Goal: Task Accomplishment & Management: Manage account settings

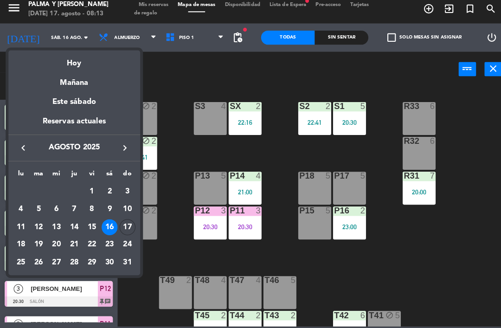
scroll to position [6, 0]
click at [105, 63] on div "Hoy" at bounding box center [73, 63] width 130 height 19
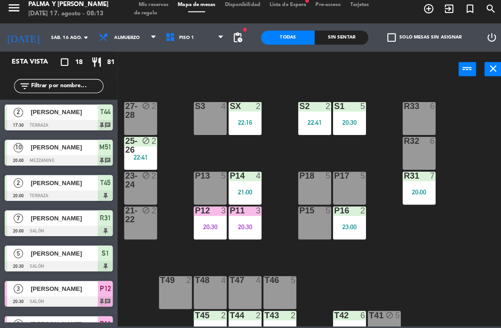
type input "dom. 17 ago."
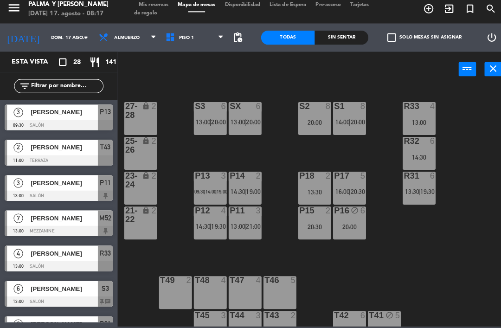
scroll to position [0, 0]
click at [375, 155] on div "R33 4 13:00 S1 8 14:00 | 20:00 S2 8 20:00 S3 6 13:00 | 20:00 SX 6 13:00 | 20:00…" at bounding box center [311, 207] width 380 height 237
click at [368, 156] on div "R33 4 13:00 S1 8 14:00 | 20:00 S2 8 20:00 S3 6 13:00 | 20:00 SX 6 13:00 | 20:00…" at bounding box center [311, 207] width 380 height 237
click at [354, 121] on span "20:00" at bounding box center [352, 124] width 14 height 7
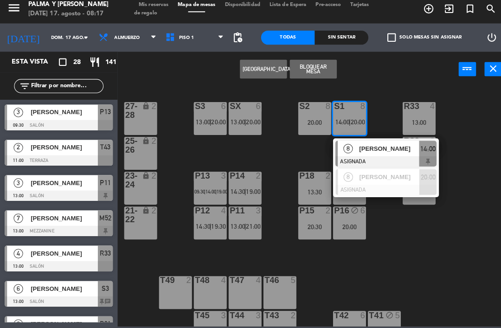
click at [387, 152] on div "[PERSON_NAME]" at bounding box center [383, 150] width 60 height 15
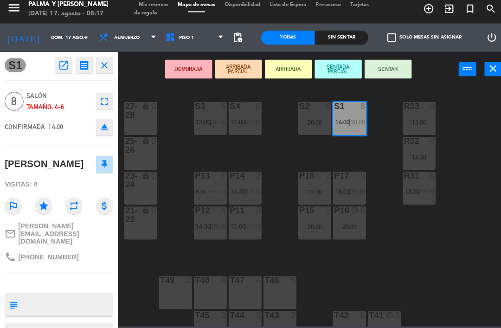
click at [250, 121] on span "20:00" at bounding box center [249, 124] width 14 height 7
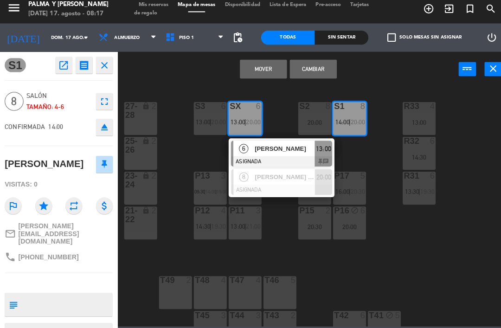
click at [313, 66] on button "Cambiar" at bounding box center [309, 73] width 46 height 19
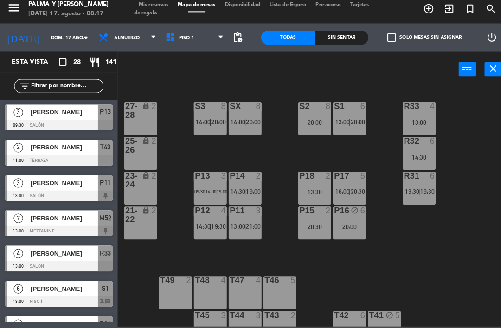
click at [246, 121] on span "20:00" at bounding box center [249, 124] width 14 height 7
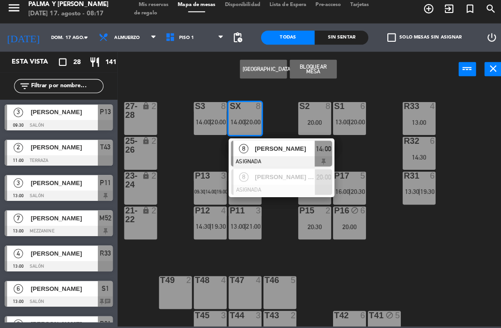
click at [383, 71] on div "Crear Reserva Bloquear Mesa power_input close" at bounding box center [284, 73] width 336 height 35
click at [382, 76] on div "Crear Reserva Bloquear Mesa power_input close" at bounding box center [284, 73] width 336 height 35
click at [349, 121] on span "20:00" at bounding box center [352, 124] width 14 height 7
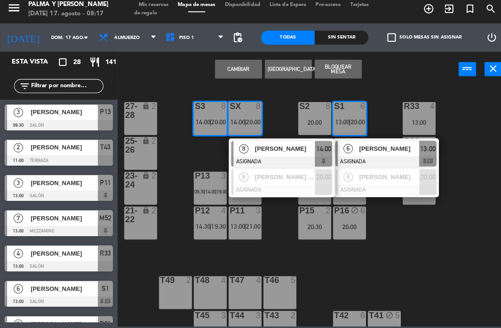
click at [393, 78] on div "Cambiar Crear Reserva Bloquear Mesa power_input close" at bounding box center [284, 73] width 336 height 35
click at [394, 65] on div "Cambiar Crear Reserva Bloquear Mesa power_input close" at bounding box center [284, 73] width 336 height 35
click at [394, 67] on div "Cambiar Crear Reserva Bloquear Mesa power_input close" at bounding box center [284, 73] width 336 height 35
click at [387, 89] on div "R33 4 13:00 S1 6 13:00 | 20:00 6 [PERSON_NAME] ASIGNADA 13:00 chat 8 [PERSON_NA…" at bounding box center [311, 207] width 380 height 237
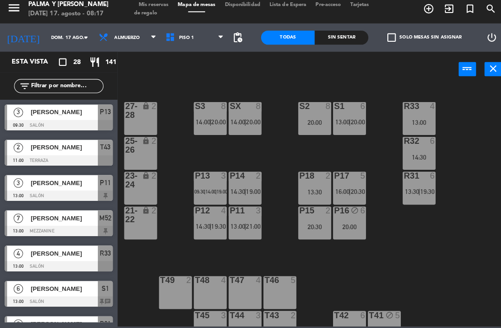
click at [377, 104] on div "R33 4 13:00 S1 6 13:00 | 20:00 S2 8 20:00 S3 8 14:00 | 20:00 SX 8 14:00 | 20:00…" at bounding box center [311, 207] width 380 height 237
click at [186, 154] on div "R33 4 13:00 S1 6 13:00 | 20:00 S2 8 20:00 S3 8 14:00 | 20:00 SX 8 14:00 | 20:00…" at bounding box center [311, 207] width 380 height 237
click at [91, 116] on div "[PERSON_NAME]" at bounding box center [62, 115] width 67 height 15
click at [81, 150] on span "[PERSON_NAME]" at bounding box center [63, 150] width 66 height 10
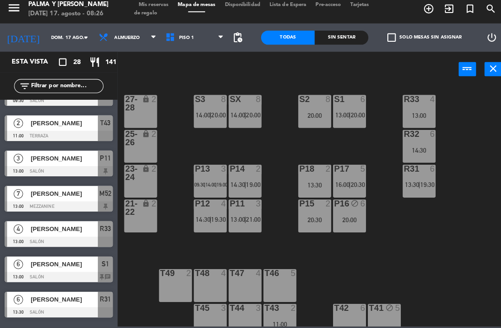
scroll to position [25, 0]
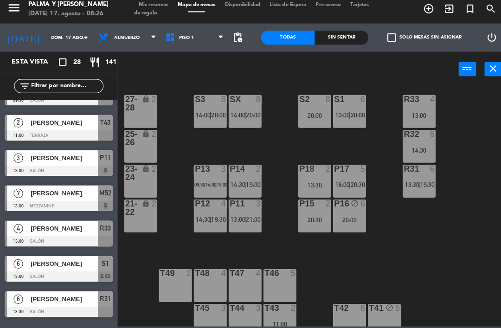
click at [95, 123] on span "[PERSON_NAME]" at bounding box center [63, 126] width 66 height 10
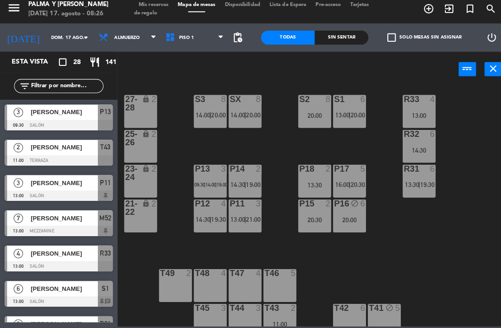
click at [90, 186] on div "[PERSON_NAME]" at bounding box center [62, 184] width 67 height 15
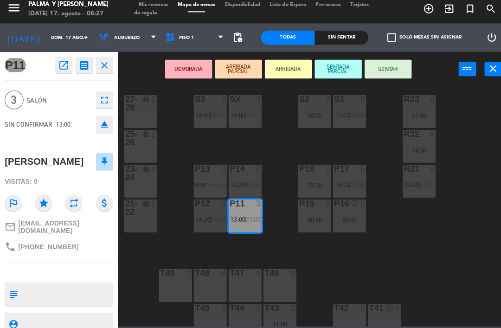
click at [152, 79] on div "DEMORADA ARRIBADA PARCIAL ARRIBADA SENTADA PARCIAL SENTAR power_input close" at bounding box center [284, 73] width 336 height 35
click at [143, 58] on div "DEMORADA ARRIBADA PARCIAL ARRIBADA SENTADA PARCIAL SENTAR power_input close" at bounding box center [284, 73] width 336 height 35
click at [135, 74] on div "DEMORADA ARRIBADA PARCIAL ARRIBADA SENTADA PARCIAL SENTAR power_input close" at bounding box center [284, 73] width 336 height 35
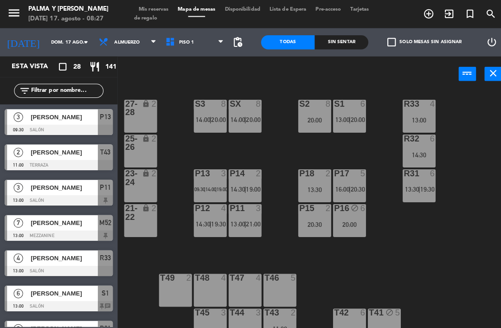
click at [165, 14] on span "Tarjetas de regalo" at bounding box center [247, 13] width 231 height 13
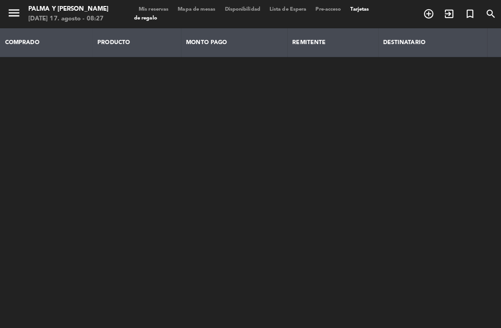
click at [163, 9] on span "Mis reservas" at bounding box center [151, 9] width 38 height 5
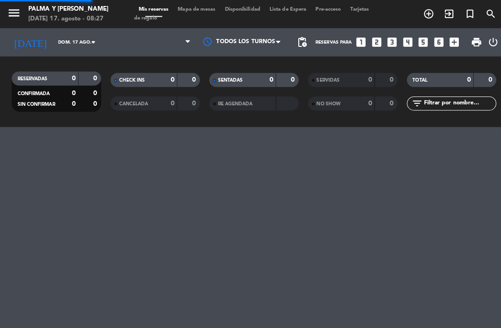
click at [160, 12] on span "Mis reservas" at bounding box center [151, 9] width 38 height 5
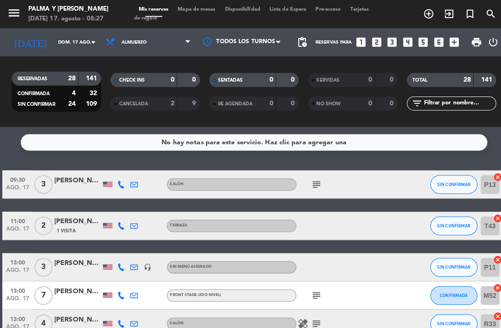
click at [317, 178] on icon "subject" at bounding box center [311, 181] width 11 height 11
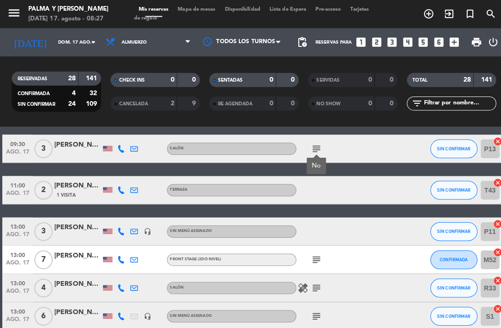
scroll to position [35, 0]
click at [316, 260] on icon "subject" at bounding box center [311, 255] width 11 height 11
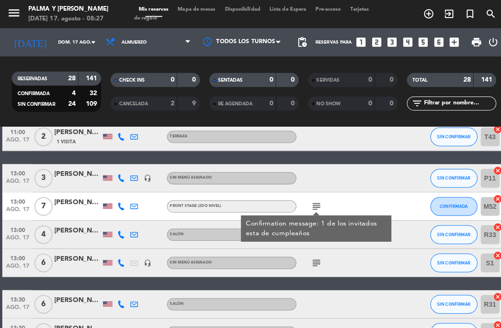
scroll to position [88, 0]
click at [316, 242] on div "healing subject" at bounding box center [331, 230] width 78 height 27
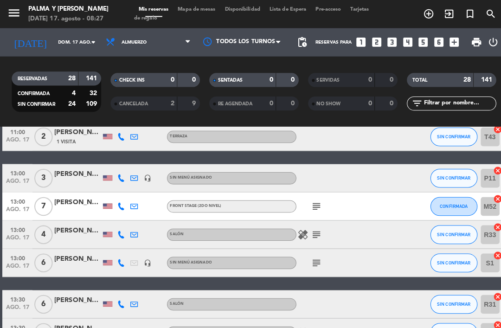
click at [314, 229] on icon "subject" at bounding box center [311, 231] width 11 height 11
click at [313, 259] on icon "subject" at bounding box center [311, 259] width 11 height 11
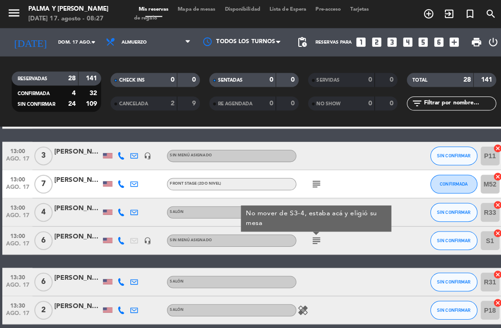
scroll to position [111, 0]
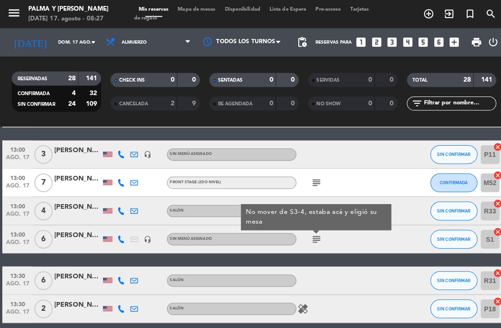
click at [201, 9] on span "Mapa de mesas" at bounding box center [194, 9] width 46 height 5
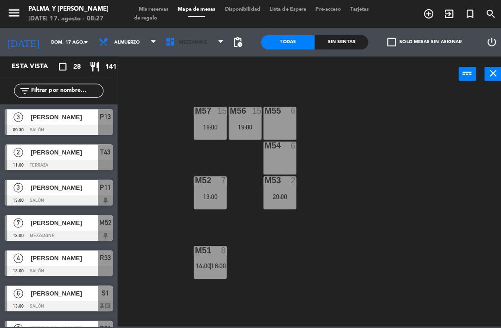
click at [193, 44] on span "Mezzanine" at bounding box center [190, 41] width 27 height 5
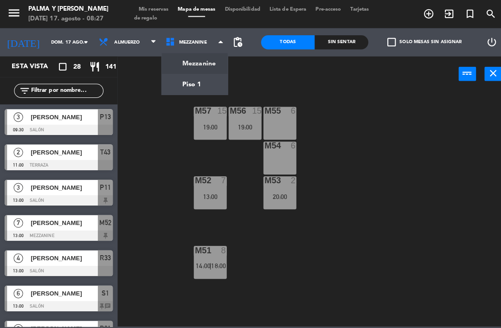
click at [211, 83] on ng-component "menu Palma y [PERSON_NAME][DATE] 17. agosto - 08:27 Mis reservas Mapa de mesas …" at bounding box center [250, 161] width 501 height 322
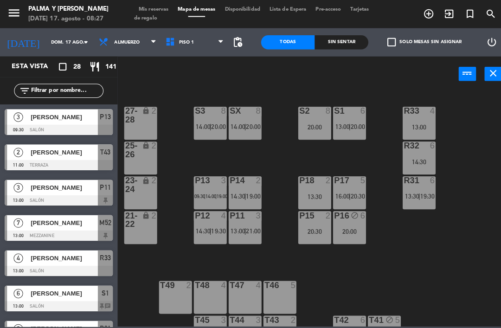
click at [353, 115] on div "S1 6 13:00 | 20:00" at bounding box center [344, 121] width 32 height 32
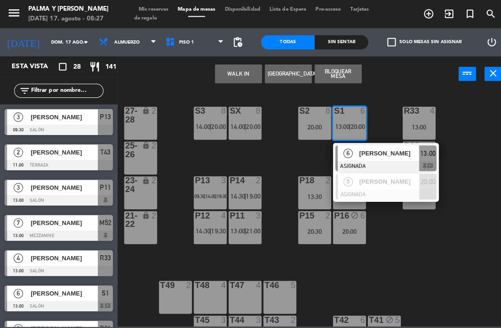
click at [365, 154] on span "[PERSON_NAME]" at bounding box center [383, 151] width 59 height 10
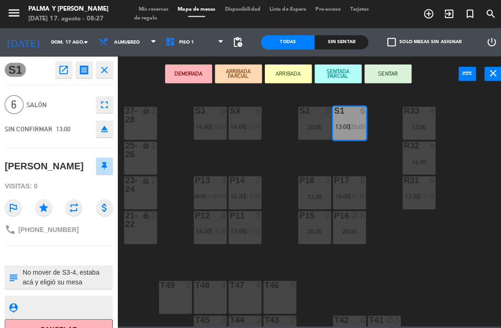
click at [244, 114] on div "SX 8" at bounding box center [241, 109] width 32 height 9
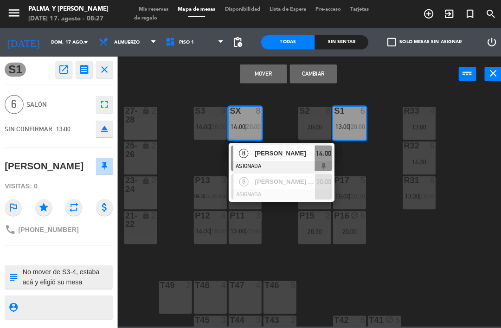
click at [211, 115] on div "S3 8 14:00 | 20:00" at bounding box center [207, 121] width 32 height 32
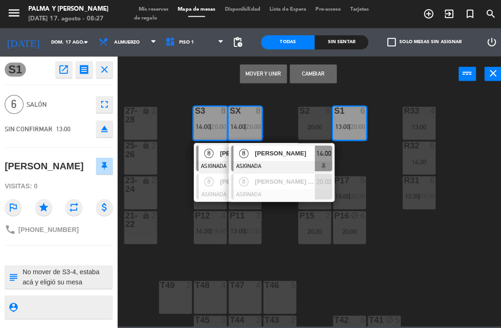
click at [309, 70] on button "Cambiar" at bounding box center [309, 73] width 46 height 19
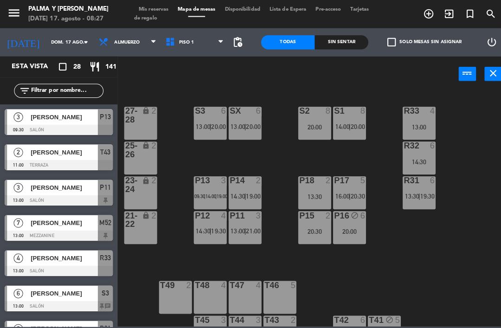
click at [285, 153] on div "R33 4 13:00 S1 8 14:00 | 20:00 S2 8 20:00 S3 6 13:00 | 20:00 SX 6 13:00 | 20:00…" at bounding box center [311, 205] width 380 height 233
click at [336, 160] on div "R33 4 13:00 S1 8 14:00 | 20:00 S2 8 20:00 S3 6 13:00 | 20:00 SX 6 13:00 | 20:00…" at bounding box center [311, 205] width 380 height 233
click at [342, 119] on div "S1 8 14:00 | 20:00" at bounding box center [344, 121] width 32 height 32
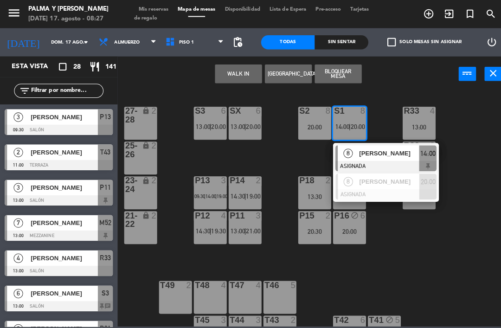
click at [346, 154] on span "8" at bounding box center [342, 150] width 9 height 9
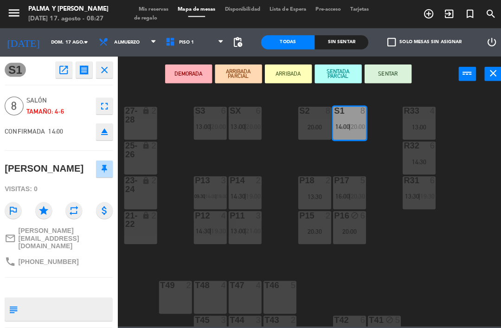
click at [311, 115] on div "S2 8 20:00" at bounding box center [310, 121] width 32 height 32
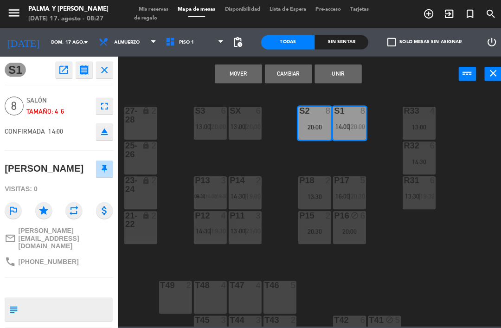
click at [325, 74] on button "Unir" at bounding box center [333, 73] width 46 height 19
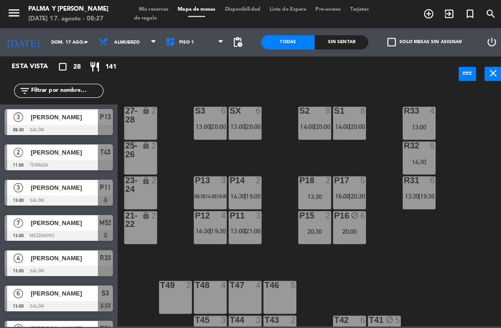
click at [419, 162] on div "14:30" at bounding box center [413, 159] width 32 height 6
click at [449, 127] on div "R33 4 13:00 S1 8 14:00 | 20:00 S2 8 14:00 | 20:00 S3 6 13:00 | 20:00 SX 6 13:00…" at bounding box center [311, 205] width 380 height 233
click at [406, 201] on div "R31 6 13:30 | 19:30" at bounding box center [413, 190] width 32 height 32
click at [449, 109] on div "R33 4 13:00 S1 8 14:00 | 20:00 S2 8 14:00 | 20:00 S3 6 13:00 | 20:00 SX 6 13:00…" at bounding box center [311, 205] width 380 height 233
click at [356, 163] on div "R33 4 13:00 S1 8 14:00 | 20:00 S2 8 14:00 | 20:00 S3 6 13:00 | 20:00 SX 6 13:00…" at bounding box center [311, 205] width 380 height 233
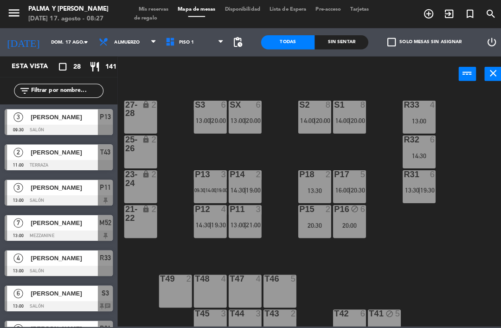
scroll to position [7, 0]
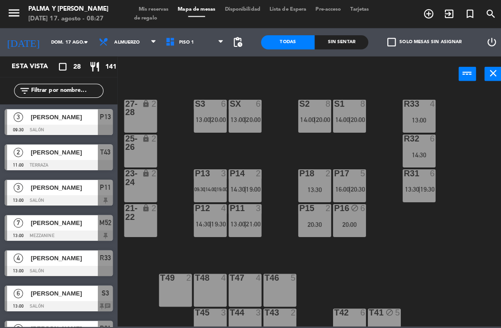
click at [345, 218] on div "20:00" at bounding box center [344, 221] width 32 height 6
click at [386, 175] on div "R33 4 13:00 S1 8 14:00 | 20:00 S2 8 14:00 | 20:00 S3 6 13:00 | 20:00 SX 6 13:00…" at bounding box center [311, 205] width 380 height 233
click at [352, 215] on div "P16 block 6 20:00" at bounding box center [344, 217] width 32 height 32
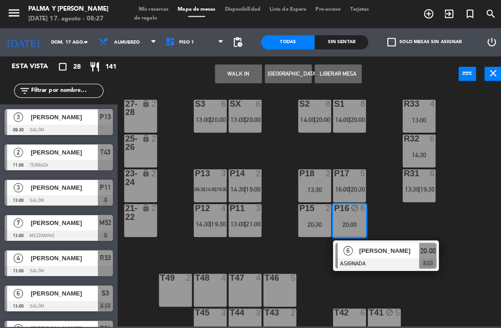
click at [425, 113] on div "R33 4 13:00" at bounding box center [413, 114] width 32 height 32
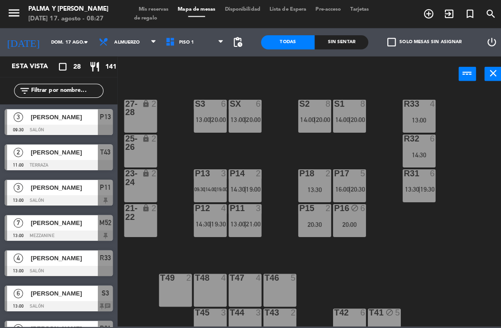
click at [464, 145] on div "R33 4 13:00 S1 8 14:00 | 20:00 S2 8 14:00 | 20:00 S3 6 13:00 | 20:00 SX 6 13:00…" at bounding box center [311, 205] width 380 height 233
click at [345, 215] on div "P16 block 6 20:00" at bounding box center [344, 217] width 32 height 32
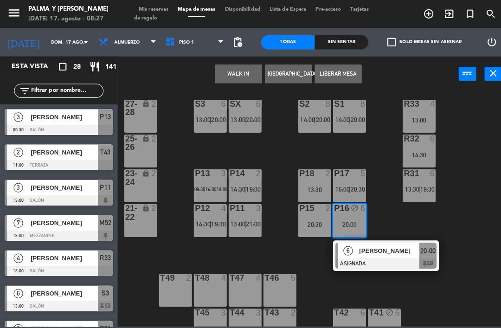
click at [370, 258] on div at bounding box center [380, 259] width 100 height 10
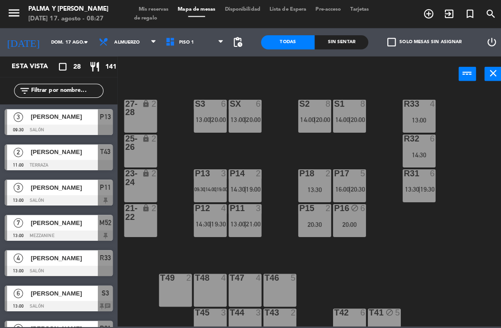
scroll to position [102, 0]
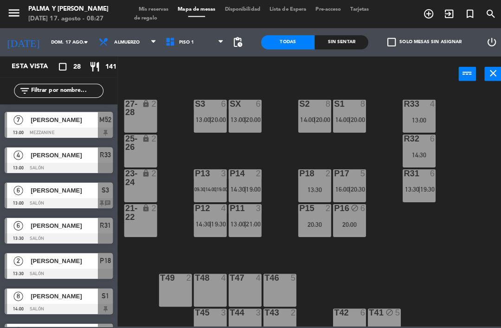
click at [361, 210] on div "6" at bounding box center [358, 205] width 6 height 8
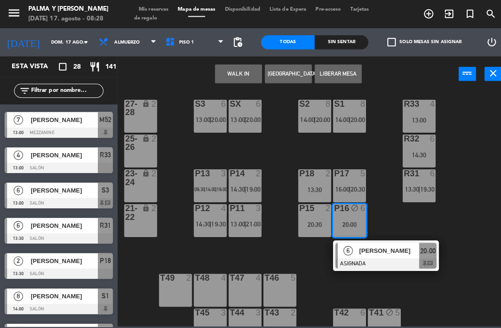
click at [419, 118] on div "13:00" at bounding box center [413, 118] width 32 height 6
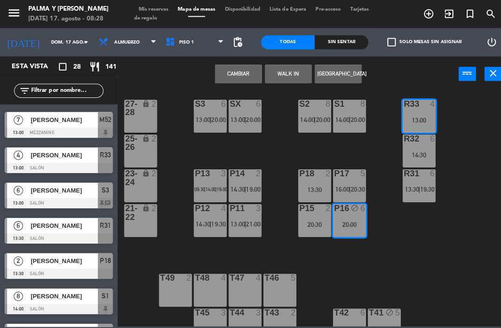
click at [247, 69] on button "Cambiar" at bounding box center [235, 73] width 46 height 19
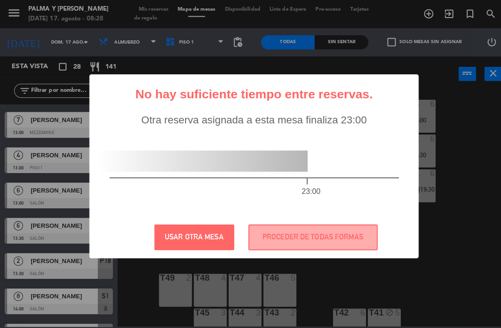
click at [329, 247] on button "PROCEDER DE TODAS FORMAS" at bounding box center [308, 233] width 127 height 25
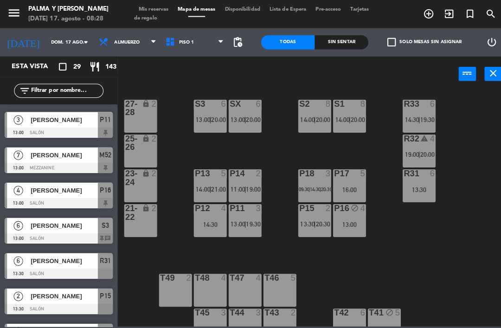
click at [420, 110] on div "R33 6 14:30 | 19:30" at bounding box center [413, 114] width 32 height 32
click at [476, 111] on div "R33 6 14:30 | 19:30 S1 8 14:00 | 20:00 S2 8 14:00 | 20:00 S3 6 13:00 | 20:00 SX…" at bounding box center [311, 205] width 380 height 233
click at [422, 113] on div "R33 6 14:30 | 19:30" at bounding box center [413, 114] width 32 height 32
click at [381, 146] on div "R33 6 14:30 | 19:30 S1 8 14:00 | 20:00 S2 8 14:00 | 20:00 S3 6 13:00 | 20:00 SX…" at bounding box center [311, 205] width 380 height 233
click at [315, 189] on span "14:30" at bounding box center [310, 187] width 11 height 6
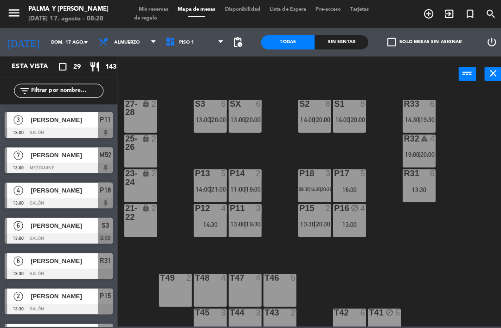
click at [370, 159] on div "R33 6 14:30 | 19:30 S1 8 14:00 | 20:00 S2 8 14:00 | 20:00 S3 6 13:00 | 20:00 SX…" at bounding box center [311, 205] width 380 height 233
click at [236, 43] on span "pending_actions" at bounding box center [234, 41] width 11 height 11
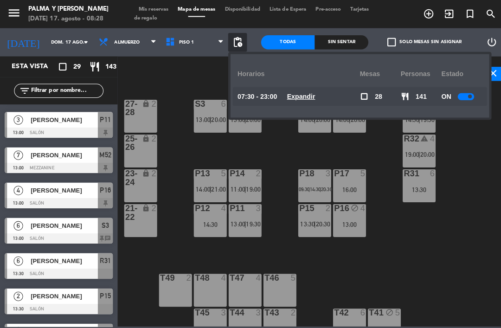
click at [302, 85] on div "Horarios" at bounding box center [294, 72] width 121 height 25
click at [304, 86] on div "07:30 - 23:00 Expandir" at bounding box center [294, 95] width 121 height 19
click at [296, 96] on u "Expandir" at bounding box center [297, 94] width 28 height 7
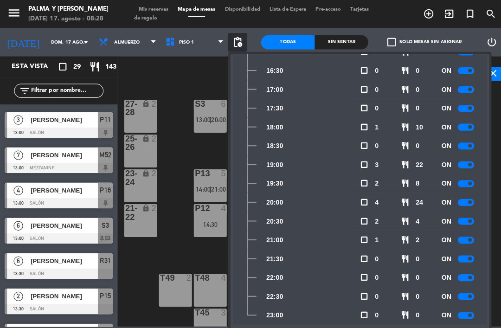
scroll to position [378, 0]
click at [464, 313] on div at bounding box center [459, 310] width 16 height 7
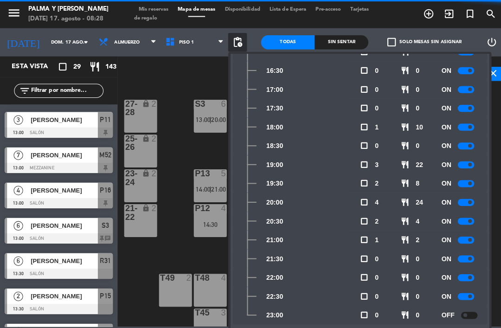
click at [463, 295] on div at bounding box center [459, 292] width 16 height 7
click at [459, 276] on div at bounding box center [459, 273] width 16 height 7
click at [462, 258] on div at bounding box center [459, 255] width 16 height 7
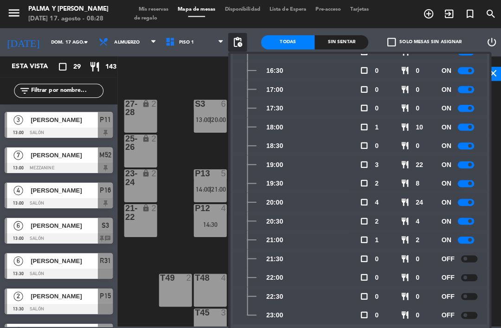
click at [464, 235] on span at bounding box center [463, 237] width 4 height 4
click at [213, 242] on div "R33 6 14:30 | 19:30 S1 8 14:00 | 20:00 S2 8 14:00 | 20:00 S3 6 13:00 | 20:00 SX…" at bounding box center [311, 205] width 380 height 233
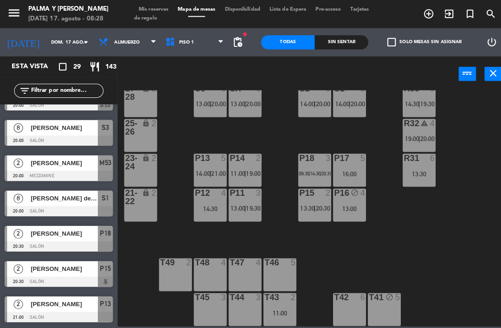
scroll to position [789, 0]
click at [172, 210] on div "R33 6 14:30 | 19:30 S1 8 14:00 | 20:00 S2 8 14:00 | 20:00 S3 6 13:00 | 20:00 SX…" at bounding box center [311, 205] width 380 height 233
click at [276, 235] on div "R33 6 14:30 | 19:30 S1 8 14:00 | 20:00 S2 8 14:00 | 20:00 S3 6 13:00 | 20:00 SX…" at bounding box center [311, 205] width 380 height 233
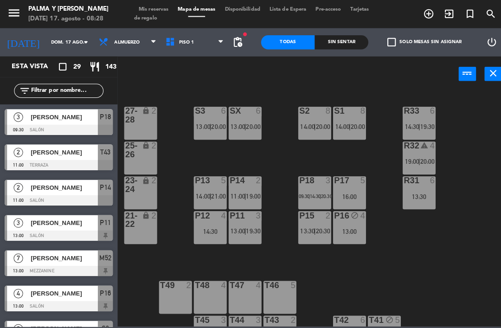
scroll to position [0, 0]
click at [164, 10] on span "Mis reservas" at bounding box center [151, 9] width 38 height 5
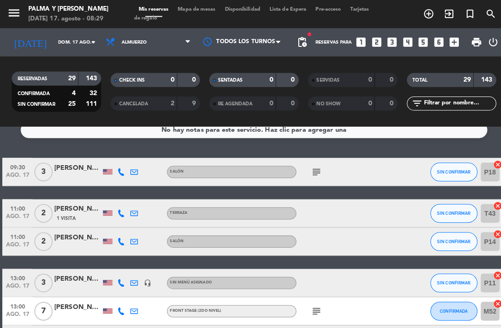
scroll to position [15, 0]
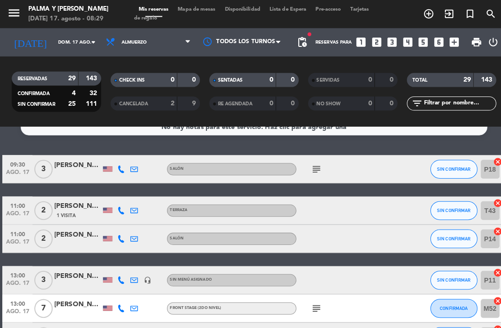
click at [120, 205] on icon at bounding box center [118, 207] width 7 height 7
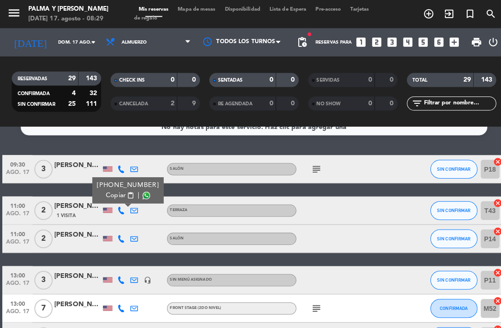
click at [123, 232] on div at bounding box center [119, 235] width 13 height 27
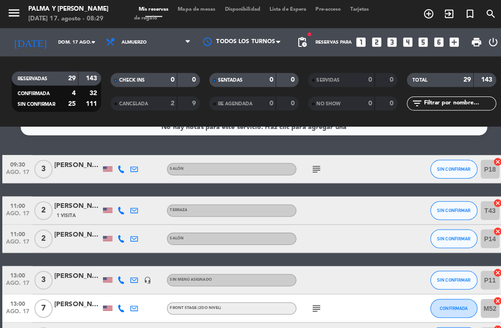
click at [120, 235] on icon at bounding box center [118, 235] width 7 height 7
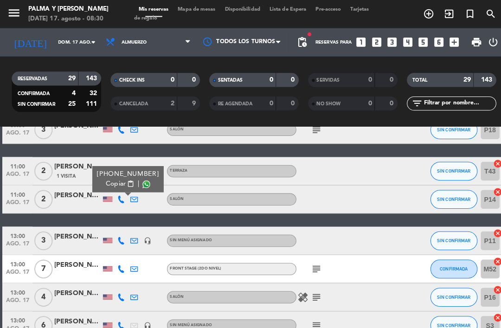
scroll to position [60, 0]
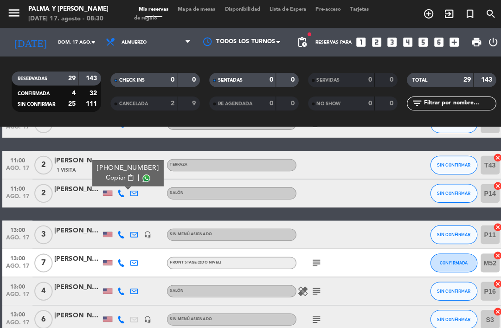
click at [120, 232] on icon at bounding box center [118, 231] width 7 height 7
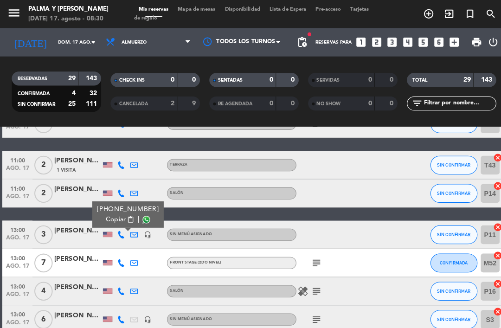
click at [70, 229] on div "[PERSON_NAME]" at bounding box center [76, 227] width 46 height 11
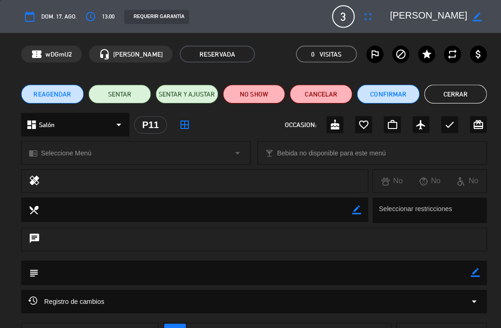
click at [460, 93] on button "Cerrar" at bounding box center [449, 92] width 62 height 19
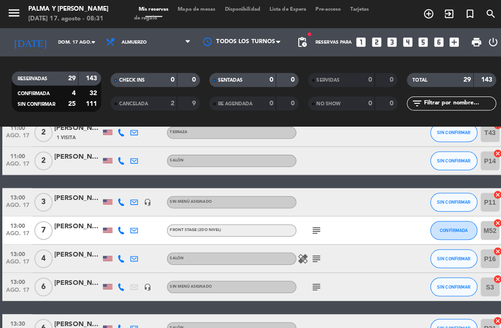
scroll to position [96, 0]
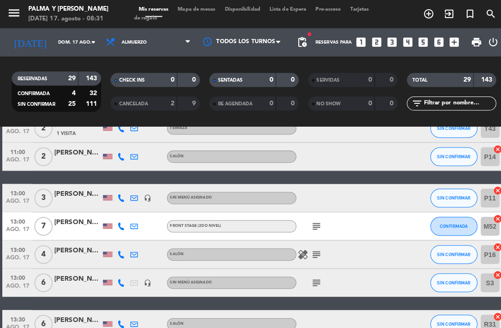
click at [123, 226] on icon at bounding box center [118, 222] width 7 height 7
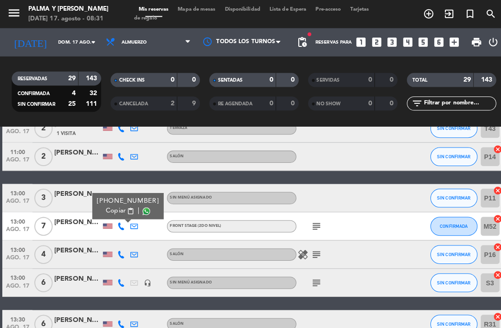
click at [70, 218] on div "[PERSON_NAME]" at bounding box center [76, 219] width 46 height 11
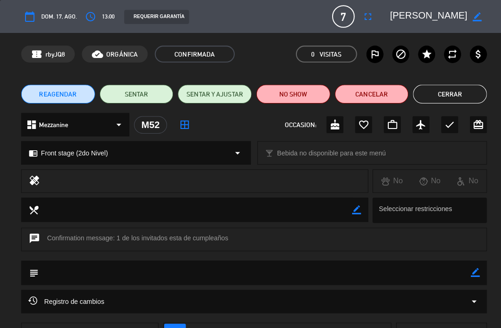
click at [426, 89] on button "Cerrar" at bounding box center [443, 92] width 73 height 19
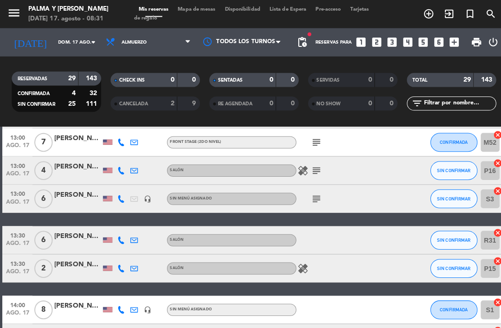
scroll to position [170, 0]
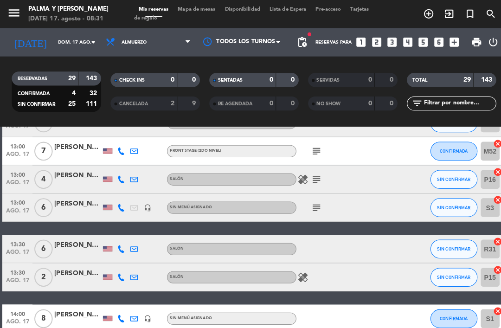
click at [121, 179] on icon at bounding box center [118, 176] width 7 height 7
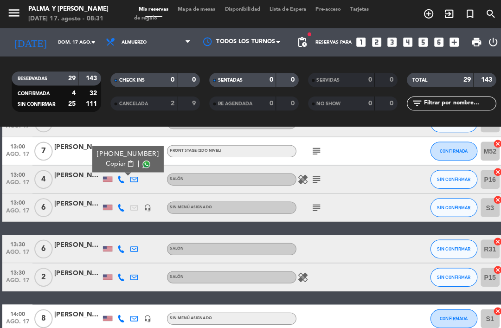
click at [75, 169] on div "[PERSON_NAME]" at bounding box center [76, 172] width 46 height 11
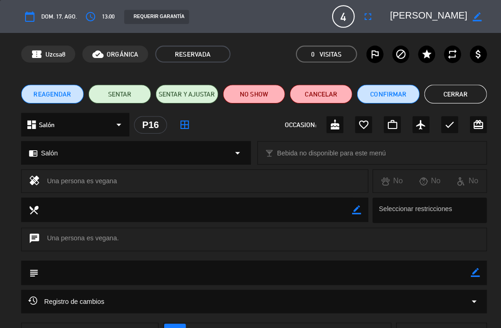
click at [458, 79] on div "REAGENDAR SENTAR SENTAR Y AJUSTAR NO SHOW Cancelar Confirmar Cerrar" at bounding box center [250, 92] width 501 height 37
click at [465, 78] on div "REAGENDAR SENTAR SENTAR Y AJUSTAR NO SHOW Cancelar Confirmar Cerrar" at bounding box center [250, 92] width 501 height 37
click at [455, 93] on button "Cerrar" at bounding box center [449, 92] width 62 height 19
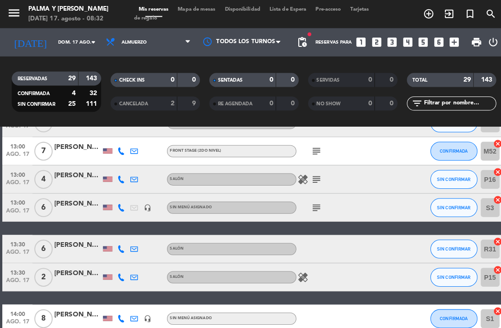
click at [122, 201] on icon at bounding box center [118, 204] width 7 height 7
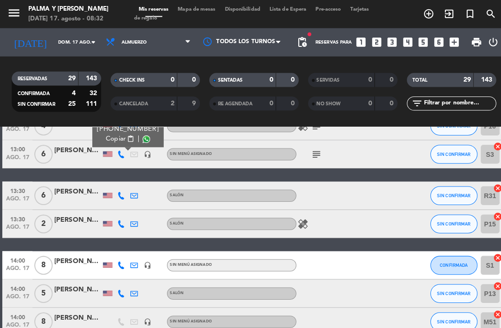
scroll to position [223, 0]
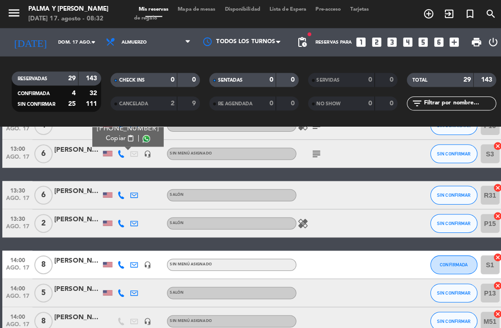
click at [311, 153] on icon "subject" at bounding box center [311, 151] width 11 height 11
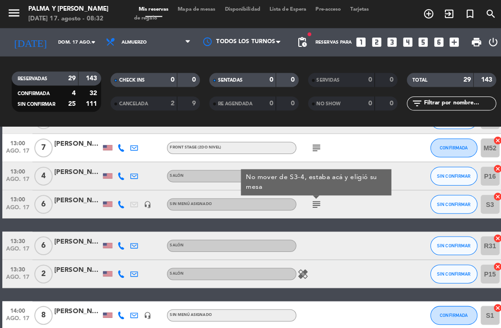
scroll to position [173, 0]
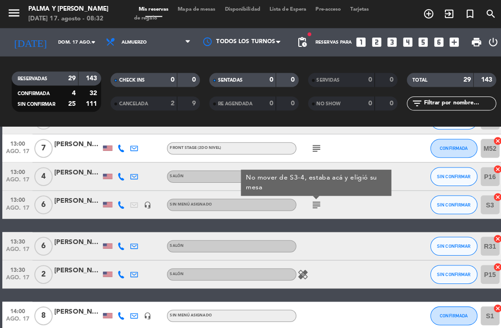
click at [312, 147] on icon "subject" at bounding box center [311, 145] width 11 height 11
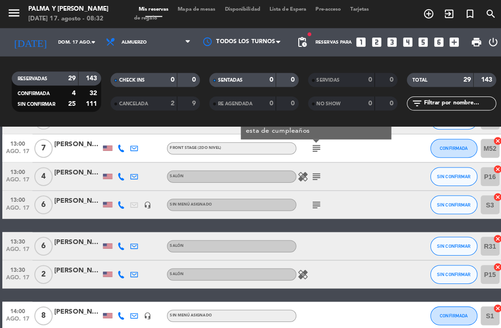
click at [313, 176] on icon "subject" at bounding box center [311, 173] width 11 height 11
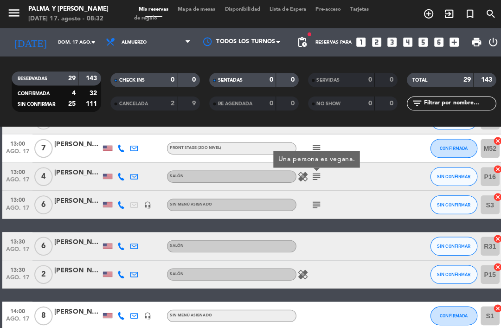
scroll to position [208, 0]
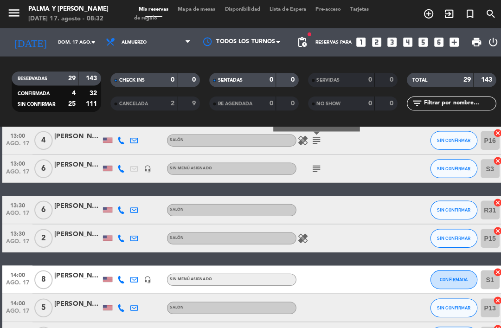
click at [121, 206] on icon at bounding box center [118, 206] width 7 height 7
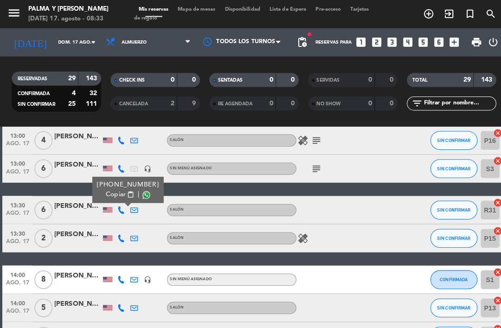
click at [120, 234] on icon at bounding box center [118, 234] width 7 height 7
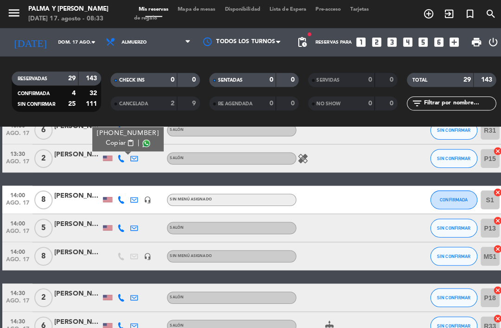
scroll to position [295, 0]
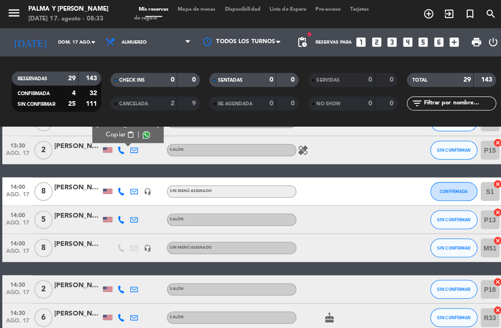
click at [121, 191] on icon at bounding box center [118, 188] width 7 height 7
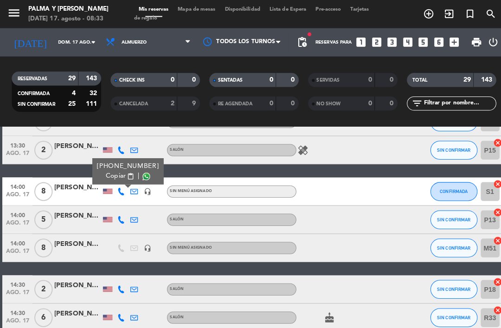
click at [81, 190] on div at bounding box center [76, 193] width 46 height 7
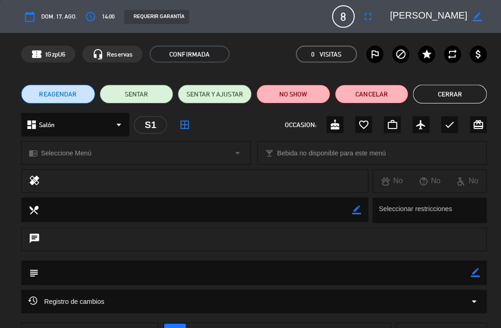
click at [453, 95] on button "Cerrar" at bounding box center [443, 92] width 73 height 19
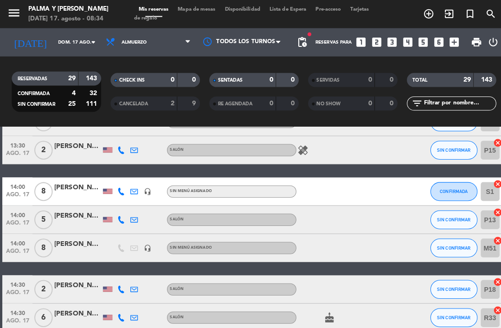
click at [121, 219] on icon at bounding box center [118, 216] width 7 height 7
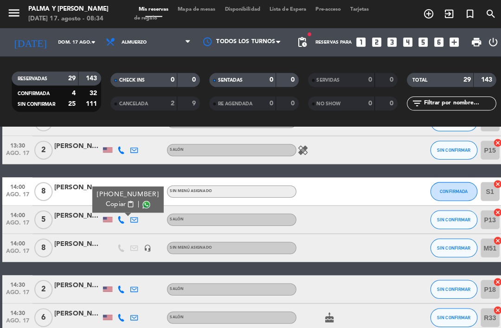
click at [77, 216] on div "[PERSON_NAME]" at bounding box center [76, 212] width 46 height 11
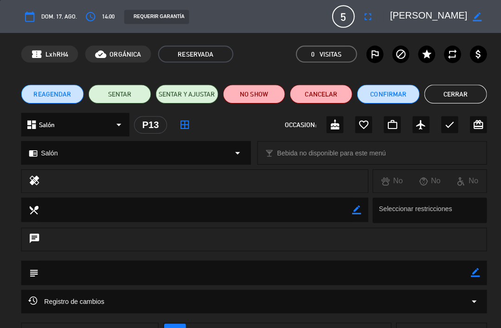
click at [448, 93] on button "Cerrar" at bounding box center [449, 92] width 62 height 19
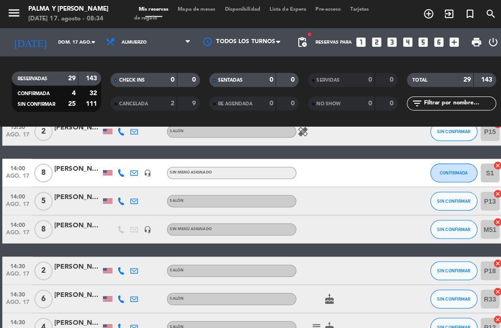
scroll to position [315, 0]
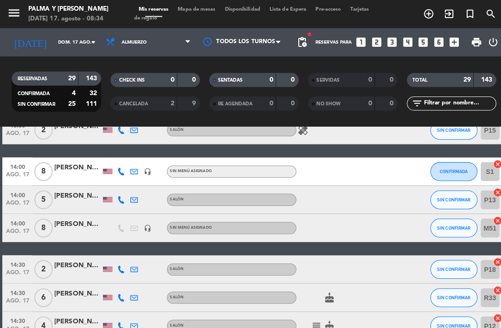
click at [117, 226] on icon at bounding box center [118, 224] width 7 height 7
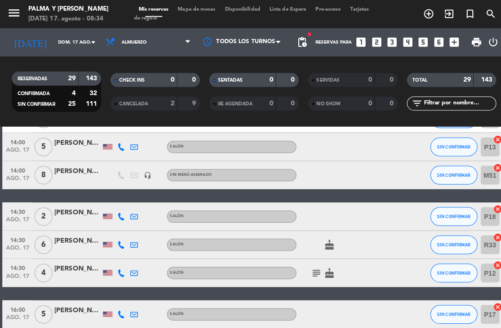
scroll to position [381, 0]
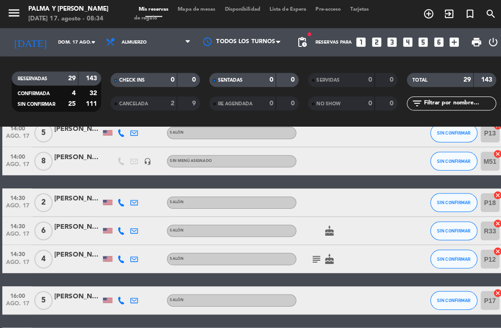
click at [123, 200] on icon at bounding box center [118, 199] width 7 height 7
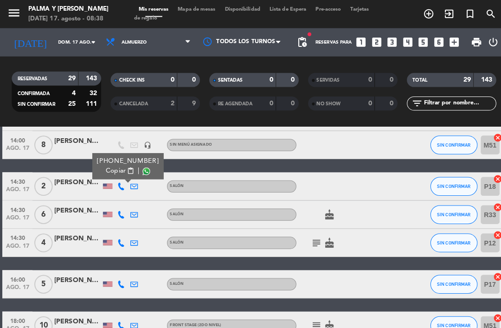
click at [120, 210] on icon at bounding box center [118, 211] width 7 height 7
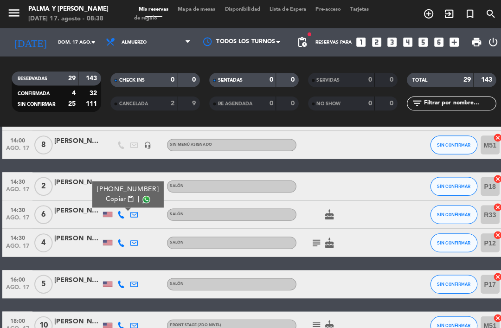
click at [73, 208] on div "[PERSON_NAME]" at bounding box center [76, 207] width 46 height 11
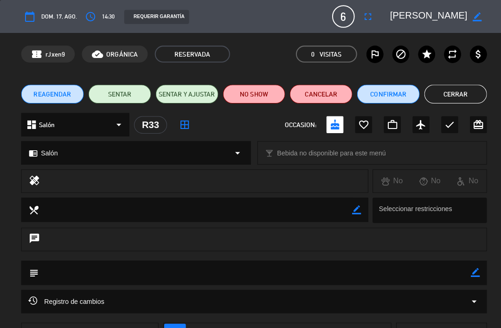
click at [442, 10] on textarea at bounding box center [422, 16] width 76 height 17
click at [467, 15] on icon "border_color" at bounding box center [470, 16] width 9 height 9
click at [436, 96] on button "Cerrar" at bounding box center [449, 92] width 62 height 19
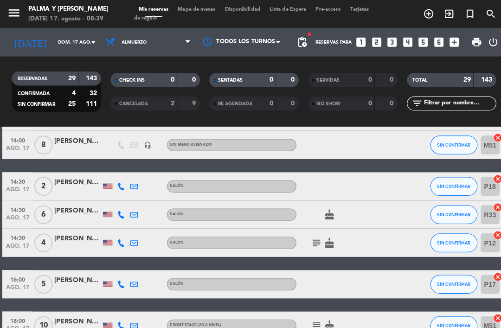
click at [121, 211] on icon at bounding box center [118, 211] width 7 height 7
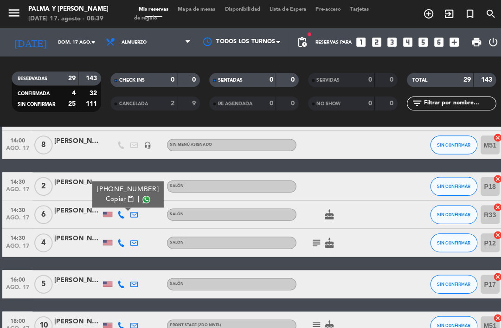
click at [126, 232] on div at bounding box center [132, 238] width 13 height 27
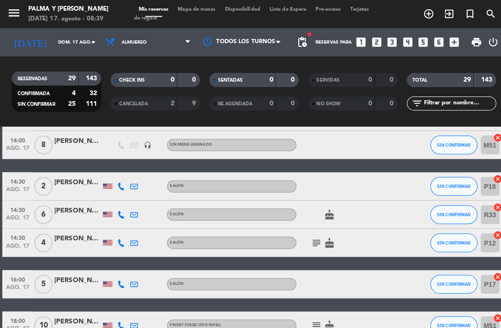
click at [121, 239] on icon at bounding box center [118, 238] width 7 height 7
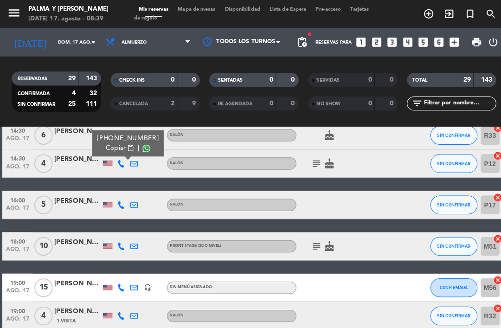
scroll to position [476, 0]
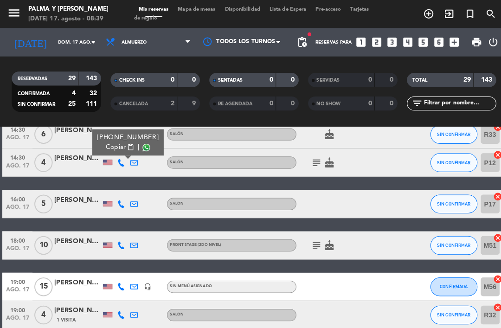
click at [117, 203] on icon at bounding box center [118, 200] width 7 height 7
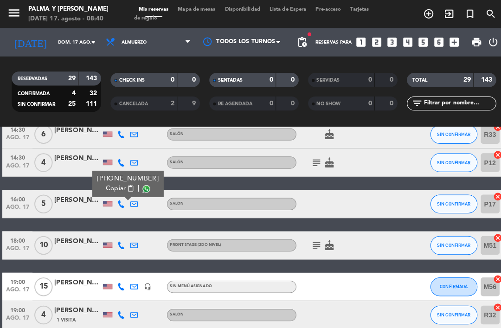
click at [79, 198] on div "[PERSON_NAME]" at bounding box center [76, 197] width 46 height 11
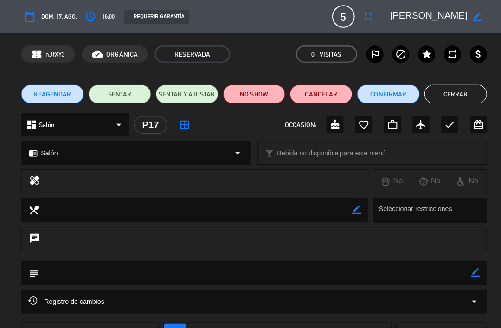
click at [470, 20] on icon "border_color" at bounding box center [470, 16] width 9 height 9
click at [446, 96] on button "Cerrar" at bounding box center [449, 92] width 62 height 19
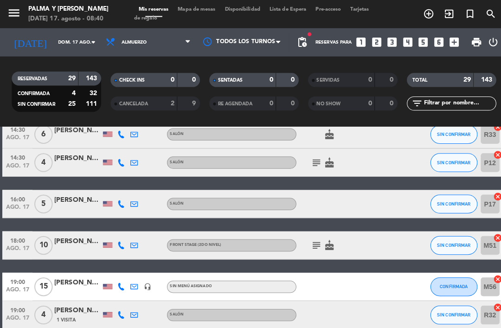
click at [116, 246] on div at bounding box center [119, 241] width 13 height 27
click at [121, 242] on icon at bounding box center [118, 241] width 7 height 7
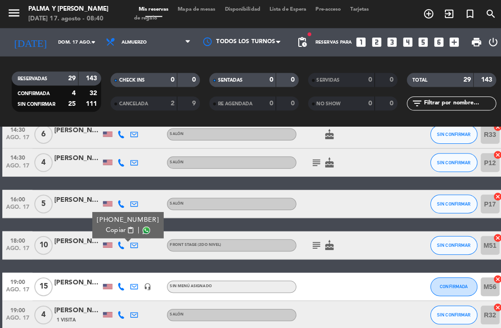
click at [84, 244] on div at bounding box center [76, 246] width 46 height 7
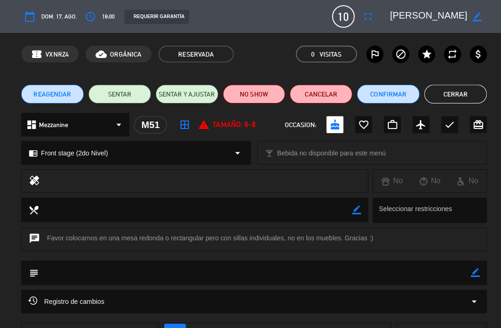
click at [452, 96] on button "Cerrar" at bounding box center [449, 92] width 62 height 19
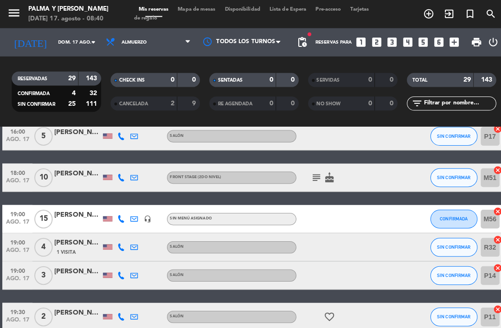
scroll to position [545, 0]
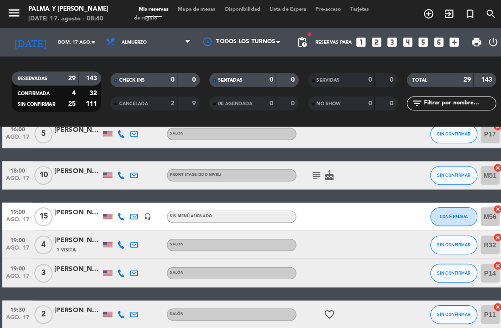
click at [118, 216] on icon at bounding box center [118, 213] width 7 height 7
click at [78, 216] on div at bounding box center [76, 218] width 46 height 7
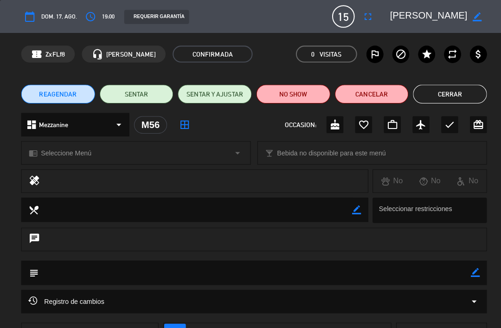
click at [431, 97] on button "Cerrar" at bounding box center [443, 92] width 73 height 19
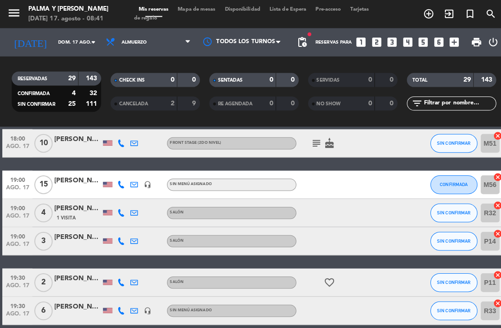
scroll to position [587, 0]
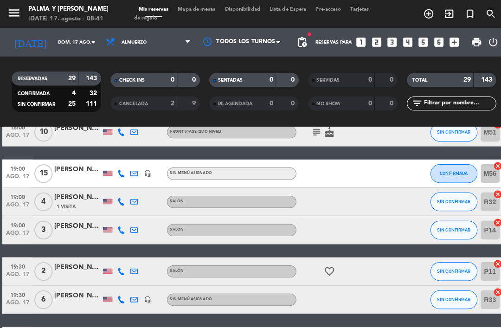
click at [122, 200] on icon at bounding box center [118, 198] width 7 height 7
click at [118, 226] on icon at bounding box center [118, 226] width 7 height 7
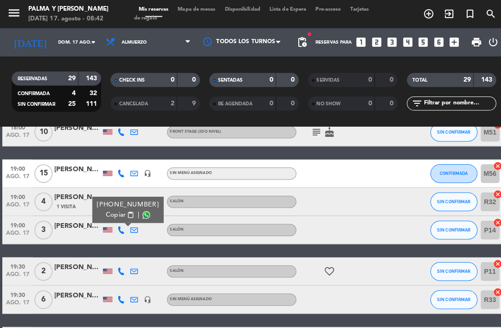
click at [81, 229] on div at bounding box center [76, 231] width 46 height 7
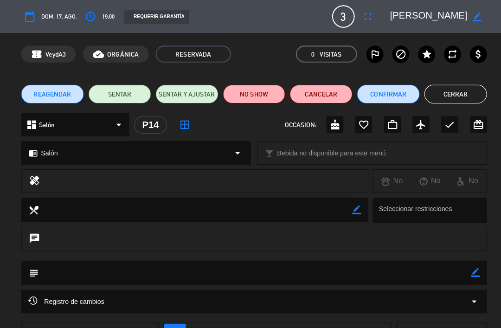
click at [446, 84] on button "Cerrar" at bounding box center [449, 92] width 62 height 19
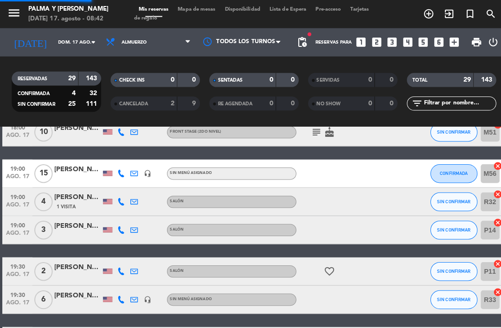
click at [449, 92] on div "TOTAL 29 143" at bounding box center [444, 83] width 97 height 23
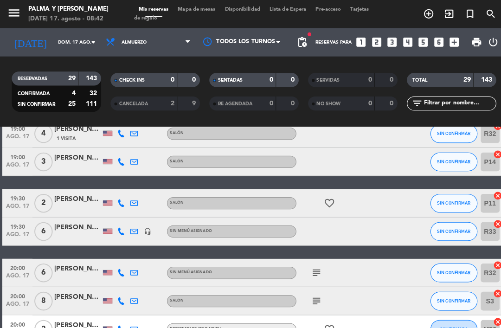
scroll to position [656, 0]
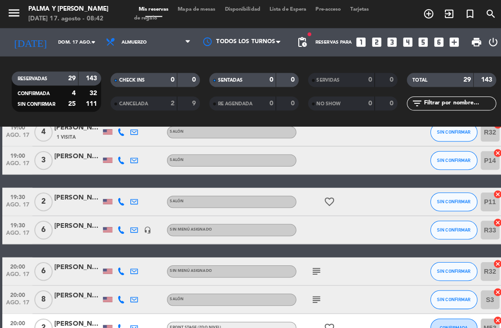
click at [120, 200] on icon at bounding box center [118, 198] width 7 height 7
click at [120, 227] on icon at bounding box center [118, 226] width 7 height 7
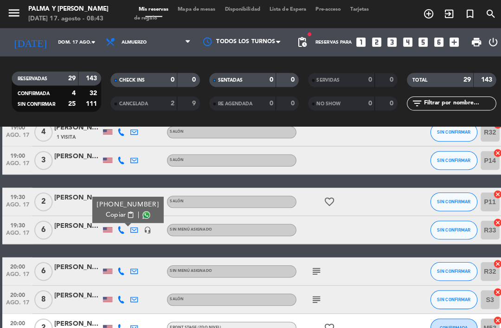
click at [83, 230] on div at bounding box center [76, 231] width 46 height 7
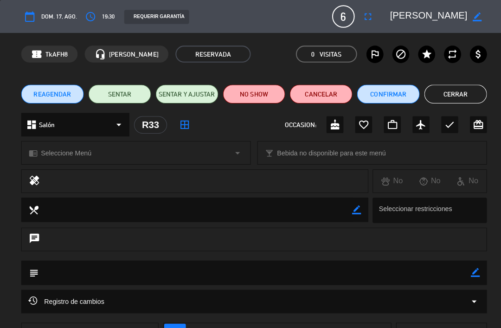
click at [471, 19] on icon "border_color" at bounding box center [470, 16] width 9 height 9
click at [441, 89] on button "Cerrar" at bounding box center [449, 92] width 62 height 19
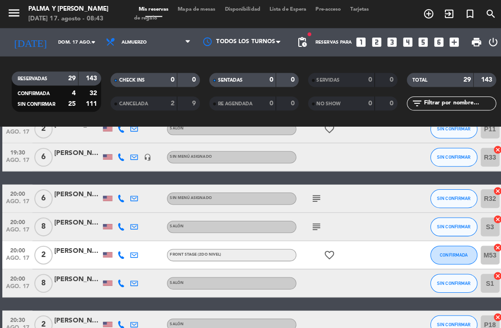
scroll to position [746, 0]
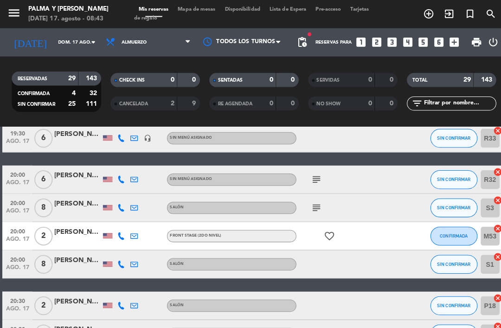
click at [120, 184] on div at bounding box center [119, 176] width 13 height 27
click at [122, 179] on icon at bounding box center [118, 176] width 7 height 7
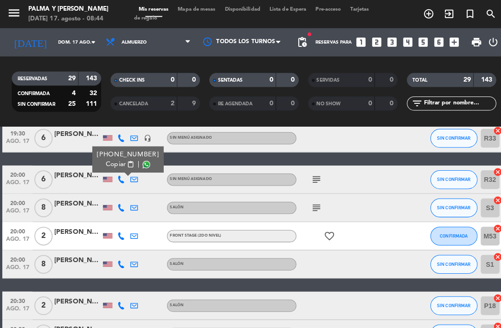
click at [111, 177] on div at bounding box center [106, 176] width 9 height 5
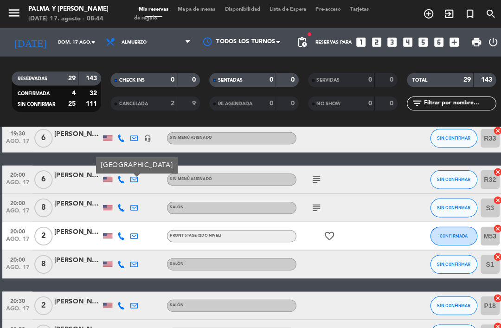
click at [71, 185] on div at bounding box center [76, 181] width 46 height 7
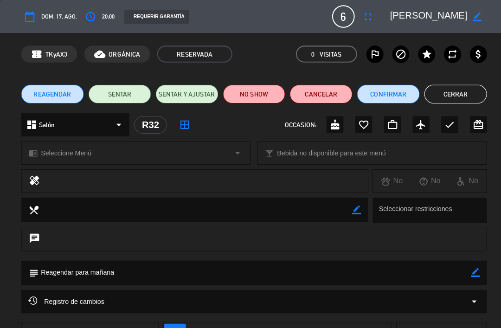
click at [460, 95] on button "Cerrar" at bounding box center [449, 92] width 62 height 19
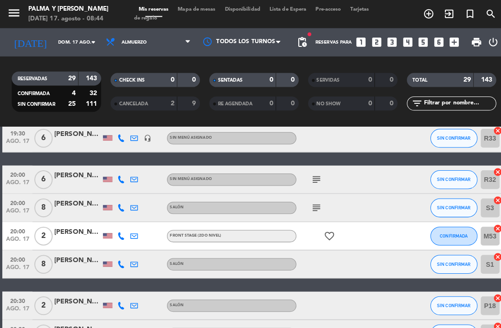
click at [122, 206] on icon at bounding box center [118, 204] width 7 height 7
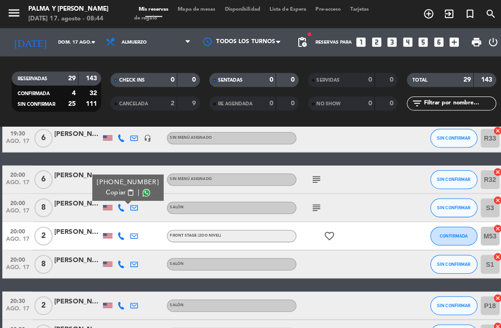
click at [77, 213] on div at bounding box center [76, 209] width 46 height 7
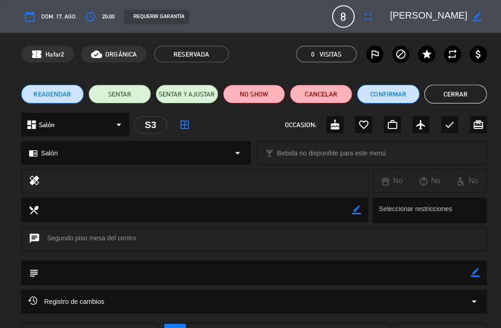
click at [439, 97] on button "Cerrar" at bounding box center [449, 92] width 62 height 19
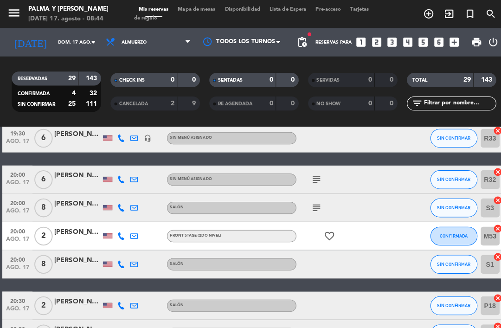
scroll to position [763, 0]
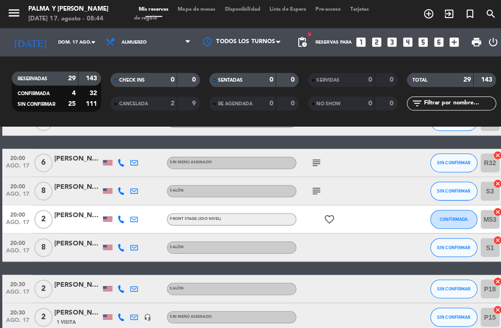
click at [120, 216] on icon at bounding box center [118, 215] width 7 height 7
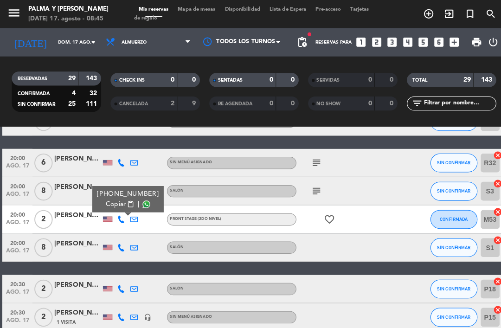
click at [121, 244] on icon at bounding box center [118, 243] width 7 height 7
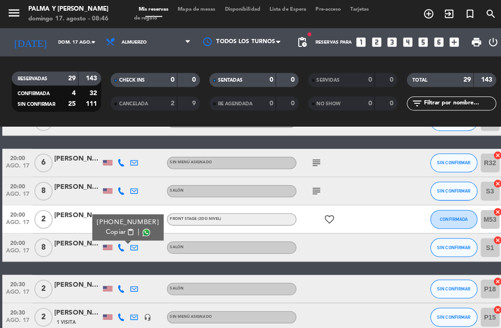
click at [75, 224] on div at bounding box center [76, 220] width 46 height 7
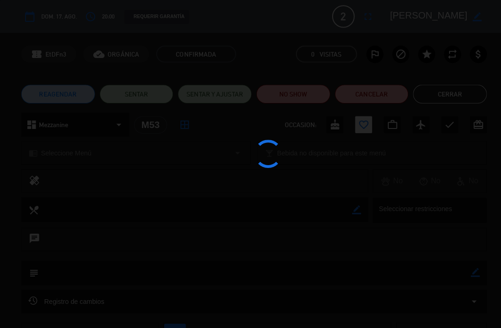
click at [82, 241] on div at bounding box center [250, 164] width 501 height 328
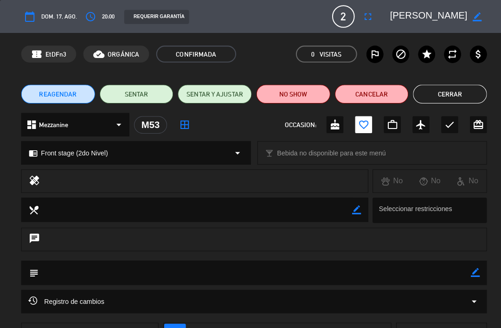
click at [453, 89] on button "Cerrar" at bounding box center [443, 92] width 73 height 19
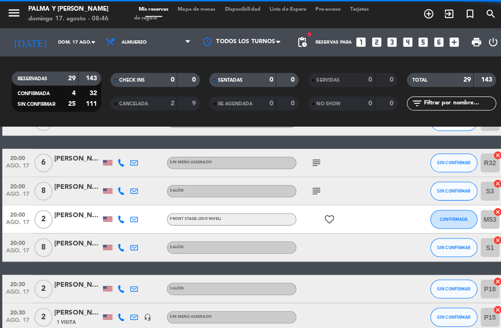
click at [79, 247] on div at bounding box center [76, 248] width 46 height 7
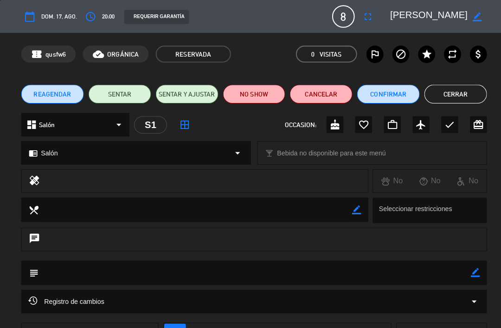
click at [473, 16] on icon "border_color" at bounding box center [470, 16] width 9 height 9
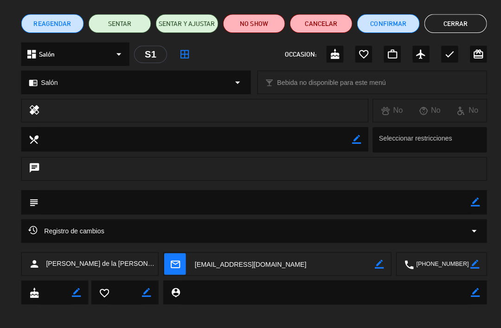
scroll to position [69, 0]
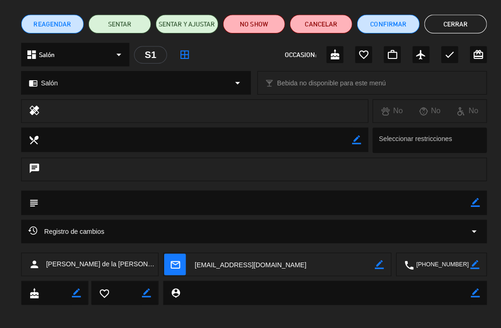
click at [445, 26] on button "Cerrar" at bounding box center [449, 23] width 62 height 19
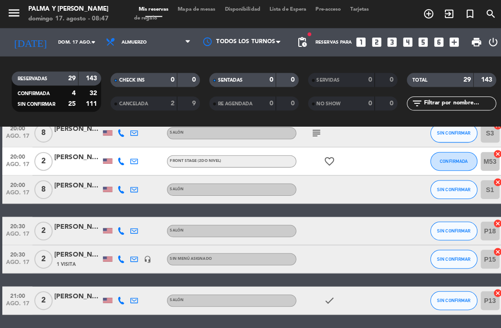
scroll to position [819, 0]
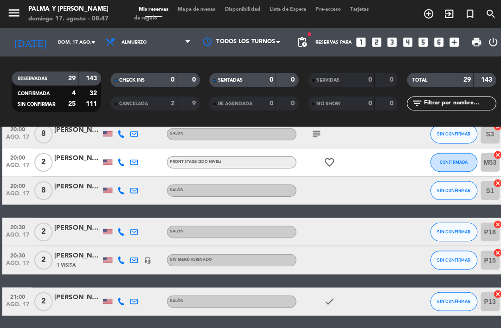
click at [118, 234] on div at bounding box center [119, 228] width 13 height 27
click at [117, 227] on icon at bounding box center [118, 228] width 7 height 7
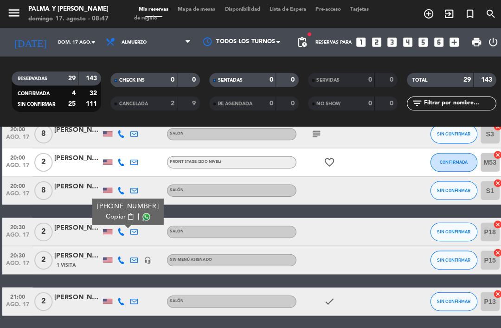
click at [119, 259] on icon at bounding box center [118, 256] width 7 height 7
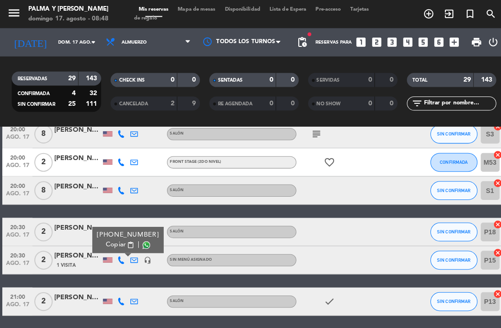
click at [120, 296] on icon at bounding box center [118, 296] width 7 height 7
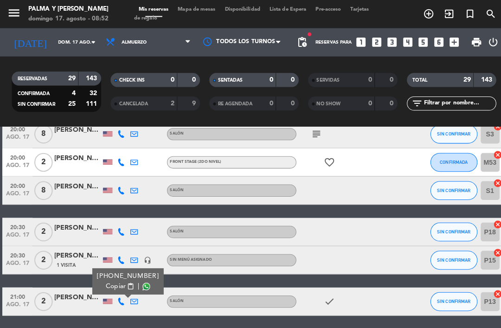
click at [83, 297] on div "[PERSON_NAME]" at bounding box center [76, 293] width 46 height 11
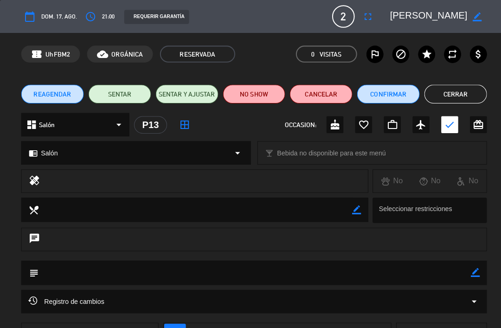
scroll to position [0, 0]
click at [457, 98] on button "Cerrar" at bounding box center [449, 92] width 62 height 19
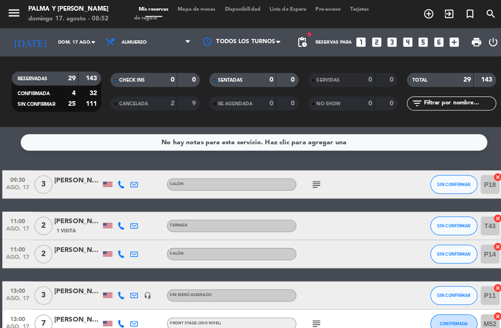
click at [439, 183] on span "SIN CONFIRMAR" at bounding box center [447, 181] width 33 height 5
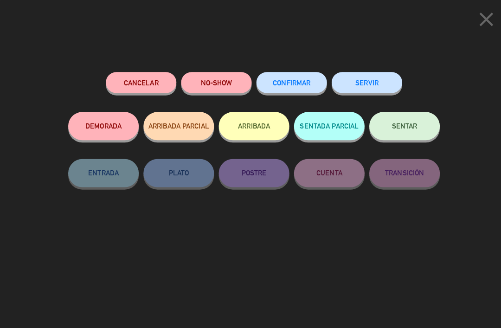
click at [288, 82] on span "CONFIRMAR" at bounding box center [287, 81] width 37 height 8
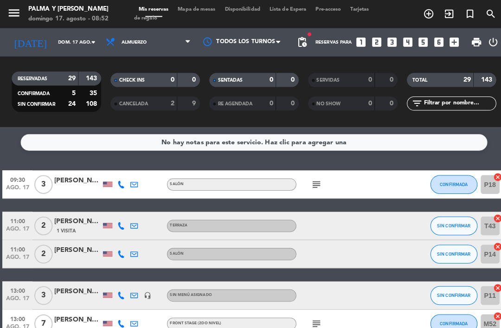
click at [313, 176] on icon "subject" at bounding box center [311, 181] width 11 height 11
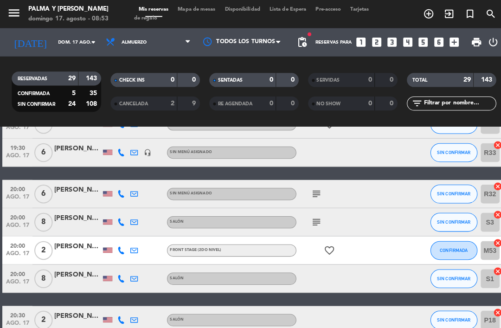
scroll to position [733, 0]
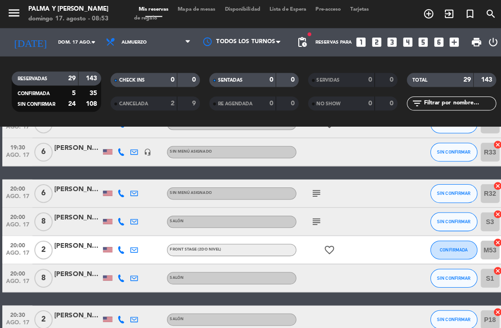
click at [313, 216] on icon "subject" at bounding box center [311, 218] width 11 height 11
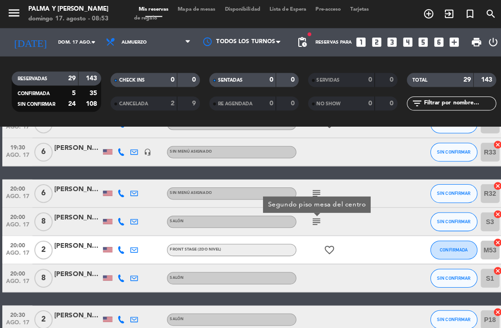
click at [314, 185] on icon "subject" at bounding box center [311, 190] width 11 height 11
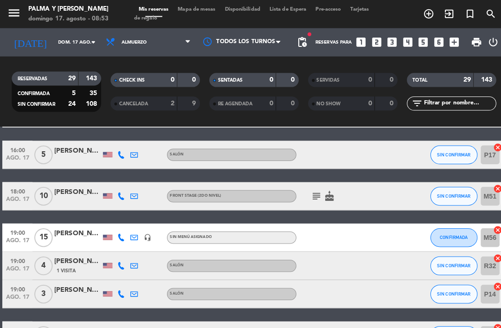
scroll to position [521, 0]
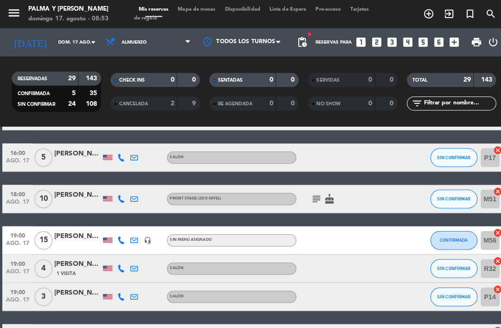
click at [316, 197] on icon "subject" at bounding box center [311, 196] width 11 height 11
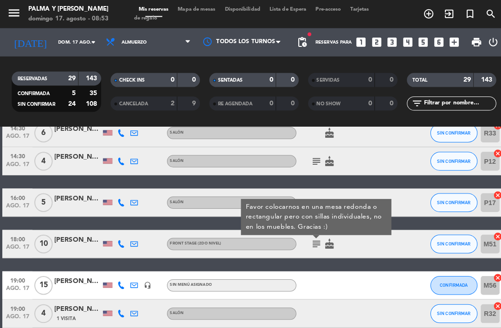
scroll to position [472, 0]
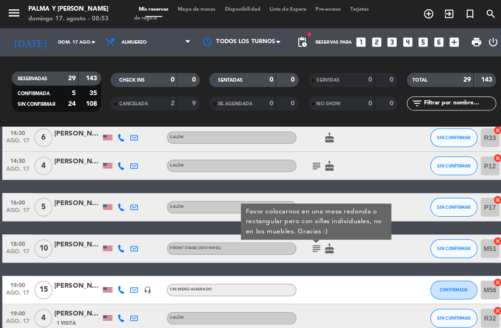
click at [314, 163] on icon "subject" at bounding box center [311, 163] width 11 height 11
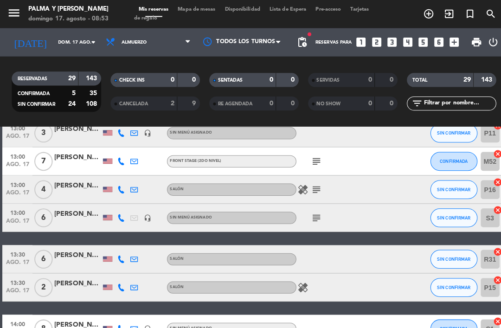
scroll to position [131, 0]
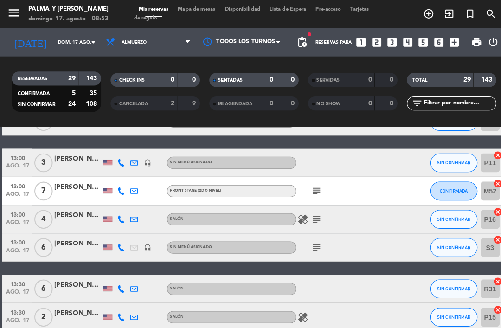
click at [311, 244] on icon "subject" at bounding box center [311, 243] width 11 height 11
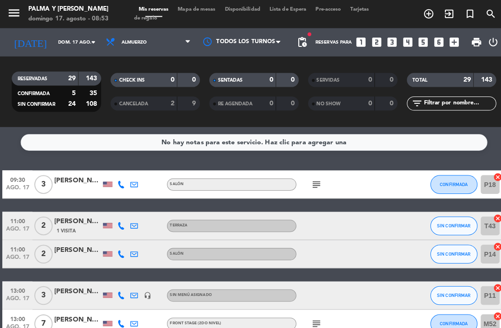
scroll to position [0, 0]
click at [85, 223] on div "1 Visita" at bounding box center [76, 227] width 46 height 8
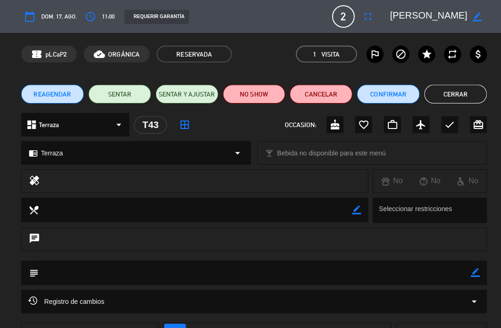
click at [475, 25] on div "calendar_today dom. 17, ago. access_time 11:00 REQUERIR GARANTÍA 2 [PERSON_NAME…" at bounding box center [250, 16] width 459 height 22
click at [466, 18] on icon "border_color" at bounding box center [470, 16] width 9 height 9
click at [474, 15] on icon at bounding box center [470, 16] width 9 height 9
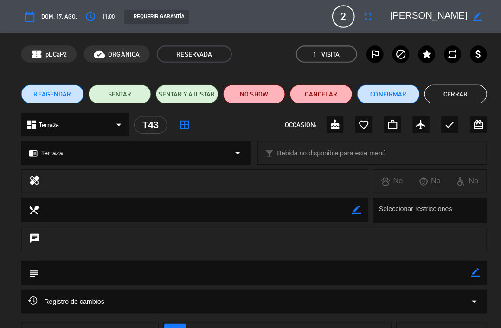
click at [460, 86] on button "Cerrar" at bounding box center [449, 92] width 62 height 19
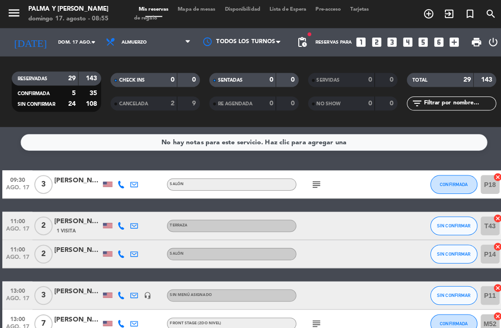
scroll to position [38, 0]
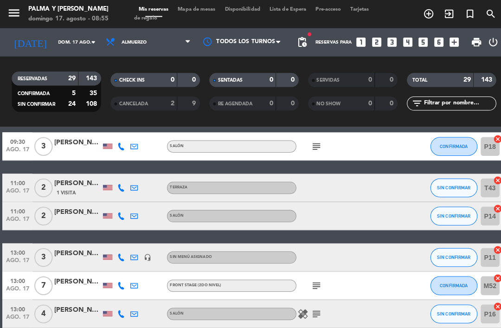
click at [121, 216] on icon at bounding box center [118, 212] width 7 height 7
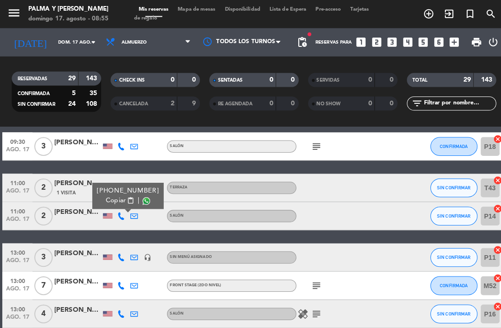
click at [121, 251] on icon at bounding box center [118, 253] width 7 height 7
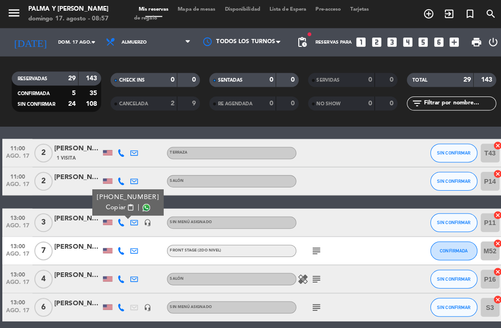
scroll to position [76, 0]
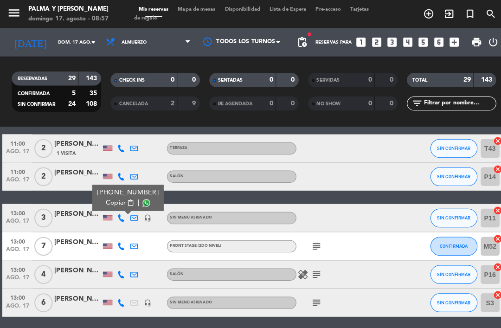
click at [121, 246] on icon at bounding box center [118, 242] width 7 height 7
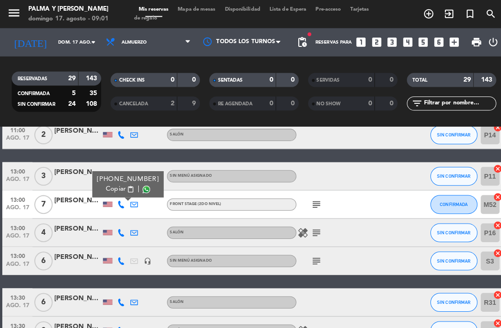
scroll to position [161, 0]
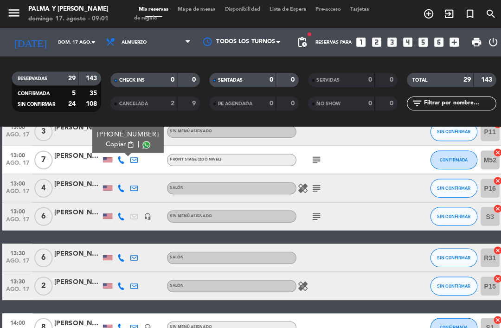
click at [120, 183] on icon at bounding box center [118, 185] width 7 height 7
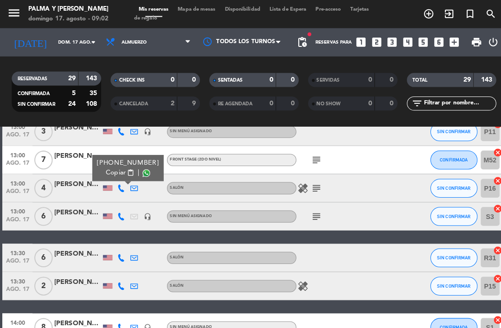
click at [67, 180] on div "[PERSON_NAME]" at bounding box center [76, 181] width 46 height 11
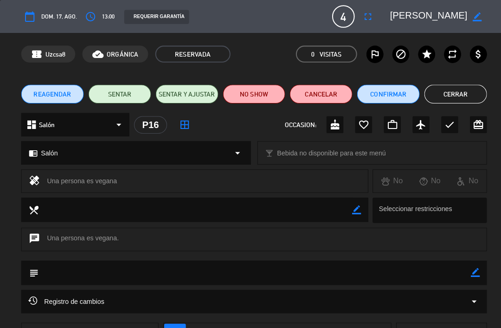
click at [457, 97] on button "Cerrar" at bounding box center [449, 92] width 62 height 19
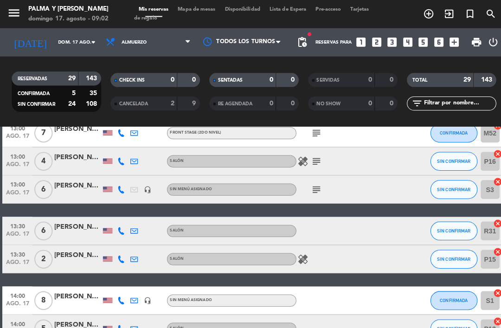
scroll to position [191, 0]
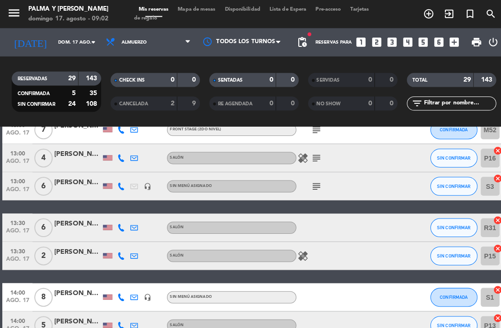
click at [121, 184] on icon at bounding box center [118, 183] width 7 height 7
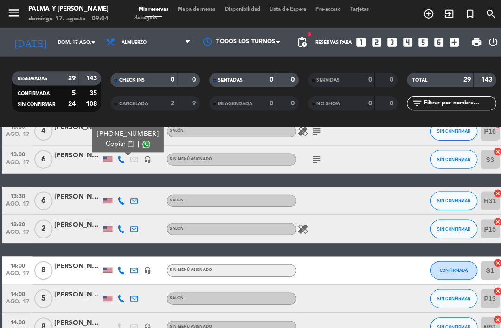
scroll to position [221, 0]
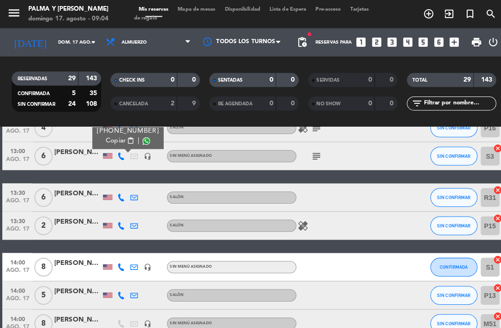
click at [121, 193] on icon at bounding box center [118, 194] width 7 height 7
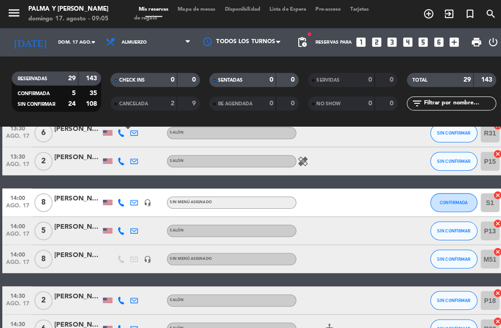
scroll to position [295, 0]
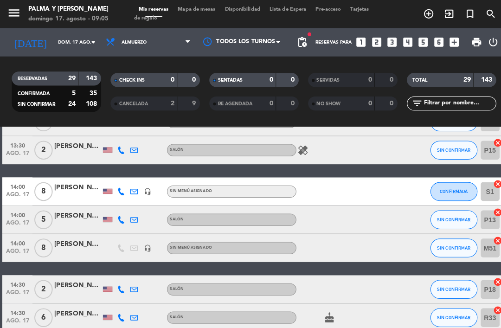
click at [118, 190] on icon at bounding box center [118, 188] width 7 height 7
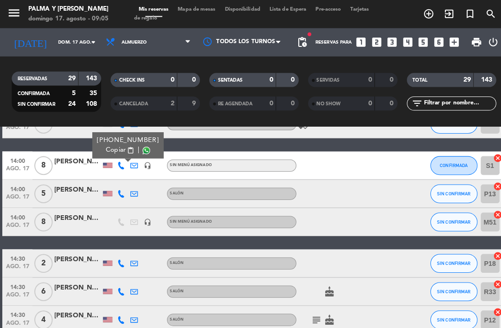
scroll to position [331, 0]
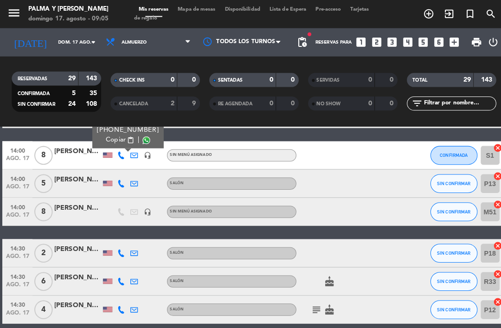
click at [90, 154] on div at bounding box center [76, 157] width 46 height 7
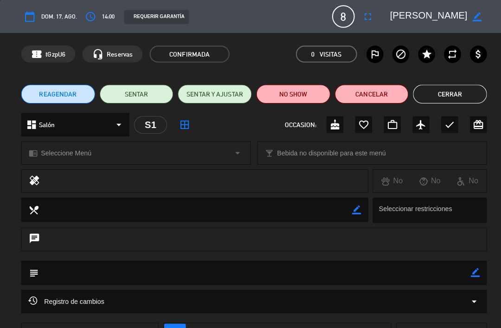
click at [443, 96] on button "Cerrar" at bounding box center [443, 92] width 73 height 19
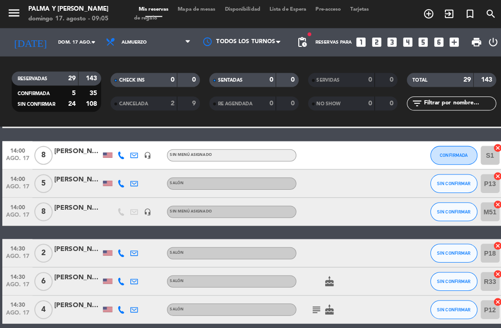
click at [121, 155] on icon at bounding box center [118, 152] width 7 height 7
click at [119, 180] on icon at bounding box center [118, 180] width 7 height 7
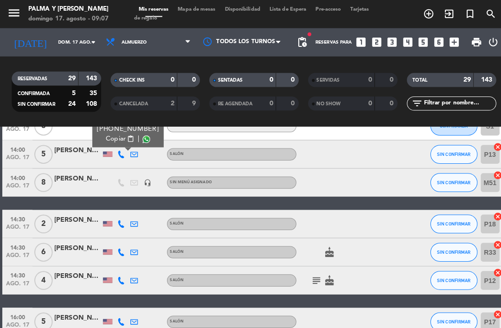
scroll to position [368, 0]
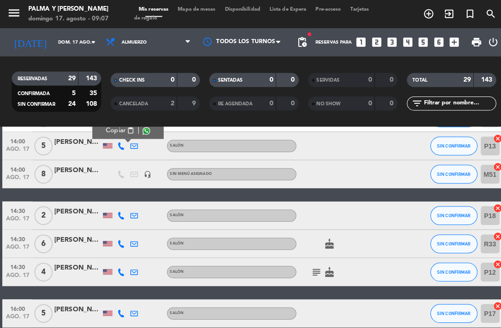
click at [121, 170] on icon at bounding box center [118, 171] width 7 height 7
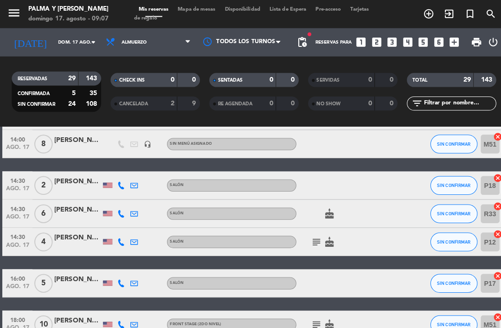
click at [122, 183] on icon at bounding box center [118, 182] width 7 height 7
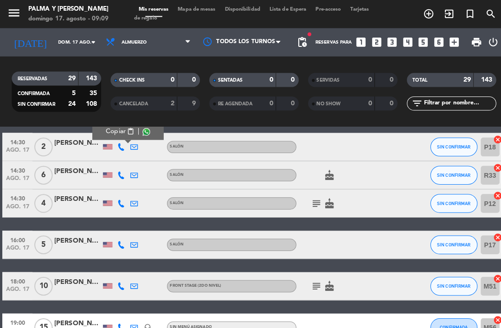
scroll to position [436, 0]
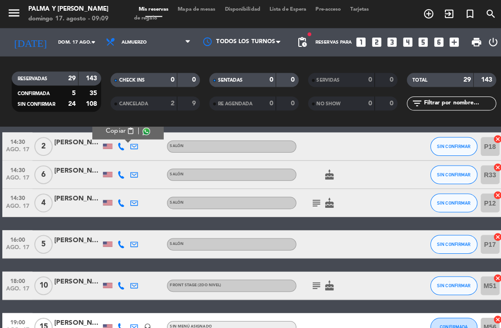
click at [118, 175] on icon at bounding box center [118, 171] width 7 height 7
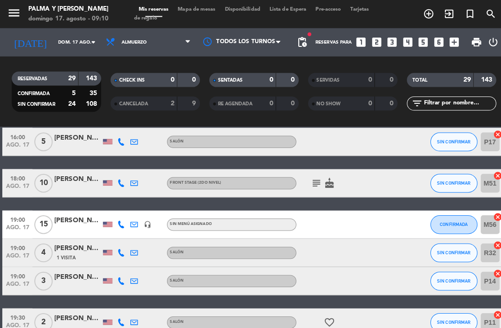
scroll to position [526, 0]
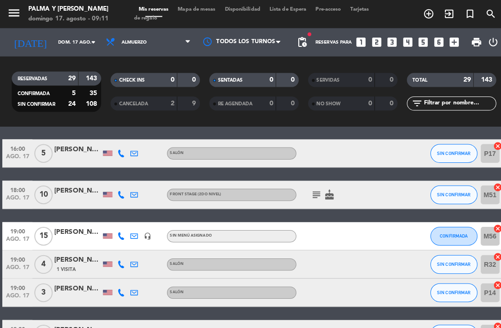
click at [121, 153] on icon at bounding box center [118, 150] width 7 height 7
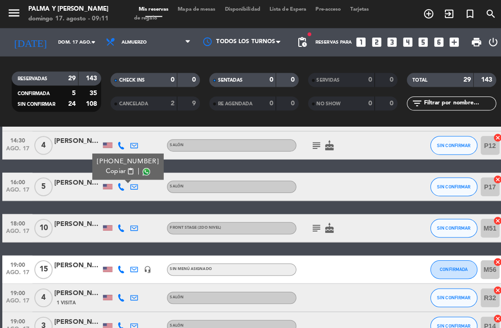
scroll to position [491, 0]
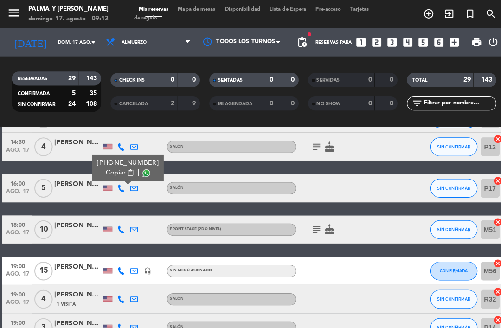
click at [80, 177] on div "[PERSON_NAME]" at bounding box center [76, 181] width 46 height 11
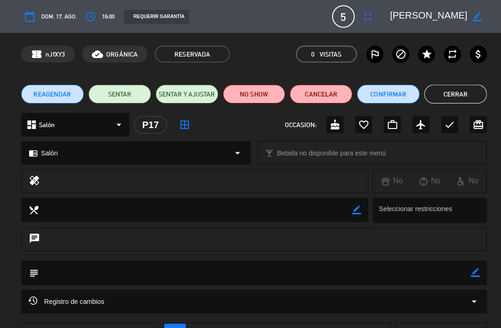
click at [463, 84] on button "Cerrar" at bounding box center [449, 92] width 62 height 19
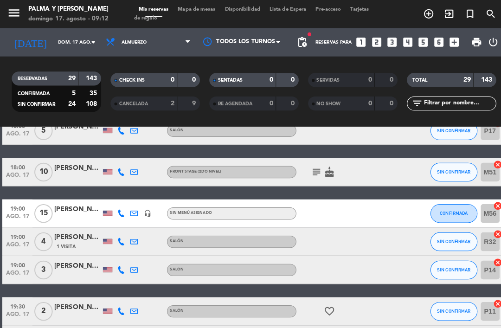
scroll to position [551, 0]
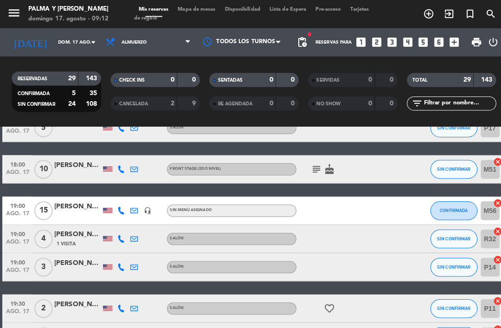
click at [114, 178] on div at bounding box center [119, 166] width 13 height 27
click at [117, 167] on icon at bounding box center [118, 166] width 7 height 7
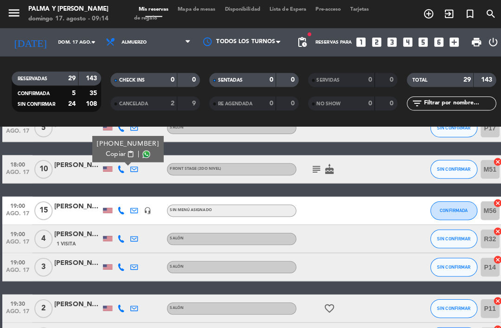
click at [112, 217] on div at bounding box center [106, 207] width 13 height 27
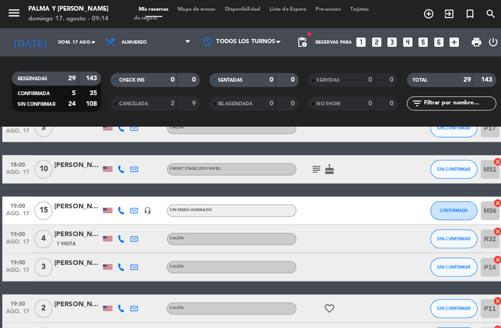
click at [117, 206] on icon at bounding box center [118, 207] width 7 height 7
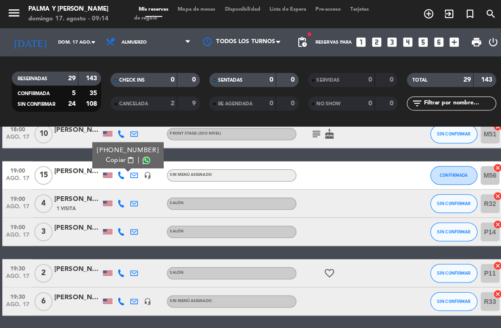
scroll to position [588, 0]
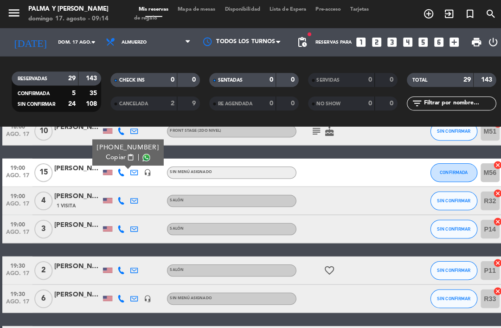
click at [119, 197] on icon at bounding box center [118, 197] width 7 height 7
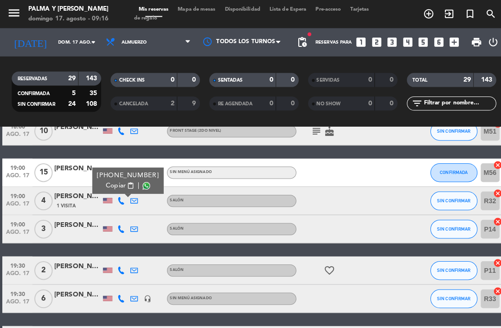
click at [94, 214] on div "19:00 [DATE] 3 [PERSON_NAME] Salón SIN CONFIRMAR P14 cancel" at bounding box center [249, 226] width 495 height 28
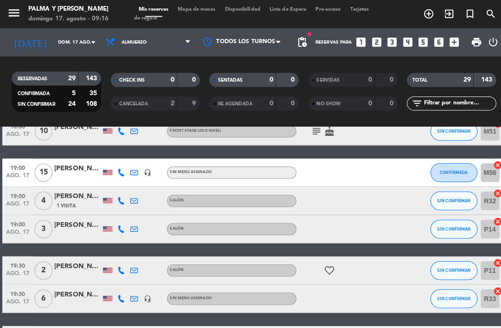
click at [84, 224] on div "[PERSON_NAME]" at bounding box center [76, 221] width 46 height 11
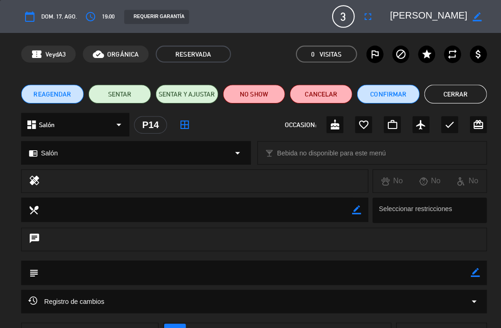
click at [458, 94] on button "Cerrar" at bounding box center [449, 92] width 62 height 19
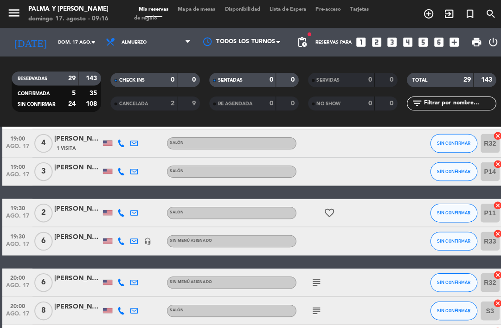
scroll to position [646, 0]
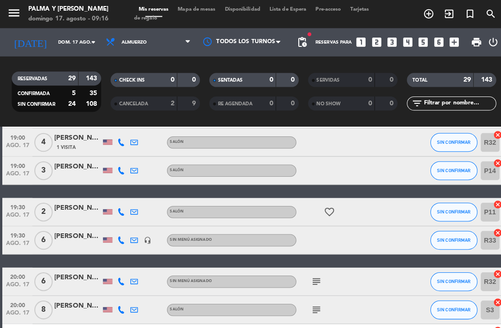
click at [118, 210] on icon at bounding box center [118, 208] width 7 height 7
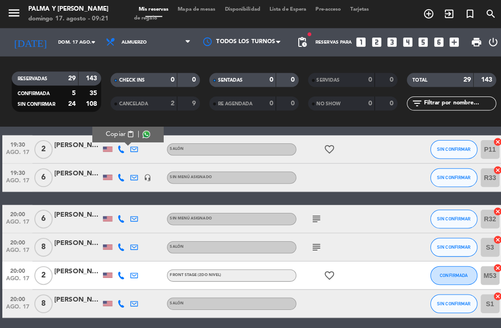
scroll to position [708, 0]
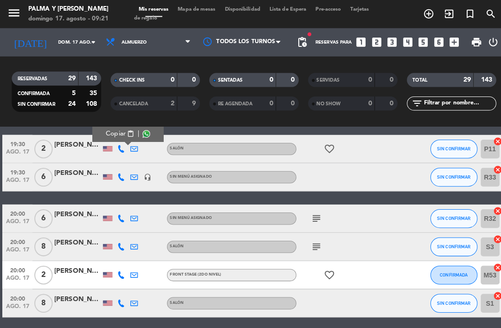
click at [89, 175] on div "[PERSON_NAME]" at bounding box center [76, 170] width 46 height 11
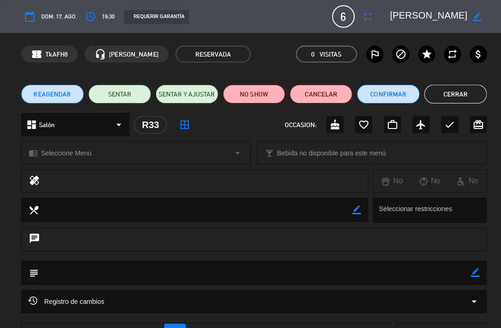
click at [453, 98] on button "Cerrar" at bounding box center [449, 92] width 62 height 19
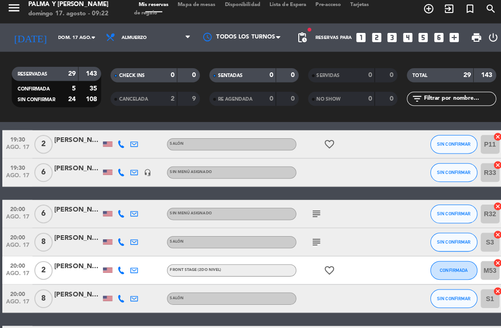
scroll to position [757, 0]
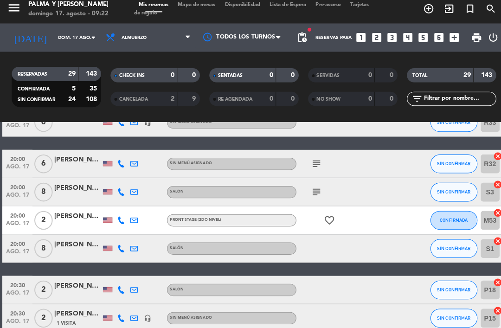
click at [120, 163] on icon at bounding box center [118, 165] width 7 height 7
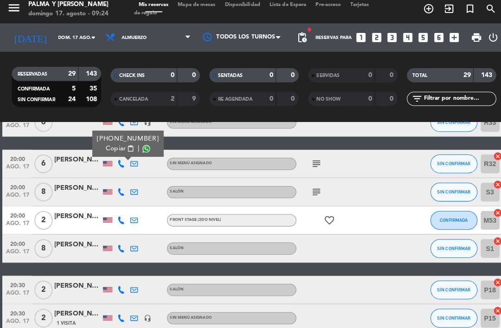
click at [80, 190] on div "[PERSON_NAME]" at bounding box center [76, 189] width 46 height 11
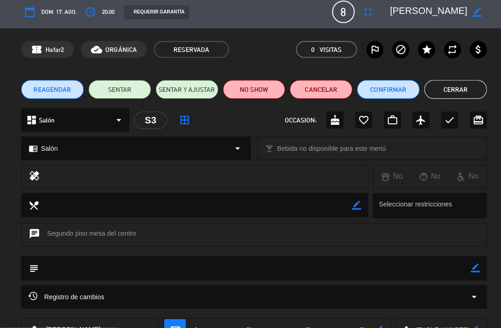
click at [452, 91] on button "Cerrar" at bounding box center [449, 92] width 62 height 19
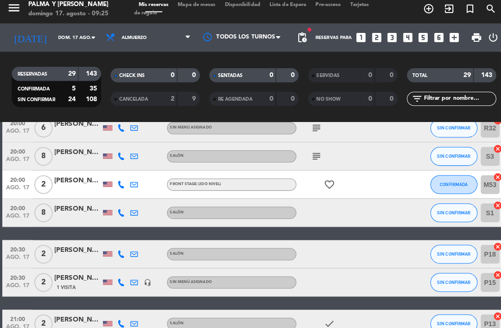
scroll to position [815, 0]
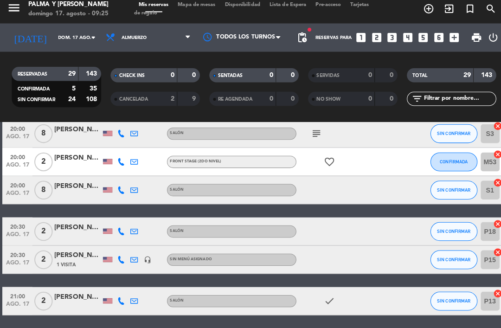
click at [121, 162] on icon at bounding box center [118, 163] width 7 height 7
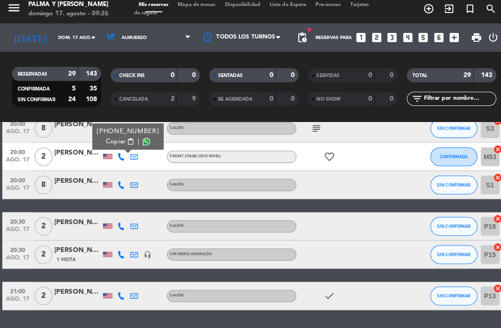
scroll to position [819, 0]
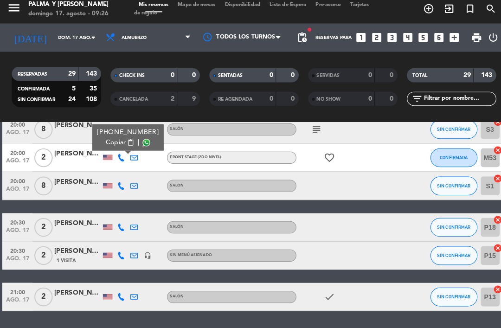
click at [118, 184] on icon at bounding box center [118, 187] width 7 height 7
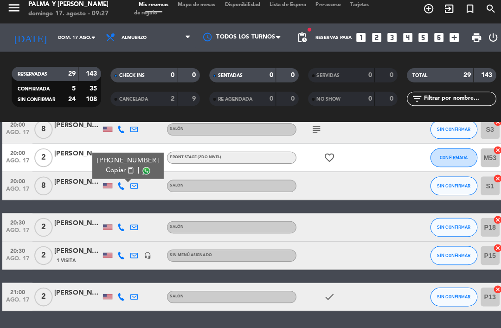
click at [122, 225] on icon at bounding box center [118, 228] width 7 height 7
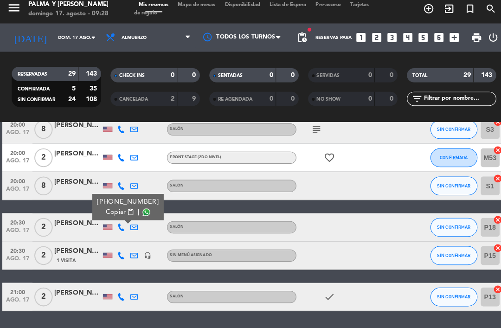
click at [119, 254] on icon at bounding box center [118, 256] width 7 height 7
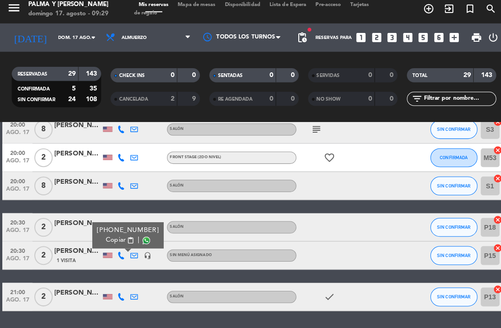
click at [448, 254] on span "SIN CONFIRMAR" at bounding box center [447, 256] width 33 height 5
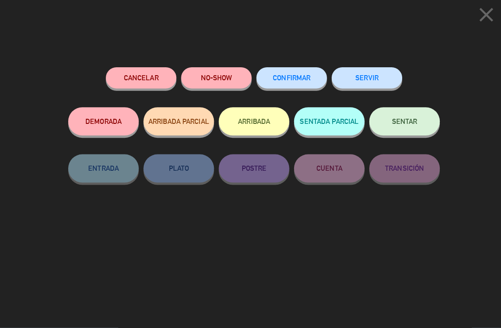
click at [295, 84] on button "CONFIRMAR" at bounding box center [288, 81] width 70 height 21
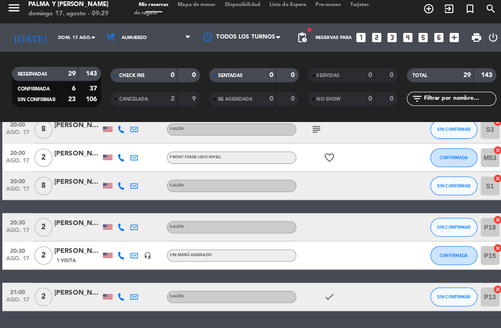
click at [123, 290] on div at bounding box center [119, 296] width 13 height 27
click at [76, 299] on div at bounding box center [76, 302] width 46 height 7
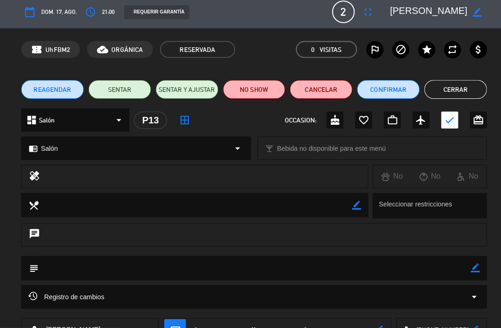
click at [457, 83] on button "Cerrar" at bounding box center [449, 92] width 62 height 19
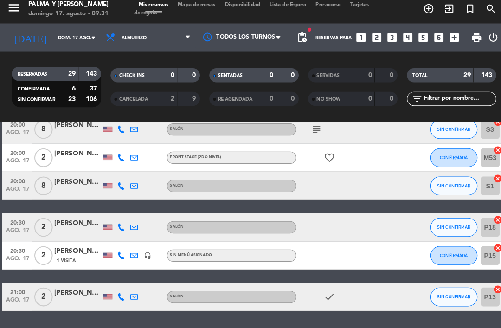
click at [68, 44] on input "dom. 17 ago." at bounding box center [85, 42] width 64 height 14
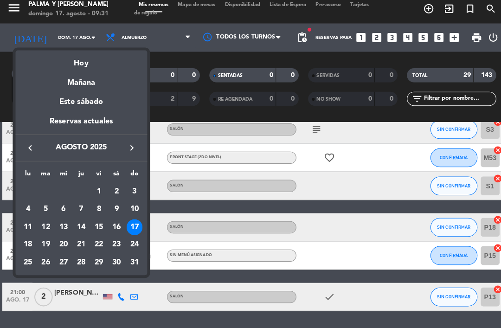
click at [205, 1] on div at bounding box center [250, 164] width 501 height 328
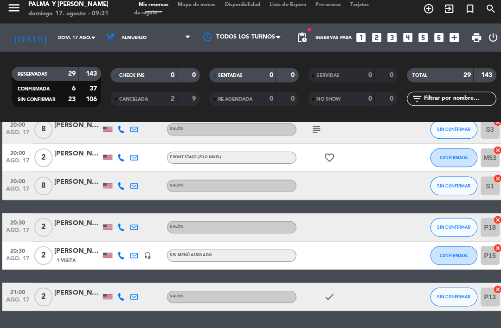
click at [202, 7] on span "Mapa de mesas" at bounding box center [194, 9] width 46 height 5
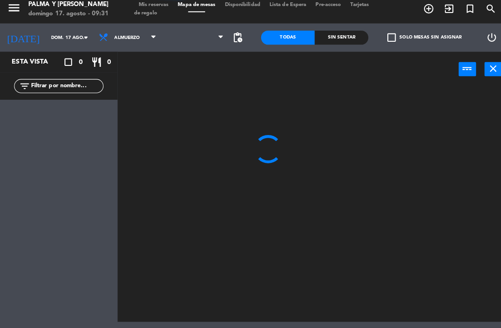
click at [60, 38] on input "dom. 17 ago." at bounding box center [78, 42] width 64 height 14
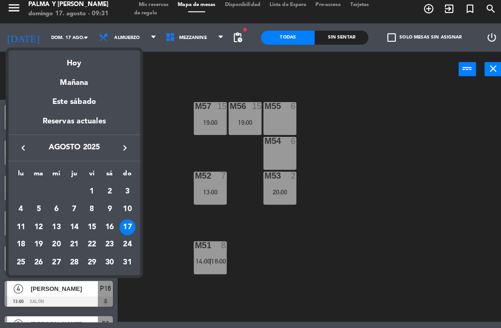
click at [121, 150] on icon "keyboard_arrow_right" at bounding box center [123, 150] width 11 height 11
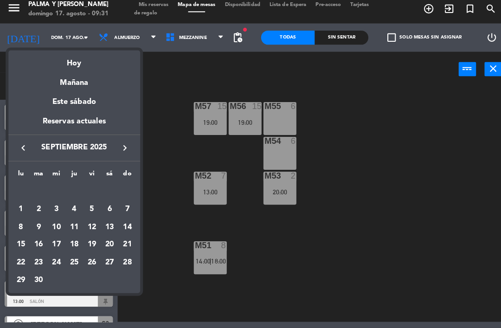
click at [109, 224] on div "13" at bounding box center [108, 229] width 16 height 16
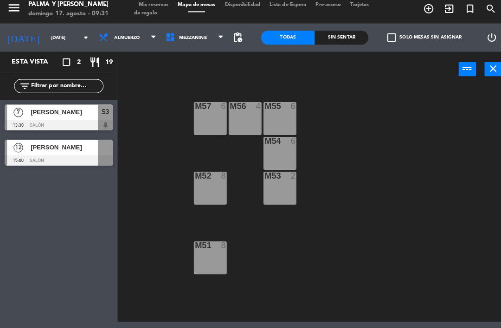
click at [76, 148] on span "[PERSON_NAME]" at bounding box center [63, 150] width 66 height 10
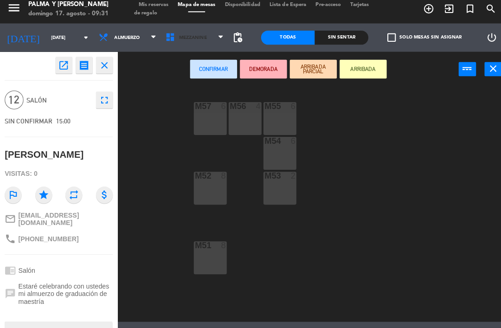
click at [204, 43] on span "Mezzanine" at bounding box center [192, 42] width 66 height 20
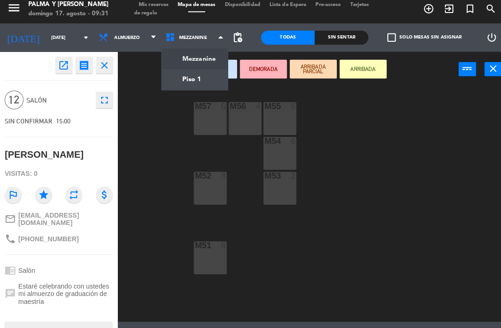
click at [206, 89] on ul "Mezzanine Piso 1" at bounding box center [192, 73] width 66 height 42
click at [207, 80] on ng-component "menu Palma y [PERSON_NAME][DATE] 17. agosto - 09:31 Mis reservas Mapa de mesas …" at bounding box center [250, 161] width 501 height 322
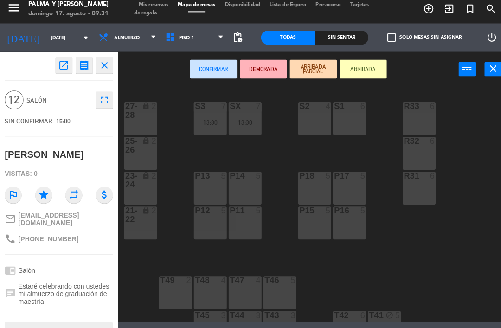
click at [333, 125] on div "S1 6" at bounding box center [344, 121] width 32 height 32
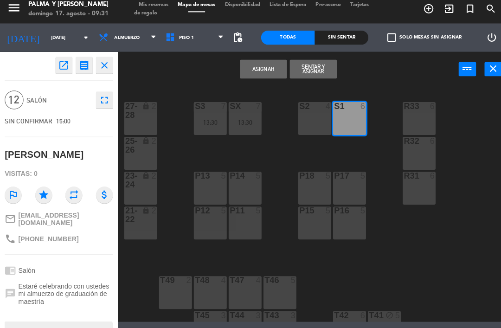
click at [307, 128] on div "S2 4" at bounding box center [310, 121] width 32 height 32
click at [260, 67] on button "Asignar" at bounding box center [259, 73] width 46 height 19
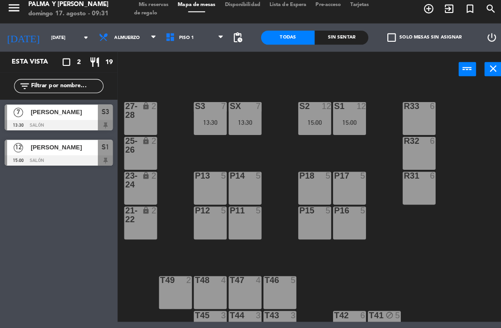
click at [236, 38] on span "pending_actions" at bounding box center [234, 41] width 11 height 11
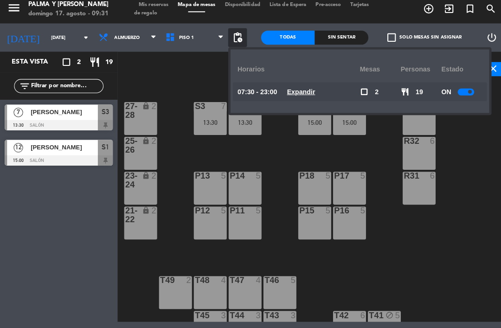
click at [208, 72] on div "power_input close" at bounding box center [284, 73] width 336 height 35
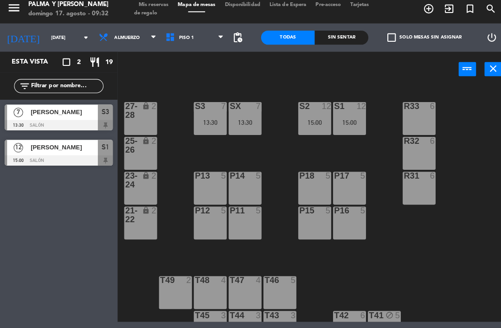
click at [62, 35] on input "[DATE]" at bounding box center [78, 42] width 64 height 14
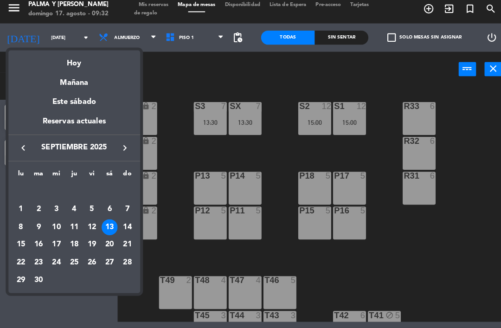
click at [82, 67] on div "Hoy" at bounding box center [73, 63] width 130 height 19
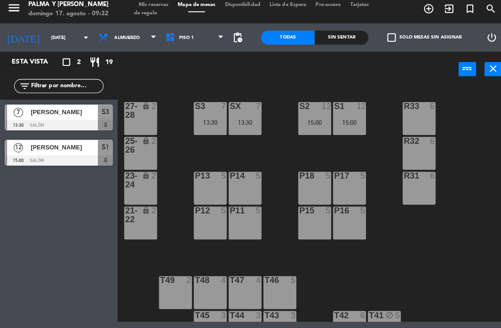
type input "dom. 17 ago."
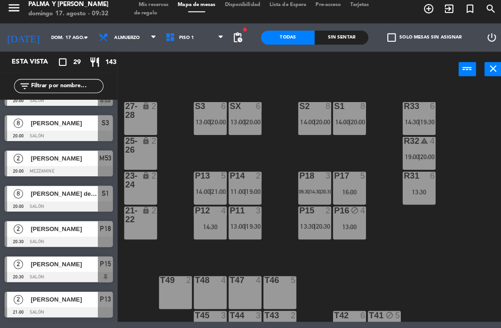
scroll to position [789, 0]
click at [69, 191] on span "[PERSON_NAME] de la [PERSON_NAME]" at bounding box center [63, 196] width 66 height 10
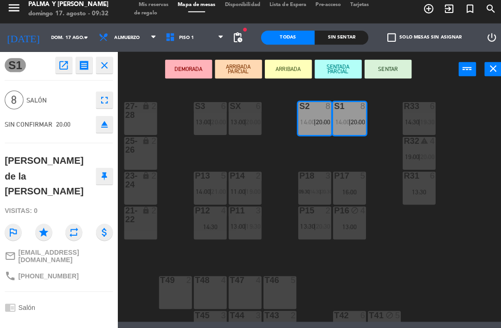
click at [59, 68] on icon "open_in_new" at bounding box center [62, 68] width 11 height 11
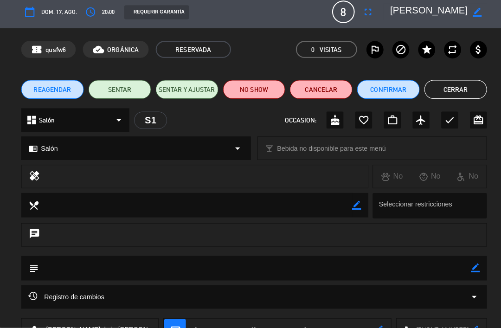
click at [389, 84] on button "Confirmar" at bounding box center [383, 92] width 62 height 19
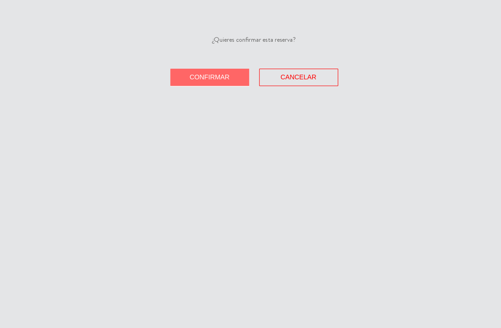
click at [180, 79] on button "Confirmar" at bounding box center [207, 80] width 78 height 17
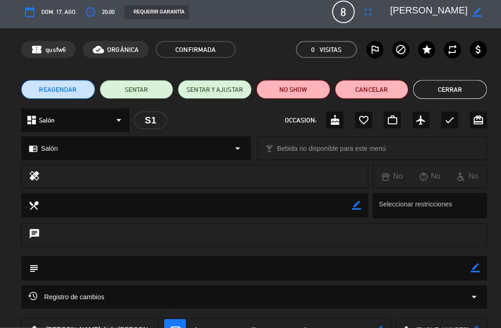
click at [427, 90] on button "Cerrar" at bounding box center [443, 92] width 73 height 19
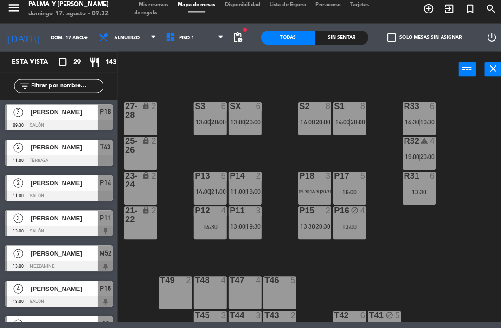
scroll to position [218, 0]
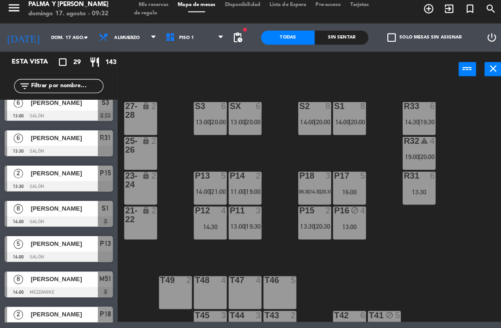
click at [167, 7] on span "Mis reservas" at bounding box center [151, 9] width 38 height 5
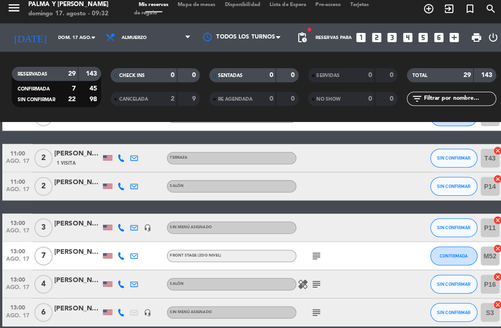
scroll to position [58, 0]
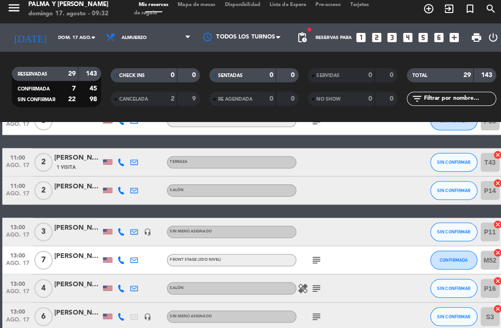
click at [443, 97] on input "text" at bounding box center [453, 102] width 72 height 10
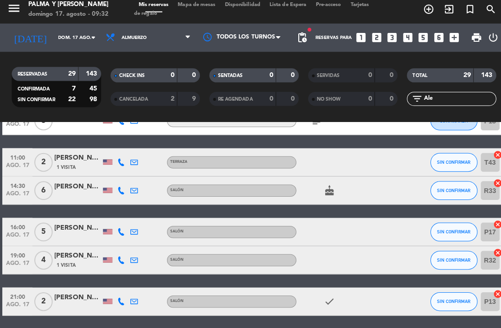
scroll to position [0, 0]
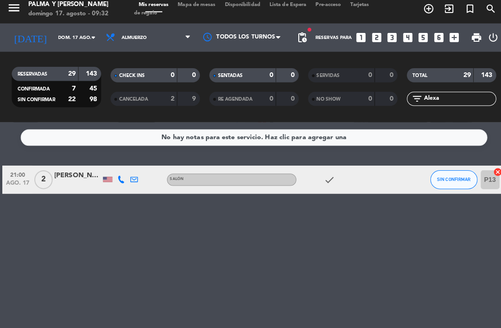
click at [183, 182] on div "Salón" at bounding box center [228, 182] width 127 height 12
click at [156, 258] on div "No hay notas para este servicio. Haz clic para agregar una 21:00 [DATE] 2 [PERS…" at bounding box center [250, 226] width 501 height 203
click at [457, 180] on button "SIN CONFIRMAR" at bounding box center [447, 181] width 46 height 19
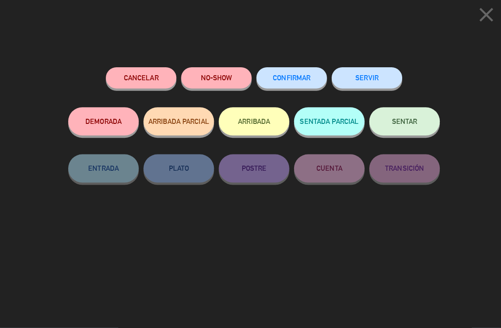
click at [288, 72] on button "CONFIRMAR" at bounding box center [288, 81] width 70 height 21
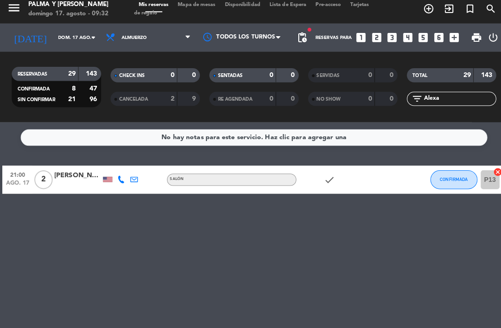
click at [451, 97] on input "Alexa" at bounding box center [453, 102] width 72 height 10
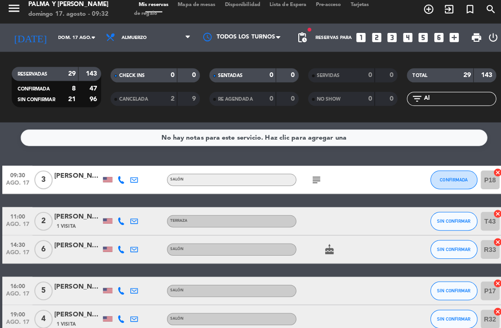
type input "A"
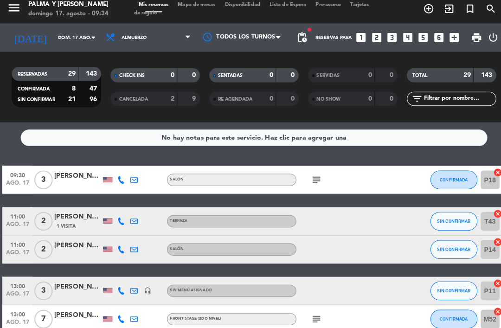
click at [190, 7] on span "Mapa de mesas" at bounding box center [194, 9] width 46 height 5
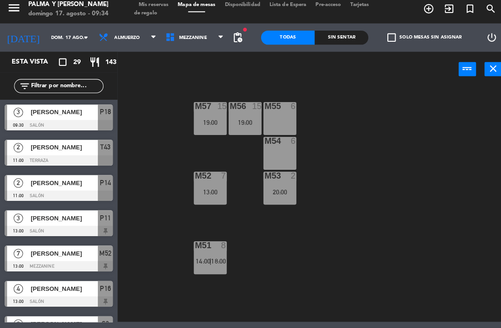
click at [351, 226] on div "M57 15 19:00 M56 15 19:00 M55 6 M54 6 M52 7 13:00 M53 2 20:00 M51 8 14:00 | 18:…" at bounding box center [311, 205] width 380 height 233
click at [351, 132] on div "M57 15 19:00 M56 15 19:00 M55 6 M54 6 M52 7 13:00 M53 2 20:00 M51 8 14:00 | 18:…" at bounding box center [311, 205] width 380 height 233
click at [218, 260] on span "18:00" at bounding box center [215, 261] width 14 height 7
click at [327, 206] on div "M57 15 19:00 M56 15 19:00 M55 6 M54 6 M52 7 13:00 M53 2 20:00 M51 8 14:00 | 18:…" at bounding box center [311, 205] width 380 height 233
click at [159, 15] on span "Tarjetas de regalo" at bounding box center [247, 13] width 231 height 13
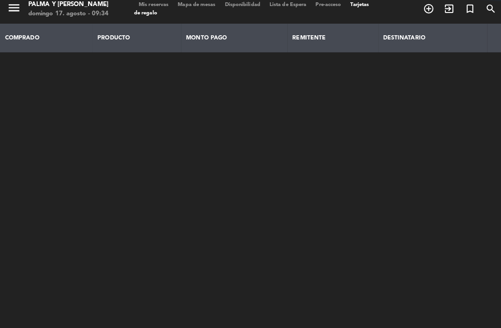
click at [178, 33] on th "PRODUCTO" at bounding box center [134, 42] width 87 height 28
click at [193, 8] on span "Mapa de mesas" at bounding box center [194, 9] width 46 height 5
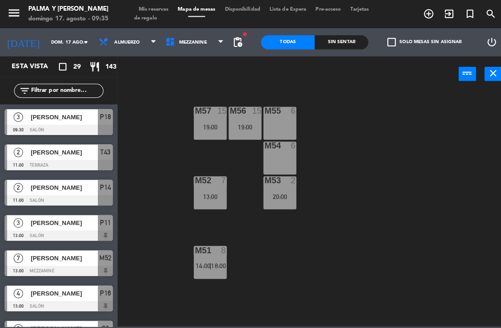
click at [184, 44] on span "Mezzanine" at bounding box center [190, 41] width 27 height 5
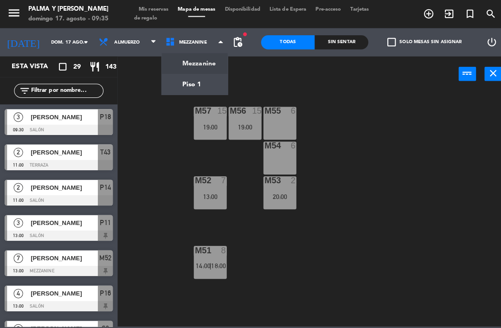
click at [175, 86] on ng-component "menu Palma y [PERSON_NAME][DATE] 17. agosto - 09:35 Mis reservas Mapa de mesas …" at bounding box center [250, 161] width 501 height 322
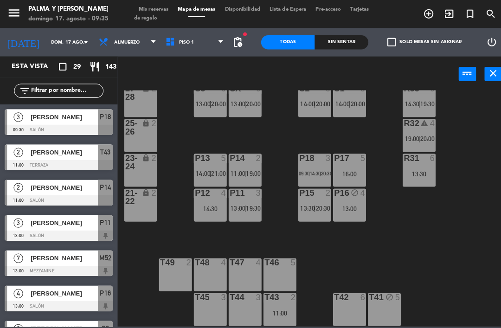
scroll to position [22, 0]
click at [305, 167] on div "P18 3 09:30 | 14:30 | 20:30" at bounding box center [310, 168] width 32 height 32
click at [449, 244] on div "R33 6 14:30 | 19:30 S1 8 14:00 | 20:00 S2 8 14:00 | 20:00 S3 6 13:00 | 20:00 SX…" at bounding box center [311, 205] width 380 height 233
click at [317, 165] on div "P18 3 09:30 | 14:30 | 20:30" at bounding box center [310, 168] width 32 height 32
click at [418, 247] on div "R33 6 14:30 | 19:30 S1 8 14:00 | 20:00 S2 8 14:00 | 20:00 S3 6 13:00 | 20:00 SX…" at bounding box center [311, 205] width 380 height 233
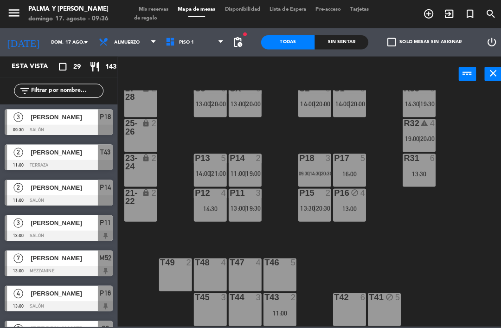
click at [325, 174] on span "20:30" at bounding box center [322, 171] width 11 height 6
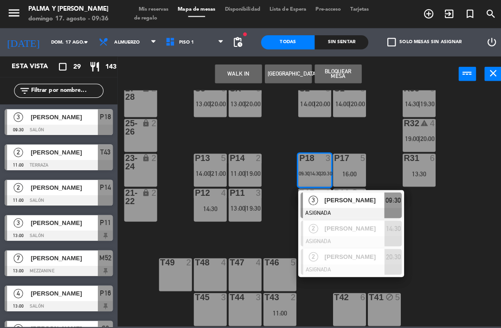
click at [333, 189] on div "3 [PERSON_NAME] ASIGNADA 09:30" at bounding box center [346, 202] width 104 height 30
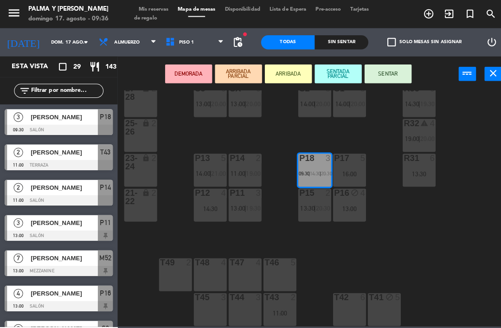
click at [345, 203] on div "13:00" at bounding box center [344, 206] width 32 height 6
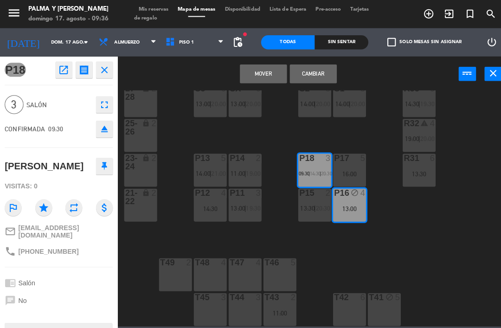
click at [262, 68] on button "Mover" at bounding box center [259, 73] width 46 height 19
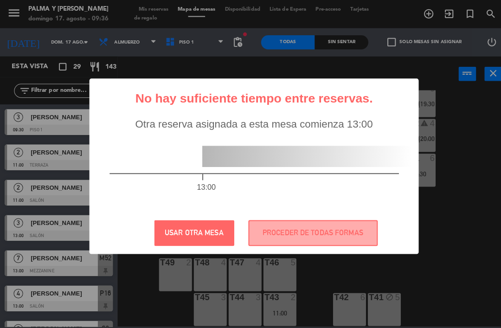
click at [348, 197] on div "13:00" at bounding box center [250, 168] width 322 height 81
click at [338, 228] on button "PROCEDER DE TODAS FORMAS" at bounding box center [308, 229] width 127 height 25
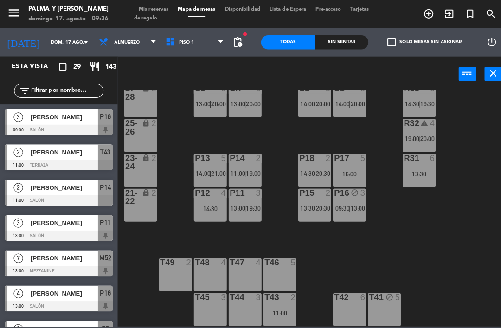
click at [351, 203] on span "13:00" at bounding box center [352, 205] width 14 height 7
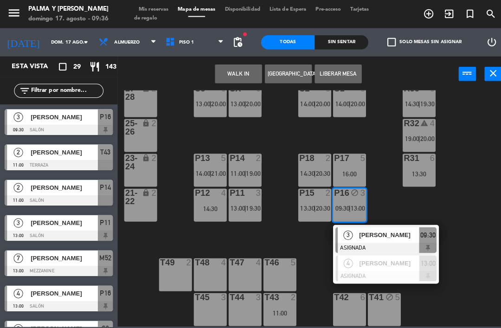
click at [372, 227] on span "[PERSON_NAME]" at bounding box center [383, 232] width 59 height 10
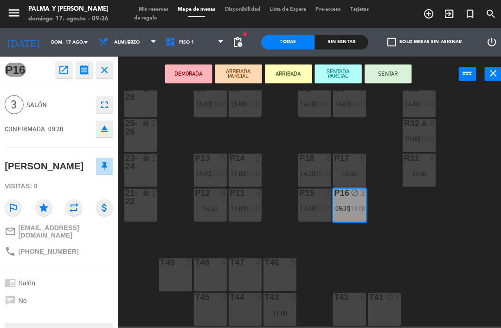
click at [395, 65] on button "SENTAR" at bounding box center [382, 73] width 46 height 19
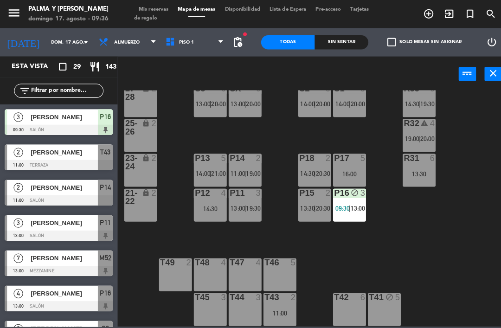
click at [344, 214] on div "P16 block 3 09:30 | 13:00" at bounding box center [344, 202] width 32 height 32
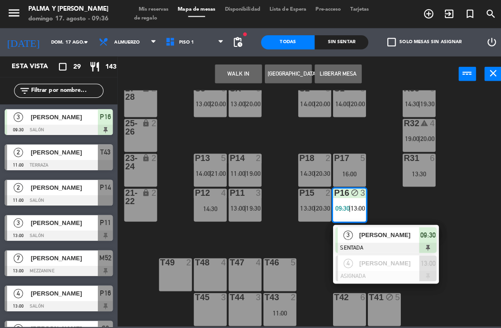
click at [334, 66] on button "Liberar Mesa" at bounding box center [333, 73] width 46 height 19
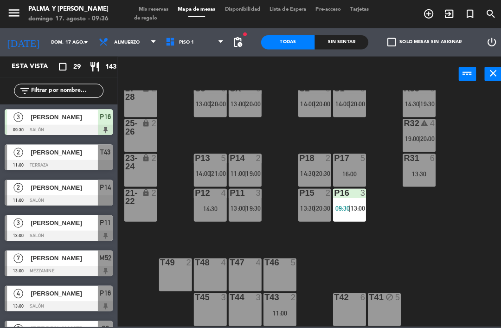
click at [352, 197] on div "P16 3 09:30 | 13:00" at bounding box center [344, 202] width 32 height 32
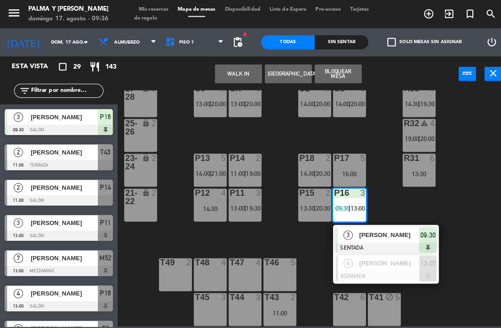
click at [312, 171] on span "20:30" at bounding box center [318, 170] width 14 height 7
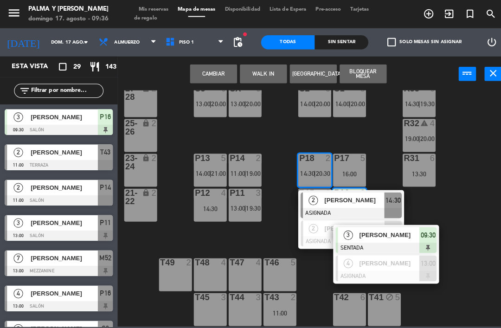
click at [388, 263] on span "[PERSON_NAME]" at bounding box center [383, 259] width 59 height 10
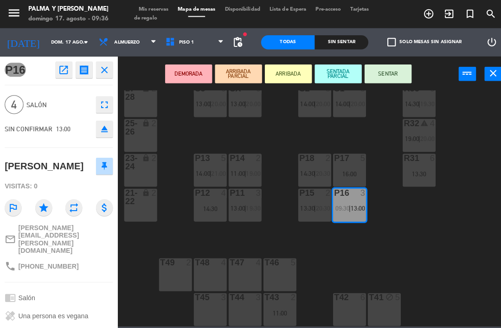
click at [316, 173] on span "20:30" at bounding box center [318, 170] width 14 height 7
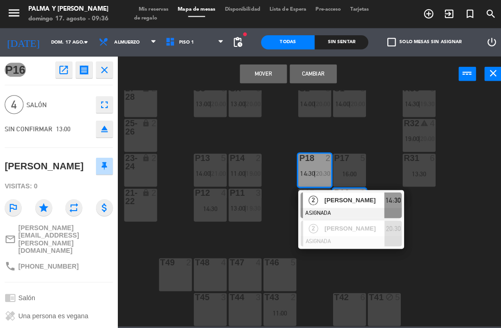
click at [361, 201] on span "[PERSON_NAME]" at bounding box center [349, 197] width 59 height 10
click at [315, 75] on button "Cambiar" at bounding box center [309, 73] width 46 height 19
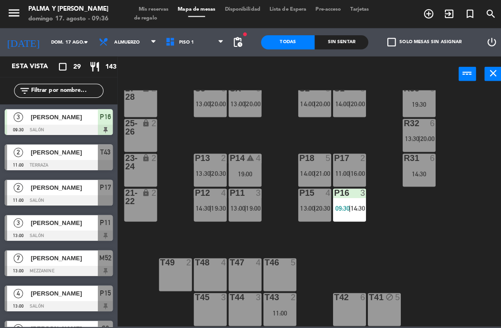
click at [384, 220] on div "R33 6 19:30 S1 8 14:00 | 20:00 S2 8 14:00 | 20:00 S3 6 13:00 | 20:00 SX 6 13:00…" at bounding box center [311, 205] width 380 height 233
click at [344, 204] on span "|" at bounding box center [344, 205] width 2 height 7
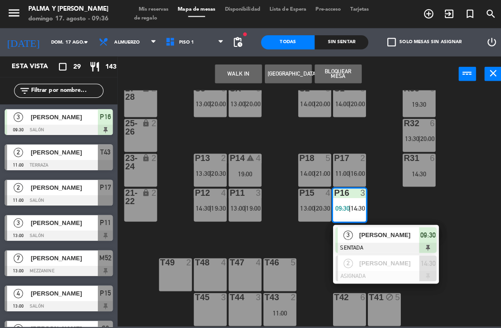
click at [371, 233] on span "[PERSON_NAME]" at bounding box center [383, 232] width 59 height 10
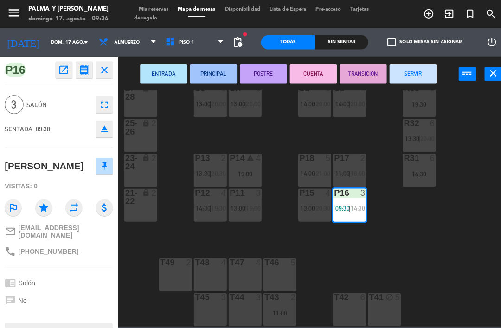
click at [103, 107] on icon "fullscreen" at bounding box center [102, 102] width 11 height 11
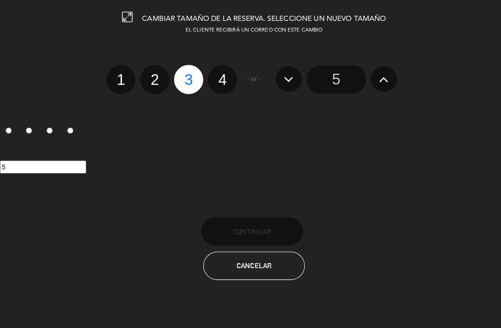
click at [340, 76] on input "5" at bounding box center [331, 78] width 58 height 28
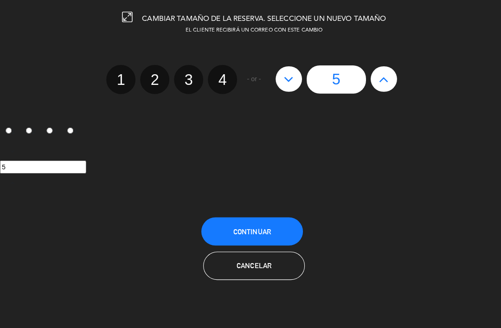
click at [266, 226] on span "Continuar" at bounding box center [248, 228] width 37 height 8
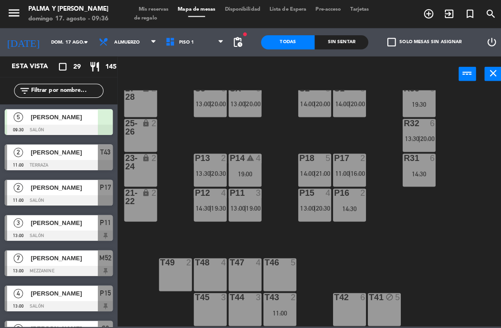
click at [95, 119] on span "[PERSON_NAME]" at bounding box center [63, 115] width 66 height 10
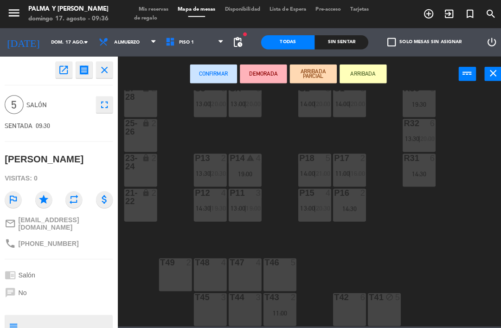
click at [344, 208] on div "14:30" at bounding box center [344, 206] width 32 height 6
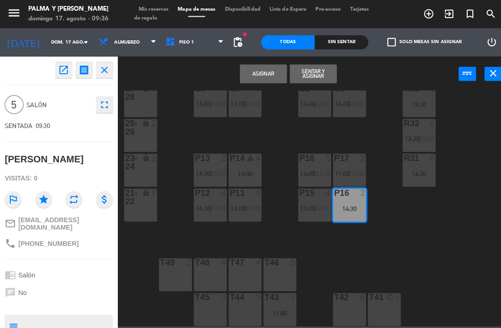
click at [266, 66] on button "Asignar" at bounding box center [259, 73] width 46 height 19
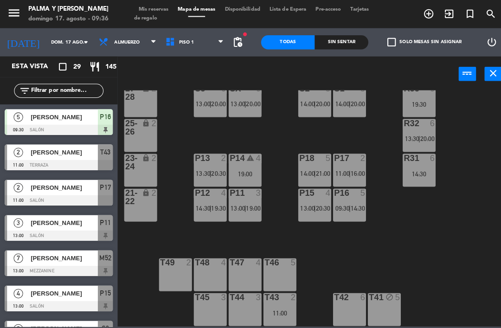
click at [345, 201] on div "P16 5 09:30 | 14:30" at bounding box center [344, 202] width 32 height 32
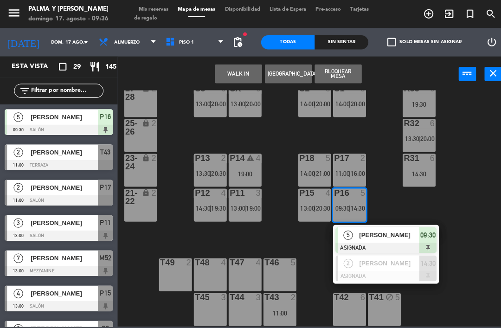
click at [362, 231] on span "[PERSON_NAME]" at bounding box center [383, 232] width 59 height 10
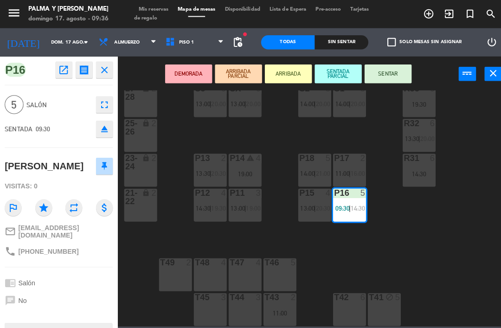
click at [385, 74] on button "SENTAR" at bounding box center [382, 73] width 46 height 19
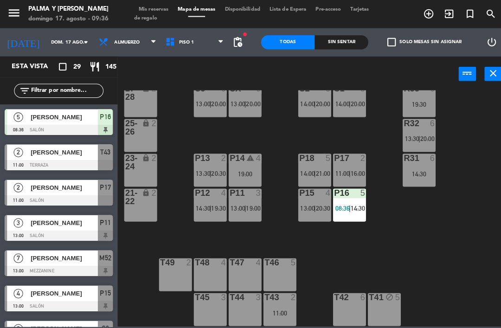
click at [391, 209] on div "R33 6 19:30 S1 8 14:00 | 20:00 S2 8 14:00 | 20:00 S3 6 13:00 | 20:00 SX 6 13:00…" at bounding box center [311, 205] width 380 height 233
click at [386, 269] on div "R33 6 19:30 S1 8 14:00 | 20:00 S2 8 14:00 | 20:00 S3 6 13:00 | 20:00 SX 6 13:00…" at bounding box center [311, 205] width 380 height 233
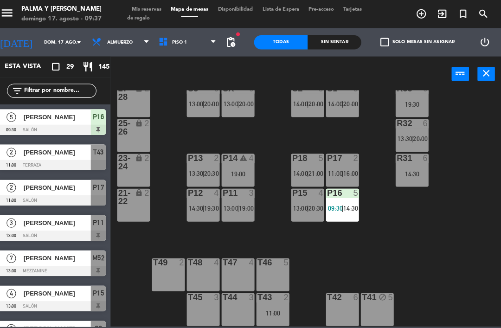
scroll to position [7, 0]
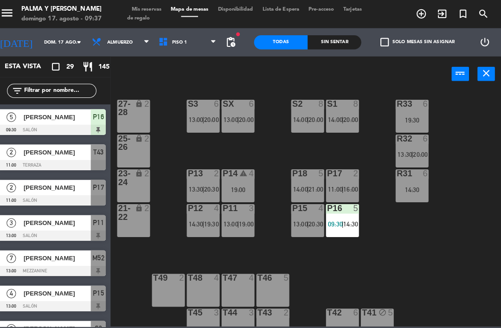
click at [276, 156] on div "R33 6 19:30 S1 8 14:00 | 20:00 S2 8 14:00 | 20:00 S3 6 13:00 | 20:00 SX 6 13:00…" at bounding box center [311, 205] width 380 height 233
click at [186, 50] on span "Piso 1" at bounding box center [192, 42] width 66 height 20
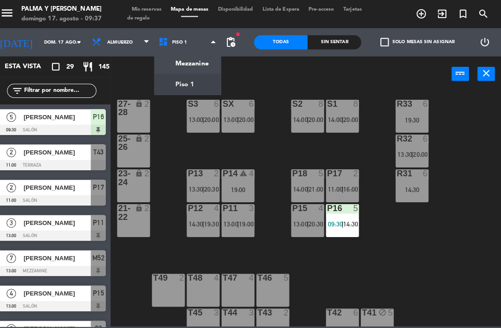
click at [196, 65] on ng-component "menu Palma y [PERSON_NAME][DATE] 17. agosto - 09:37 Mis reservas Mapa de mesas …" at bounding box center [250, 161] width 501 height 322
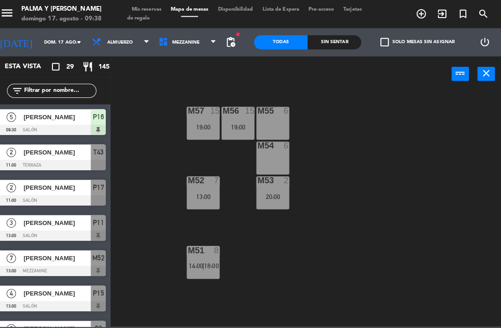
click at [208, 260] on span "18:00" at bounding box center [215, 261] width 14 height 7
click at [396, 154] on div "M57 15 19:00 M56 15 19:00 M55 6 M54 6 M52 7 13:00 M53 2 20:00 M51 8 14:00 | 18:…" at bounding box center [311, 205] width 380 height 233
click at [188, 46] on span "Mezzanine" at bounding box center [192, 42] width 66 height 20
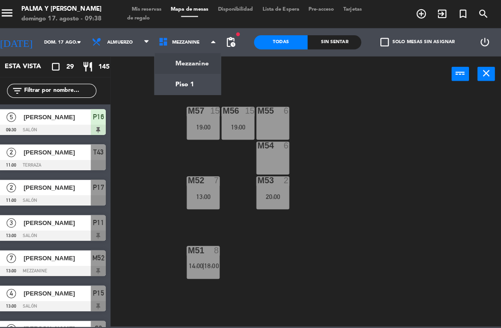
click at [184, 81] on ng-component "menu Palma y [PERSON_NAME][DATE] 17. agosto - 09:38 Mis reservas Mapa de mesas …" at bounding box center [250, 161] width 501 height 322
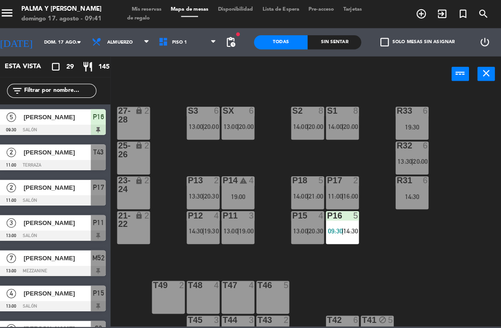
click at [345, 229] on span "14:30" at bounding box center [352, 227] width 14 height 7
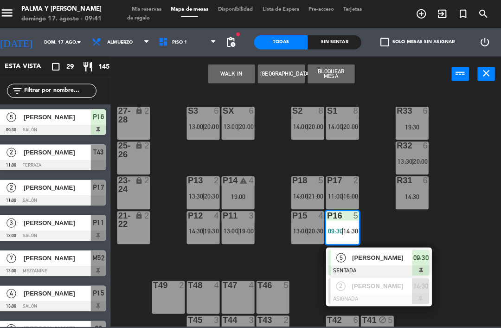
click at [363, 246] on div "5 [PERSON_NAME] SENTADA 09:30" at bounding box center [380, 259] width 104 height 30
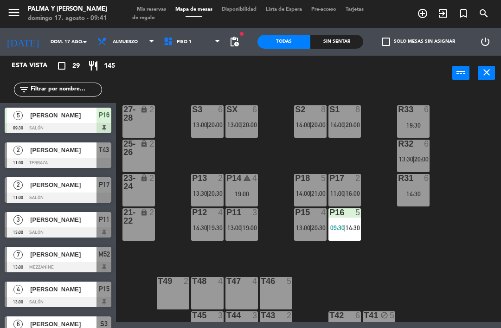
click at [89, 93] on input "text" at bounding box center [66, 89] width 72 height 10
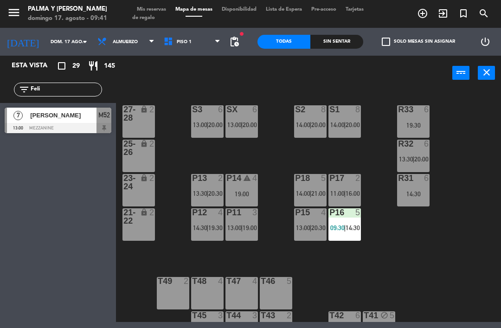
type input "Feli"
click at [110, 119] on div "M52" at bounding box center [103, 115] width 15 height 15
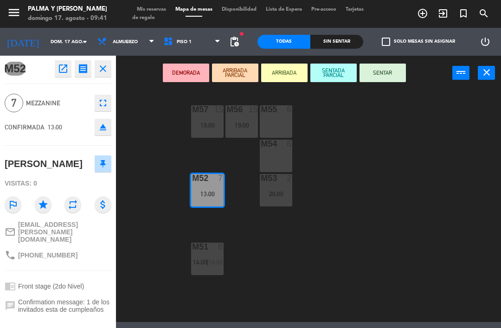
click at [61, 70] on icon "open_in_new" at bounding box center [62, 68] width 11 height 11
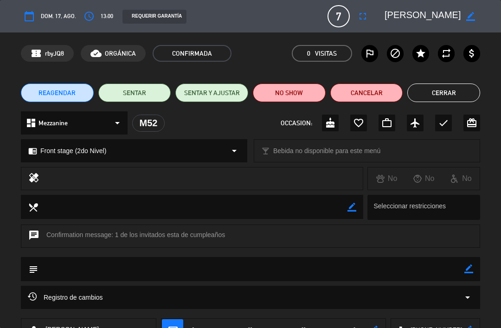
click at [431, 96] on button "Cerrar" at bounding box center [443, 92] width 73 height 19
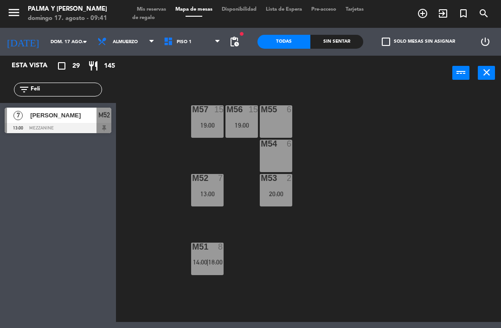
click at [95, 124] on div at bounding box center [58, 128] width 107 height 10
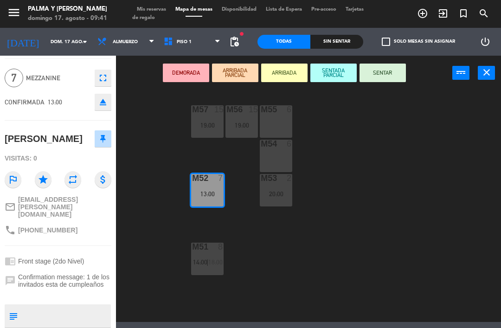
scroll to position [26, 0]
click at [208, 44] on span "Piso 1" at bounding box center [192, 42] width 66 height 20
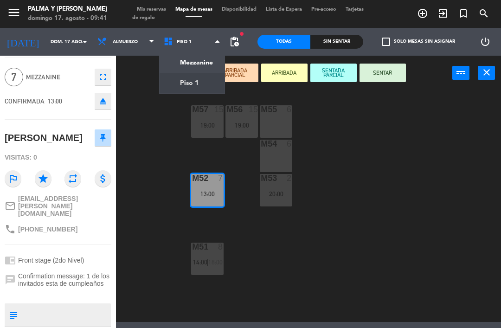
click at [204, 60] on ng-component "menu Palma y [PERSON_NAME][DATE] 17. agosto - 09:41 Mis reservas Mapa de mesas …" at bounding box center [250, 161] width 501 height 322
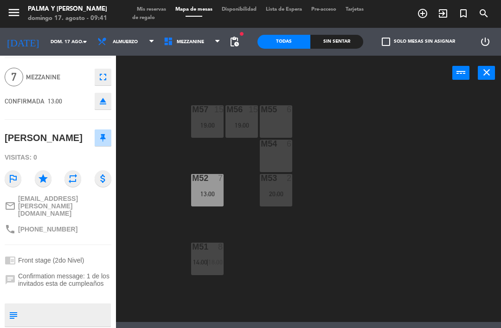
click at [210, 39] on span "Mezzanine" at bounding box center [192, 42] width 66 height 20
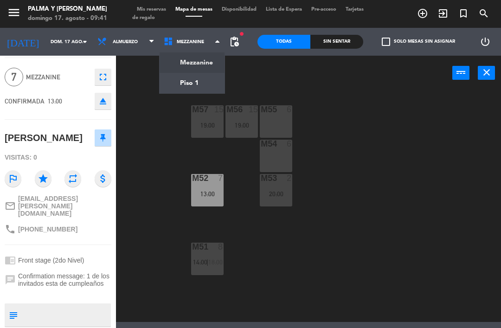
click at [201, 83] on ng-component "menu Palma y [PERSON_NAME][DATE] 17. agosto - 09:41 Mis reservas Mapa de mesas …" at bounding box center [250, 161] width 501 height 322
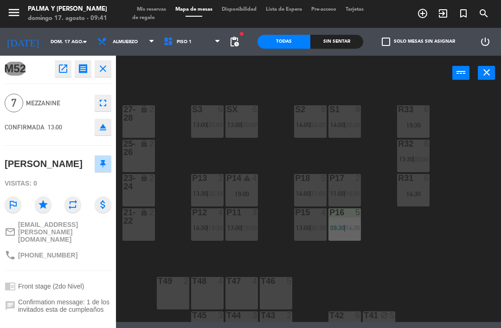
scroll to position [0, 0]
click at [95, 66] on button "close" at bounding box center [103, 68] width 17 height 17
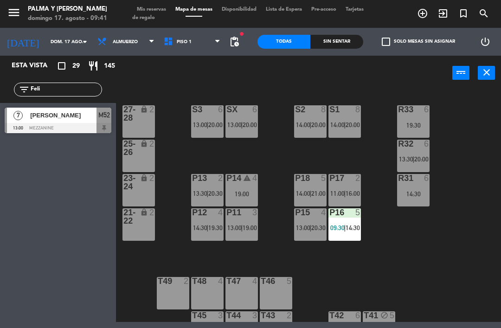
click at [92, 92] on input "Feli" at bounding box center [66, 89] width 72 height 10
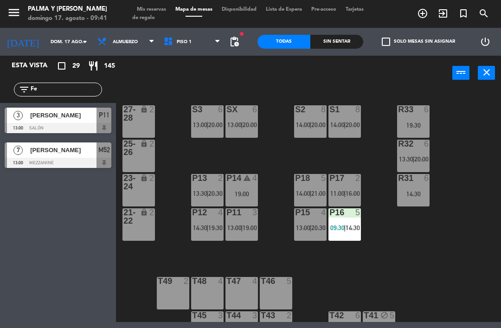
type input "F"
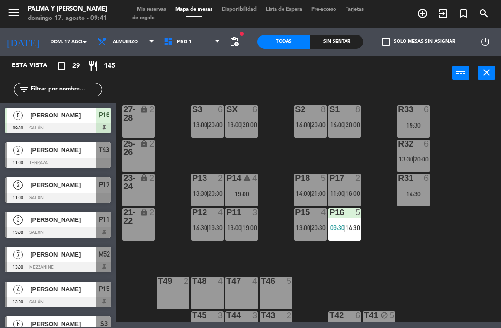
click at [464, 122] on div "R33 6 19:30 S1 8 14:00 | 20:00 S2 8 14:00 | 20:00 S3 6 13:00 | 20:00 SX 6 13:00…" at bounding box center [311, 205] width 380 height 233
click at [92, 92] on input "text" at bounding box center [66, 89] width 72 height 10
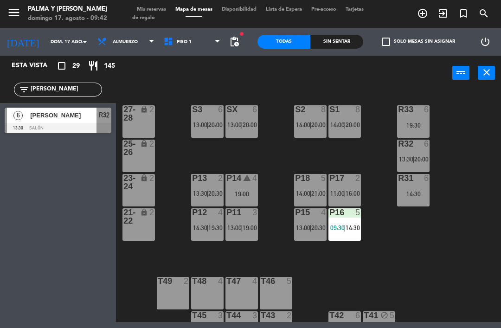
type input "[PERSON_NAME]"
click at [99, 125] on div at bounding box center [58, 128] width 107 height 10
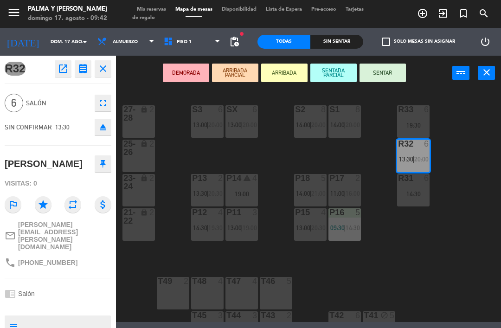
click at [63, 68] on icon "open_in_new" at bounding box center [62, 68] width 11 height 11
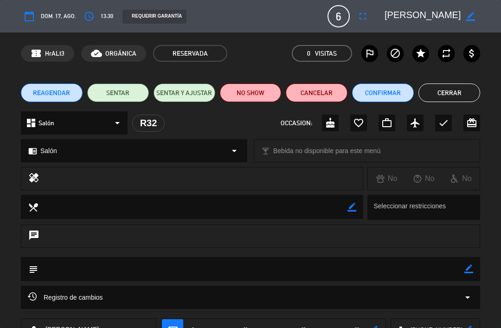
click at [387, 94] on button "Confirmar" at bounding box center [383, 92] width 62 height 19
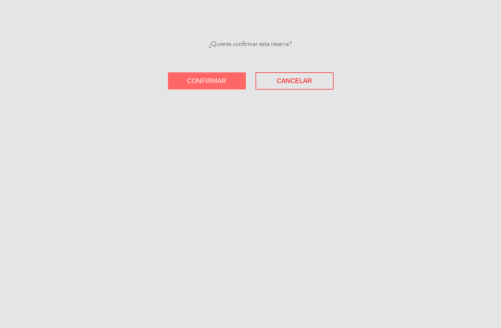
click at [228, 84] on button "Confirmar" at bounding box center [207, 80] width 78 height 17
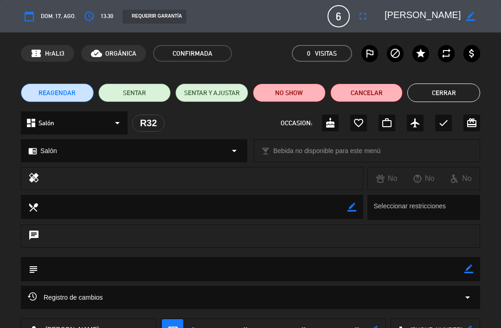
click at [457, 96] on button "Cerrar" at bounding box center [443, 92] width 73 height 19
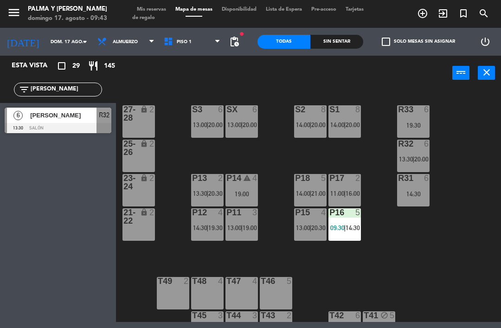
click at [83, 116] on span "[PERSON_NAME]" at bounding box center [63, 115] width 66 height 10
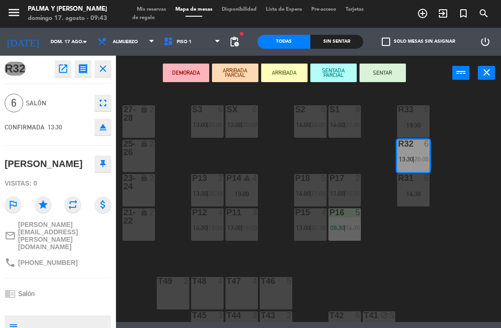
click at [408, 160] on span "13:30" at bounding box center [406, 158] width 14 height 7
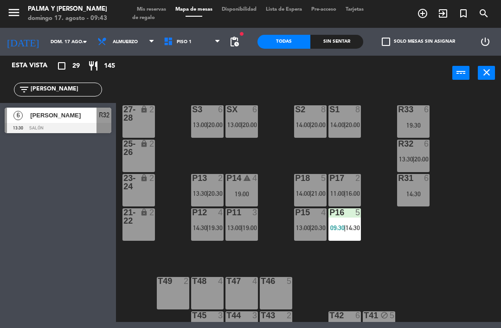
click at [411, 158] on span "13:30" at bounding box center [406, 158] width 14 height 7
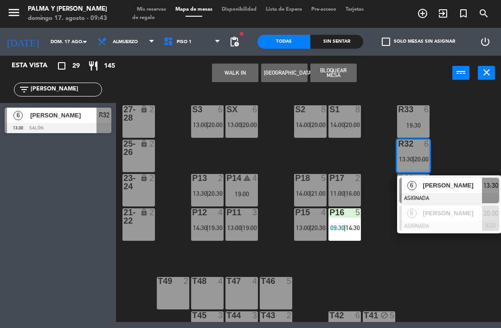
click at [426, 192] on div "[PERSON_NAME]" at bounding box center [452, 185] width 60 height 15
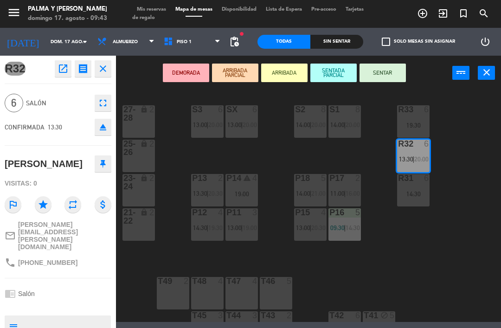
click at [64, 70] on icon "open_in_new" at bounding box center [62, 68] width 11 height 11
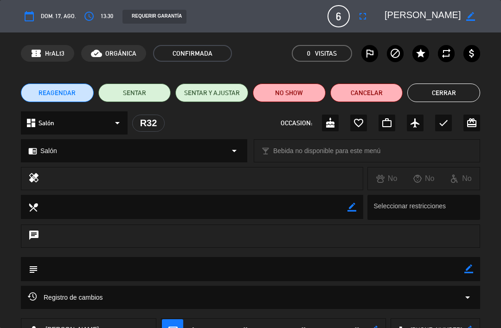
click at [438, 96] on button "Cerrar" at bounding box center [443, 92] width 73 height 19
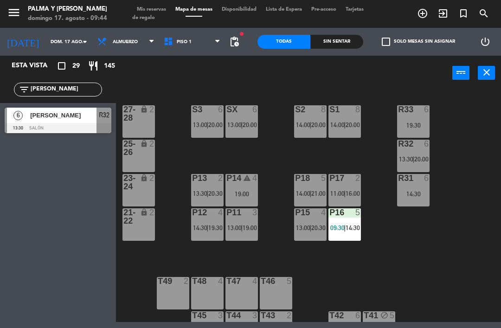
click at [92, 95] on input "[PERSON_NAME]" at bounding box center [66, 89] width 72 height 10
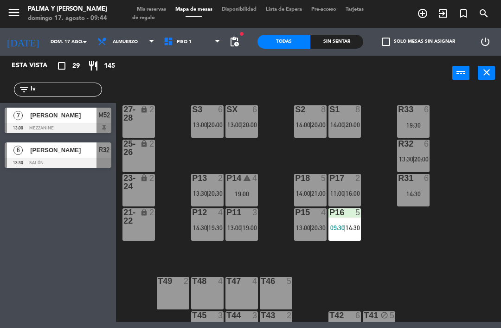
type input "I"
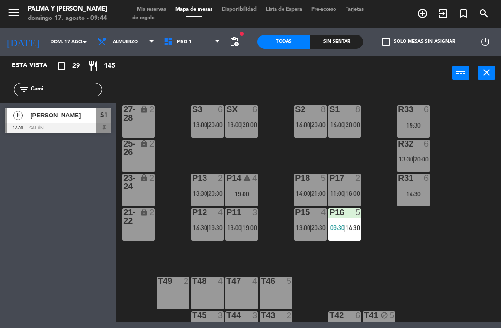
type input "Cami"
click at [24, 116] on div "8" at bounding box center [18, 115] width 22 height 15
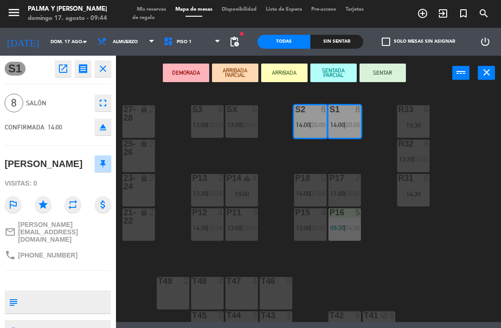
click at [62, 66] on icon "open_in_new" at bounding box center [62, 68] width 11 height 11
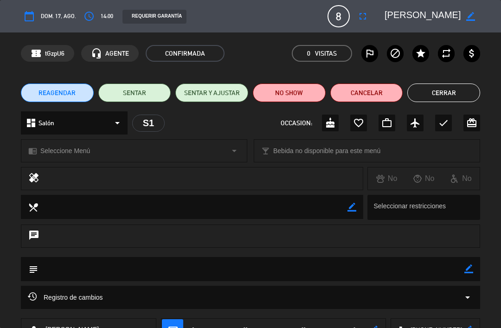
click at [434, 102] on button "Cerrar" at bounding box center [443, 92] width 73 height 19
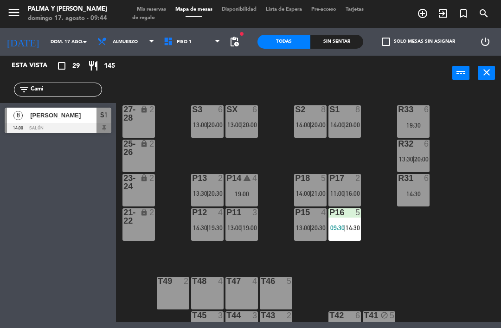
click at [12, 27] on div "menu Palma y [PERSON_NAME][DATE] 17. agosto - 09:44 Mis reservas Mapa de mesas …" at bounding box center [250, 14] width 501 height 28
click at [64, 84] on input "Cami" at bounding box center [66, 89] width 72 height 10
click at [53, 89] on input "Cami" at bounding box center [66, 89] width 72 height 10
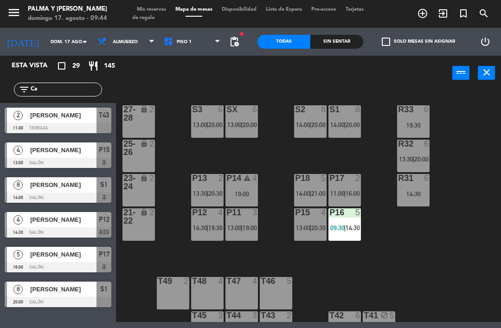
type input "C"
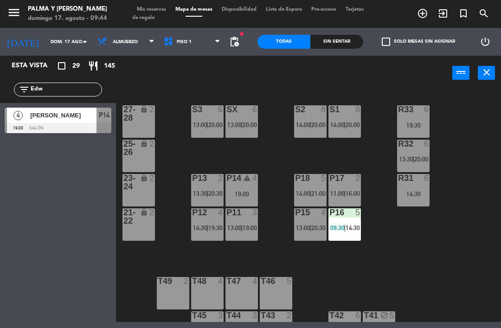
type input "Edw"
click at [221, 88] on div "power_input close" at bounding box center [284, 73] width 336 height 35
click at [97, 116] on div "P14" at bounding box center [103, 115] width 15 height 15
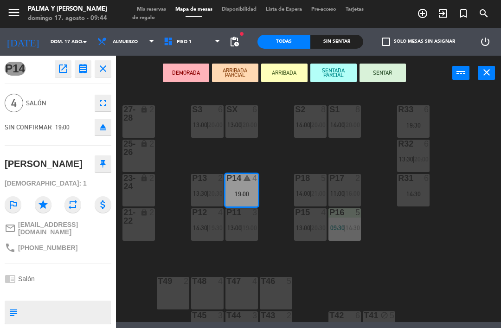
click at [59, 67] on icon "open_in_new" at bounding box center [62, 68] width 11 height 11
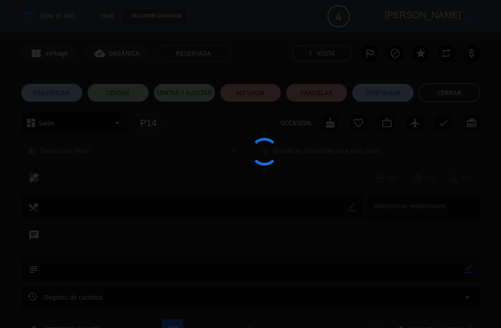
click at [369, 96] on button "Confirmar" at bounding box center [383, 92] width 62 height 19
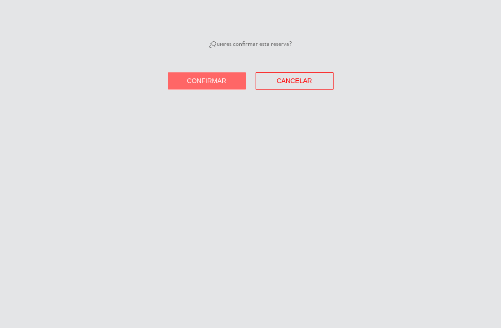
click at [211, 88] on button "Confirmar" at bounding box center [207, 80] width 78 height 17
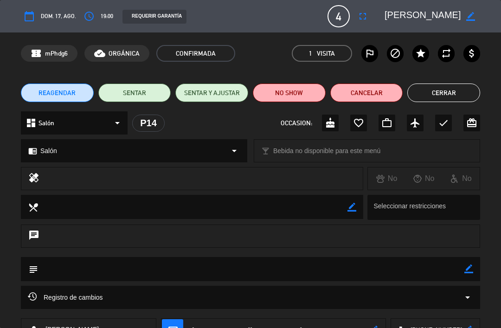
click at [447, 87] on button "Cerrar" at bounding box center [443, 92] width 73 height 19
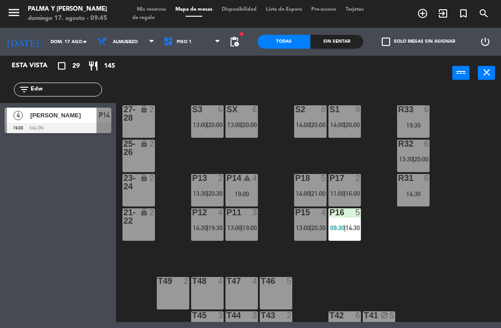
click at [94, 91] on input "Edw" at bounding box center [66, 89] width 72 height 10
type input "E"
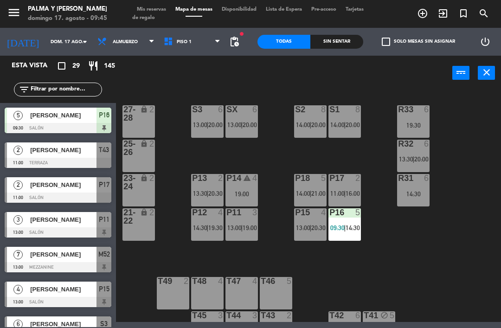
click at [480, 117] on div "R33 6 19:30 S1 8 14:00 | 20:00 S2 8 14:00 | 20:00 S3 6 13:00 | 20:00 SX 6 13:00…" at bounding box center [311, 205] width 380 height 233
click at [89, 85] on input "text" at bounding box center [66, 89] width 72 height 10
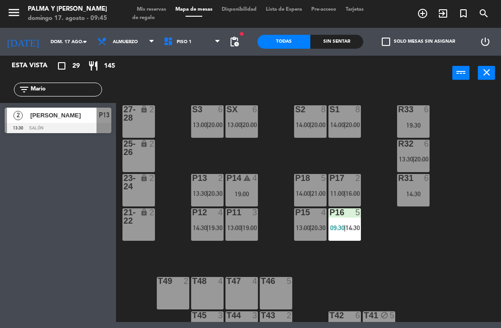
type input "Mario"
click at [40, 120] on div "[PERSON_NAME]" at bounding box center [62, 115] width 67 height 15
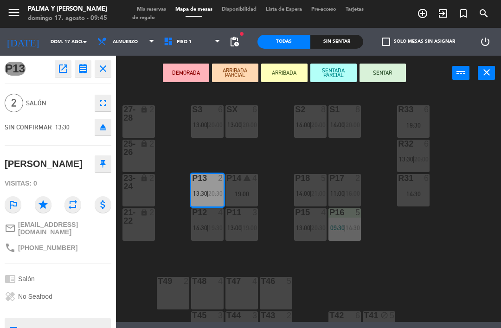
click at [60, 66] on icon "open_in_new" at bounding box center [62, 68] width 11 height 11
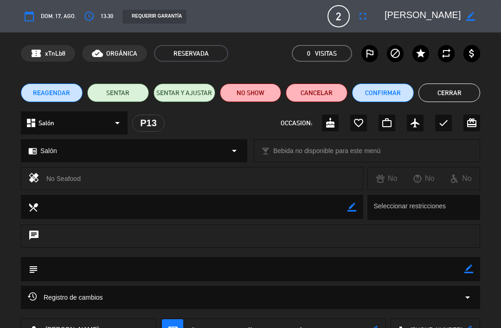
click at [385, 91] on button "Confirmar" at bounding box center [383, 92] width 62 height 19
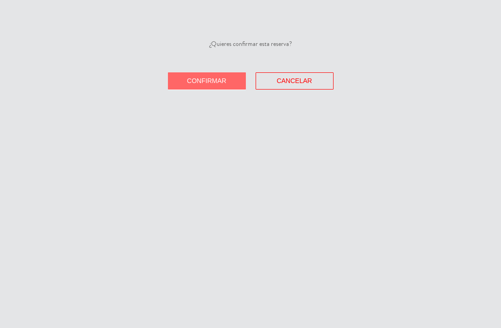
click at [230, 82] on button "Confirmar" at bounding box center [207, 80] width 78 height 17
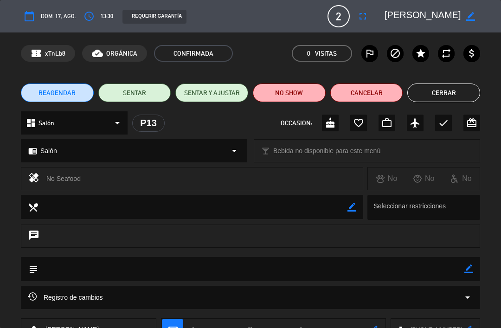
click at [443, 95] on button "Cerrar" at bounding box center [443, 92] width 73 height 19
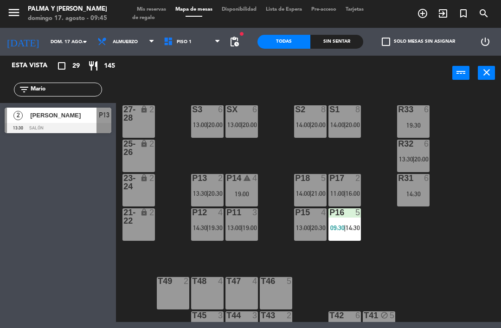
click at [57, 86] on input "Mario" at bounding box center [66, 89] width 72 height 10
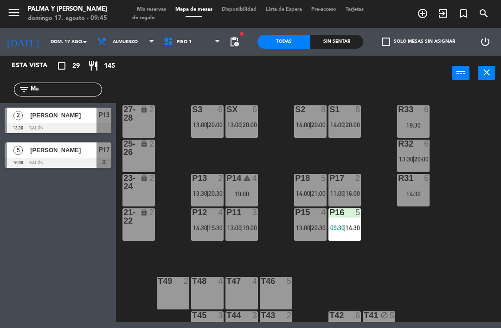
type input "M"
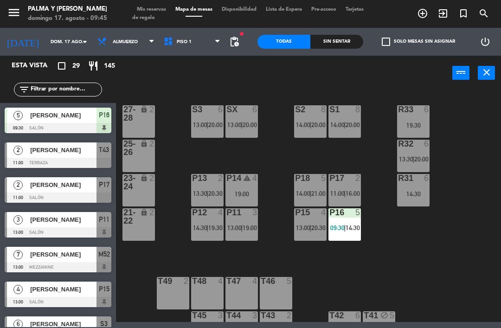
click at [142, 77] on div "power_input close" at bounding box center [284, 73] width 336 height 35
click at [146, 12] on span "Mis reservas" at bounding box center [151, 9] width 38 height 5
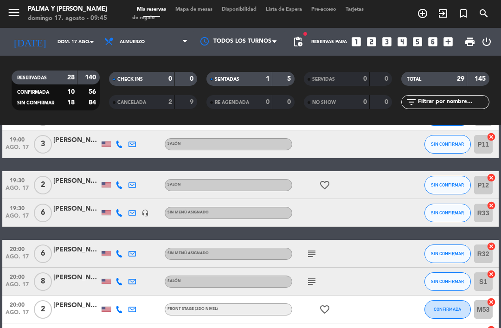
scroll to position [669, 0]
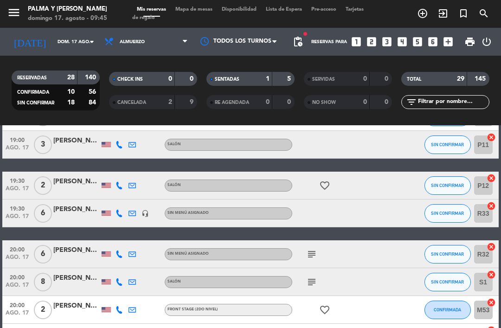
click at [454, 181] on button "SIN CONFIRMAR" at bounding box center [447, 185] width 46 height 19
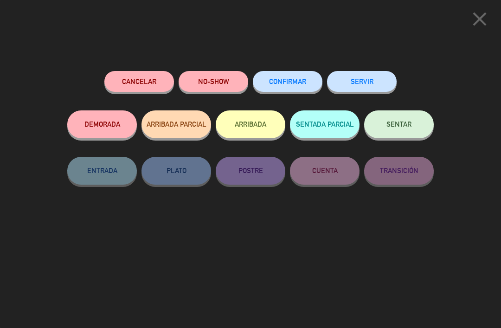
click at [298, 71] on div "CONFIRMAR" at bounding box center [288, 90] width 70 height 39
click at [306, 78] on span "CONFIRMAR" at bounding box center [287, 81] width 37 height 8
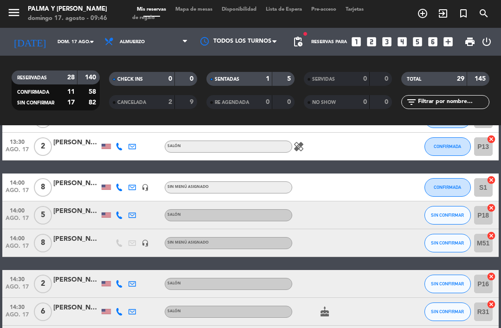
scroll to position [295, 0]
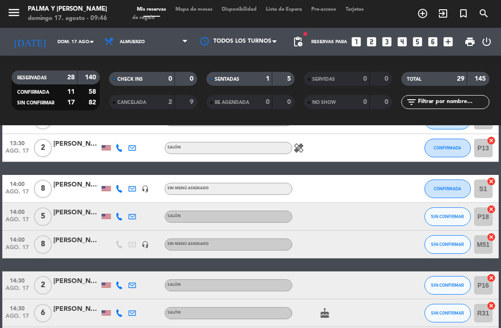
click at [446, 213] on button "SIN CONFIRMAR" at bounding box center [447, 216] width 46 height 19
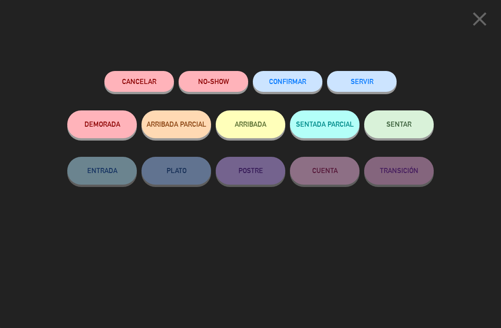
click at [288, 81] on span "CONFIRMAR" at bounding box center [287, 81] width 37 height 8
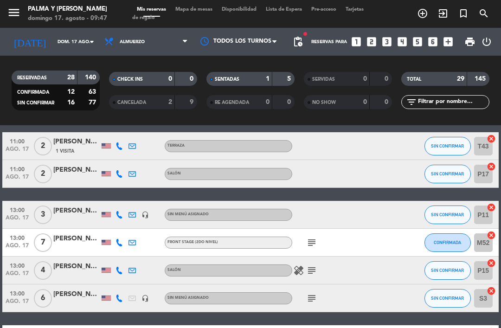
scroll to position [78, 0]
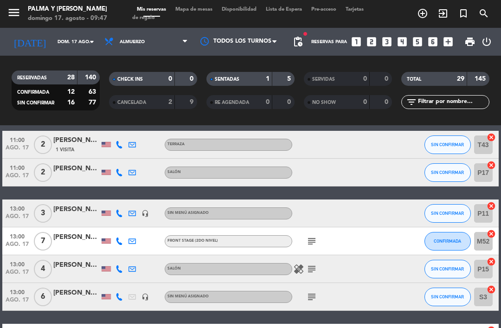
click at [453, 216] on span "SIN CONFIRMAR" at bounding box center [447, 212] width 33 height 5
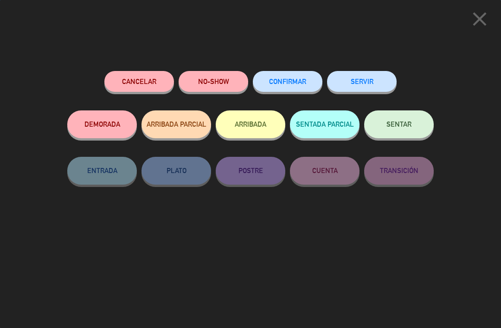
click at [285, 86] on button "CONFIRMAR" at bounding box center [288, 81] width 70 height 21
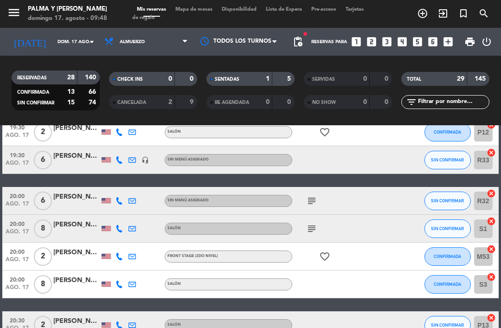
scroll to position [727, 0]
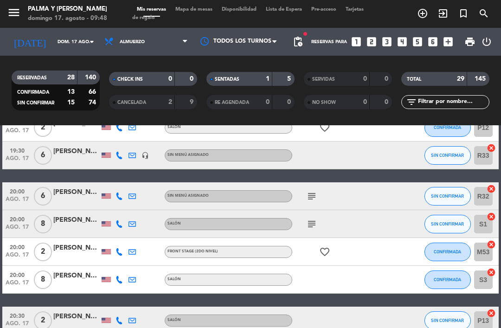
click at [446, 197] on span "SIN CONFIRMAR" at bounding box center [447, 195] width 33 height 5
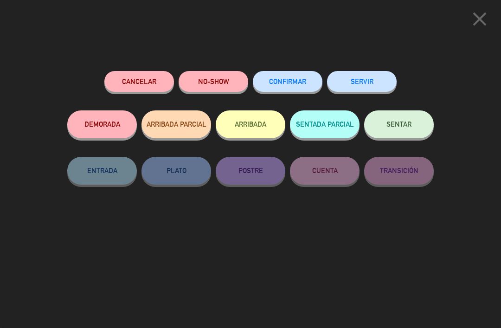
click at [291, 83] on span "CONFIRMAR" at bounding box center [287, 81] width 37 height 8
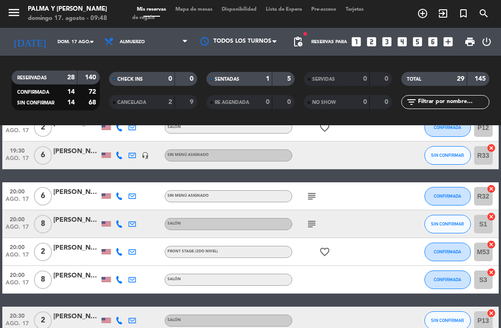
click at [216, 24] on div "menu Palma y [PERSON_NAME][DATE] 17. agosto - 09:48 Mis reservas Mapa de mesas …" at bounding box center [250, 14] width 501 height 28
click at [211, 11] on span "Mapa de mesas" at bounding box center [194, 9] width 46 height 5
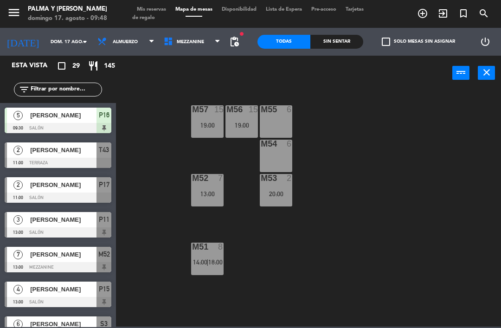
click at [222, 34] on span "Mezzanine" at bounding box center [192, 42] width 66 height 20
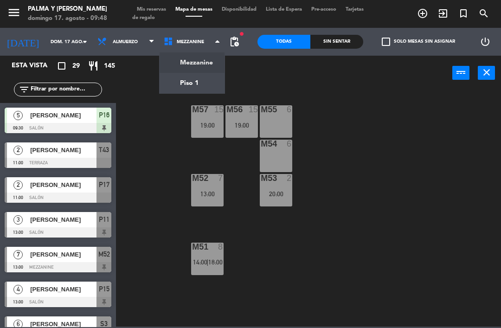
click at [209, 83] on ng-component "menu Palma y [PERSON_NAME][DATE] 17. agosto - 09:48 Mis reservas Mapa de mesas …" at bounding box center [250, 163] width 501 height 326
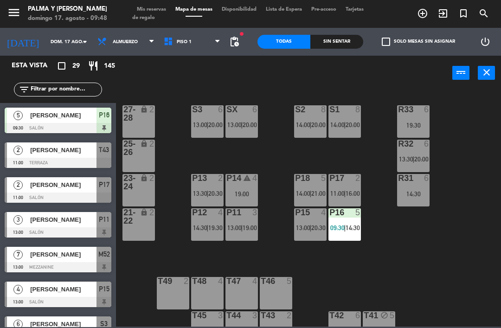
click at [357, 127] on span "20:00" at bounding box center [352, 124] width 14 height 7
click at [378, 119] on div "R33 6 19:30 S1 8 14:00 | 20:00 S2 8 14:00 | 20:00 S3 6 13:00 | 20:00 SX 6 13:00…" at bounding box center [311, 207] width 380 height 237
click at [159, 10] on span "Mis reservas" at bounding box center [151, 9] width 38 height 5
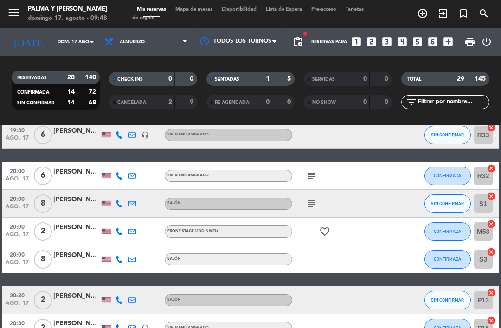
scroll to position [762, 0]
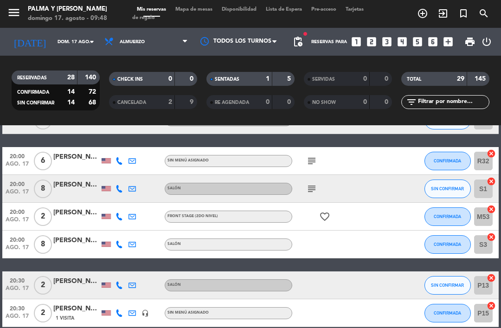
click at [375, 188] on div at bounding box center [382, 188] width 25 height 27
click at [208, 12] on span "Mapa de mesas" at bounding box center [194, 9] width 46 height 5
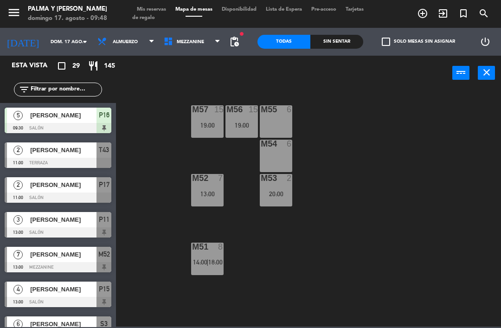
click at [210, 45] on span "Mezzanine" at bounding box center [192, 42] width 66 height 20
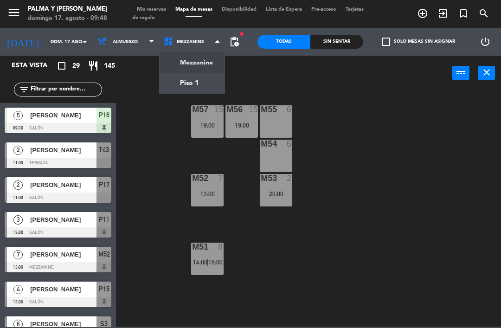
click at [209, 88] on ng-component "menu Palma y [PERSON_NAME][DATE] 17. agosto - 09:48 Mis reservas Mapa de mesas …" at bounding box center [250, 163] width 501 height 326
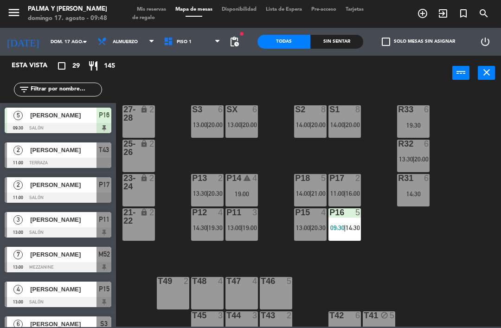
click at [250, 127] on span "20:00" at bounding box center [249, 124] width 14 height 7
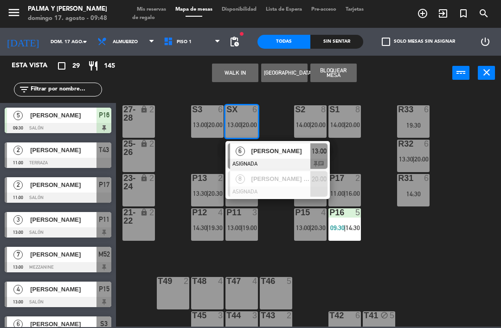
click at [285, 179] on span "[PERSON_NAME] de la [PERSON_NAME]" at bounding box center [280, 179] width 59 height 10
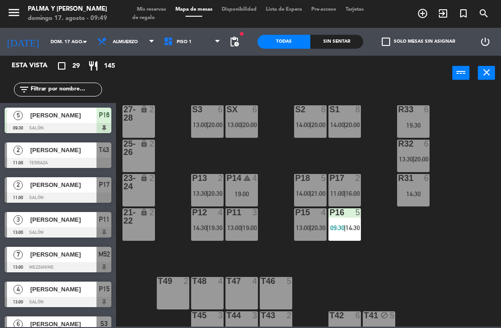
scroll to position [218, 0]
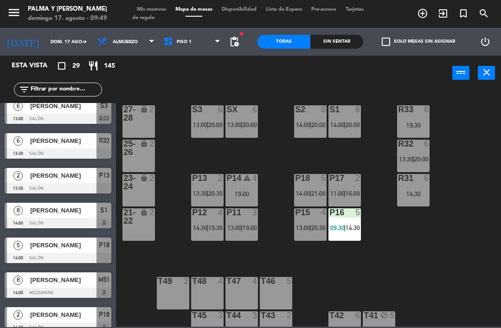
click at [211, 117] on div "S3 6 13:00 | 20:00" at bounding box center [207, 121] width 32 height 32
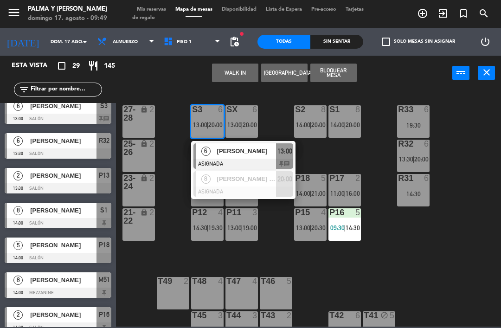
click at [234, 183] on span "[PERSON_NAME] de la [PERSON_NAME]" at bounding box center [246, 179] width 59 height 10
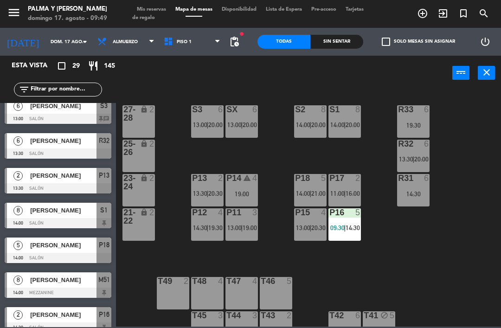
click at [222, 120] on div "S3 6 13:00 | 20:00" at bounding box center [207, 121] width 32 height 32
click at [275, 106] on div "R33 6 19:30 S1 8 14:00 | 20:00 S2 8 14:00 | 20:00 S3 6 13:00 | 20:00 SX 6 13:00…" at bounding box center [311, 207] width 380 height 237
click at [309, 120] on div "S2 8 14:00 | 20:00" at bounding box center [310, 121] width 32 height 32
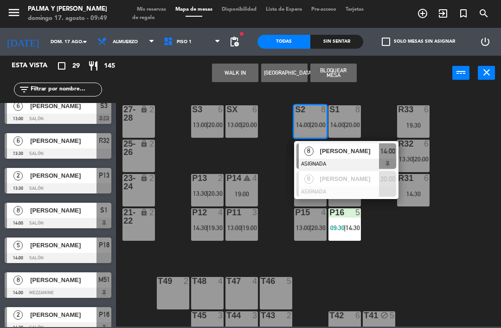
click at [321, 195] on div at bounding box center [346, 191] width 100 height 10
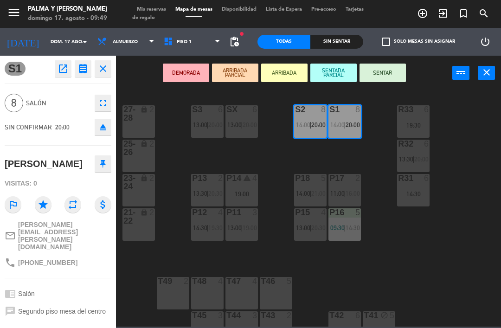
click at [64, 64] on icon "open_in_new" at bounding box center [62, 68] width 11 height 11
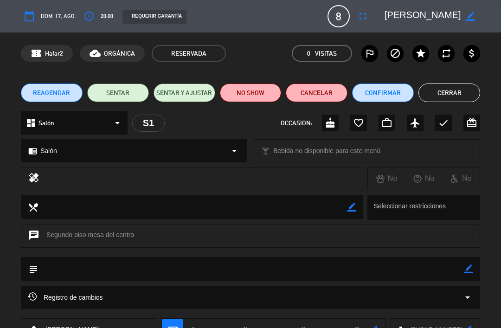
click at [384, 89] on button "Confirmar" at bounding box center [383, 92] width 62 height 19
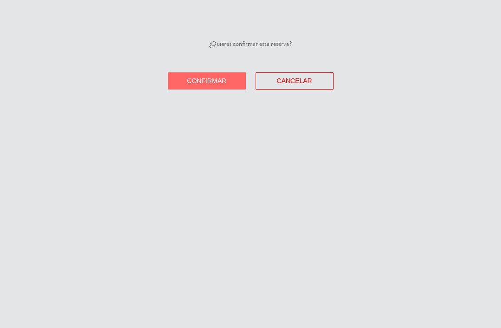
click at [198, 83] on span "Confirmar" at bounding box center [206, 80] width 39 height 7
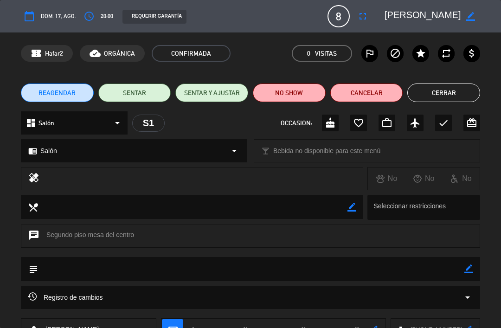
click at [446, 92] on button "Cerrar" at bounding box center [443, 92] width 73 height 19
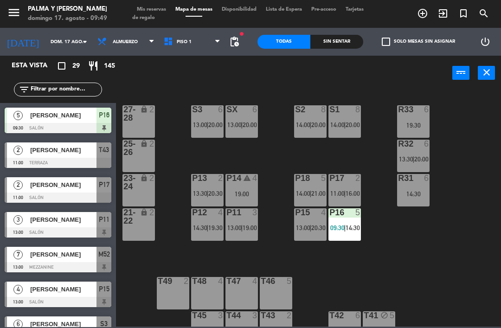
scroll to position [0, 0]
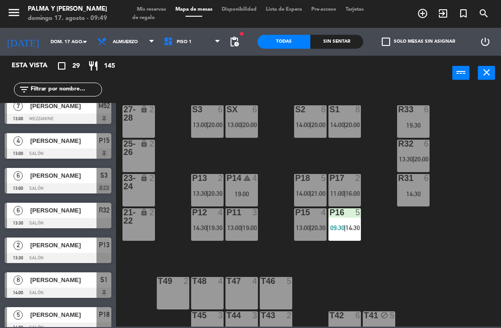
click at [270, 224] on div "R33 6 19:30 S1 8 14:00 | 20:00 S2 8 14:00 | 20:00 S3 6 13:00 | 20:00 SX 6 13:00…" at bounding box center [311, 207] width 380 height 237
click at [243, 180] on icon "warning" at bounding box center [247, 178] width 8 height 8
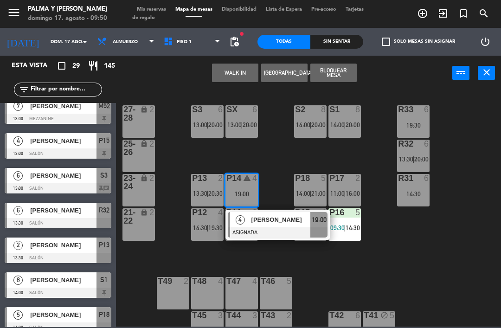
click at [328, 273] on div "R33 6 19:30 S1 8 14:00 | 20:00 S2 8 14:00 | 20:00 S3 6 13:00 | 20:00 SX 6 13:00…" at bounding box center [311, 207] width 380 height 237
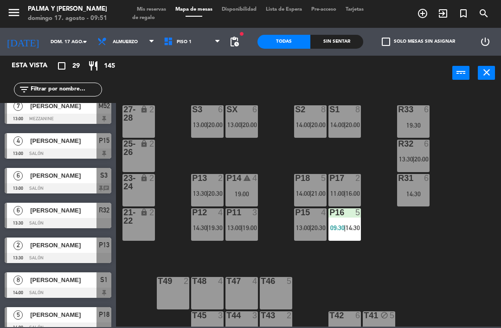
click at [167, 255] on div "R33 6 19:30 S1 8 14:00 | 20:00 S2 8 14:00 | 20:00 S3 6 13:00 | 20:00 SX 6 13:00…" at bounding box center [311, 207] width 380 height 237
click at [342, 120] on div "S1 8 14:00 | 20:00" at bounding box center [344, 121] width 32 height 32
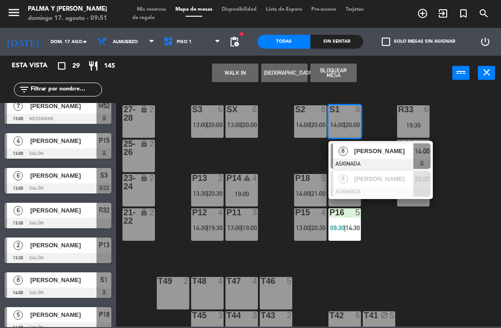
click at [355, 183] on div "[PERSON_NAME]" at bounding box center [383, 178] width 60 height 15
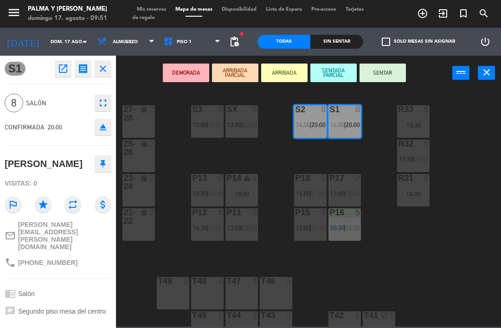
click at [67, 70] on icon "open_in_new" at bounding box center [62, 68] width 11 height 11
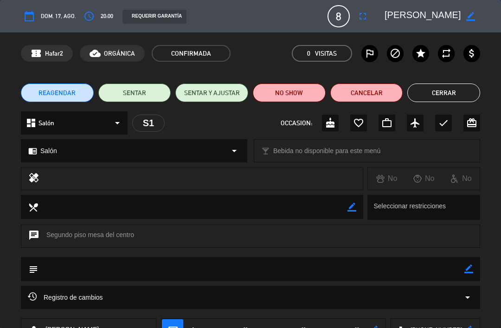
click at [445, 87] on button "Cerrar" at bounding box center [443, 92] width 73 height 19
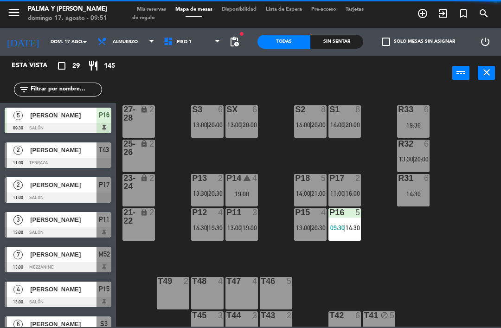
scroll to position [148, 0]
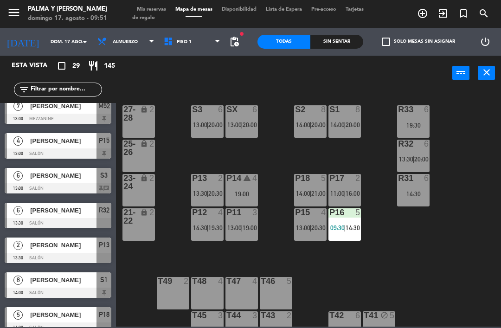
click at [70, 94] on input "text" at bounding box center [66, 89] width 72 height 10
type input "T"
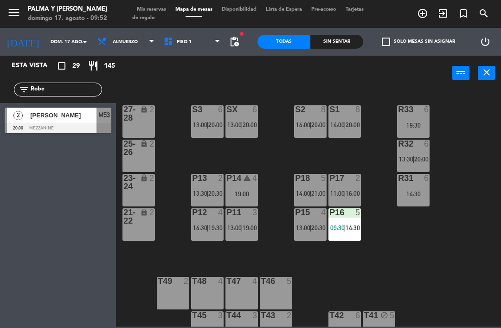
type input "Robe"
click at [78, 119] on span "[PERSON_NAME]" at bounding box center [63, 115] width 66 height 10
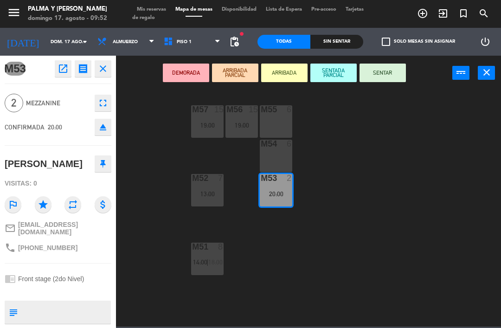
click at [62, 67] on icon "open_in_new" at bounding box center [62, 68] width 11 height 11
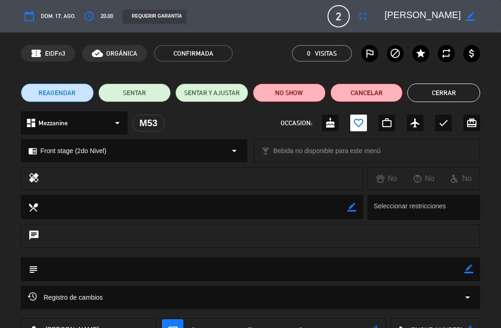
click at [428, 98] on button "Cerrar" at bounding box center [443, 92] width 73 height 19
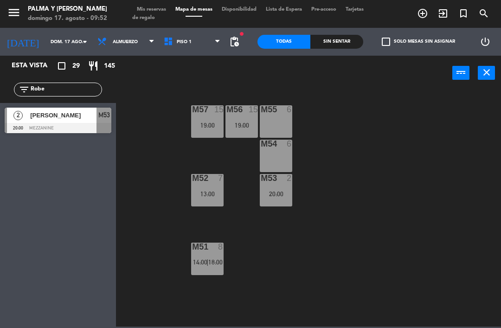
click at [70, 89] on input "Robe" at bounding box center [66, 89] width 72 height 10
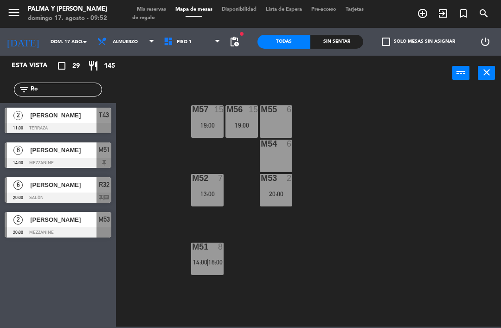
type input "R"
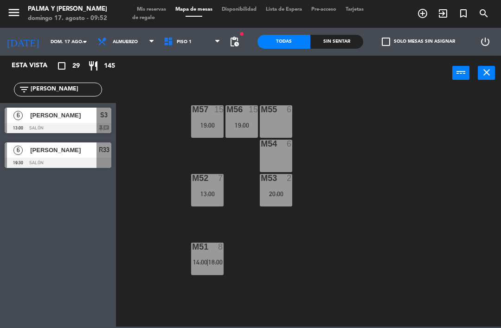
type input "[PERSON_NAME]"
click at [144, 114] on div "M57 15 19:00 M56 15 19:00 M55 6 M54 6 M52 7 13:00 M53 2 20:00 M51 8 14:00 | 18:…" at bounding box center [311, 207] width 380 height 237
click at [75, 154] on span "[PERSON_NAME]" at bounding box center [63, 150] width 66 height 10
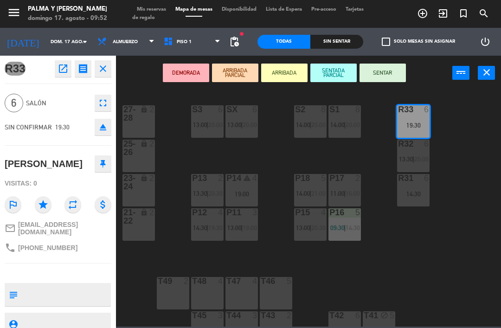
click at [57, 81] on div "R33 open_in_new receipt 7:30 PM [DATE] 6 personas [PERSON_NAME] R33 close 6 Sal…" at bounding box center [58, 192] width 116 height 272
click at [63, 62] on button "open_in_new" at bounding box center [63, 68] width 17 height 17
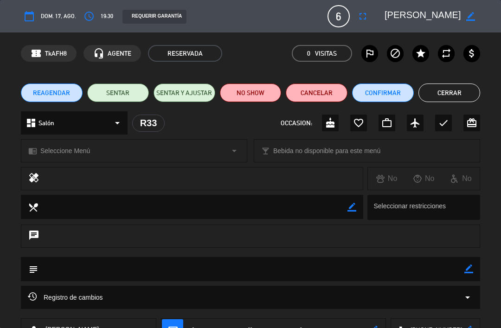
click at [381, 89] on button "Confirmar" at bounding box center [383, 92] width 62 height 19
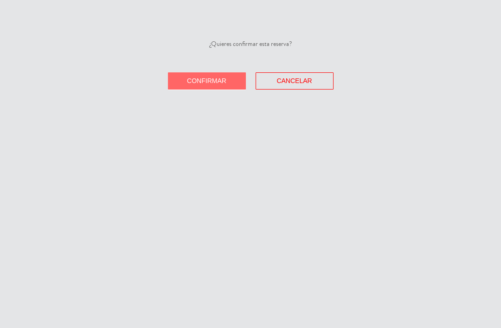
click at [195, 74] on button "Confirmar" at bounding box center [207, 80] width 78 height 17
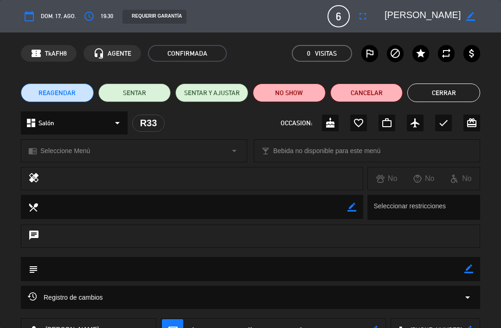
click at [438, 99] on button "Cerrar" at bounding box center [443, 92] width 73 height 19
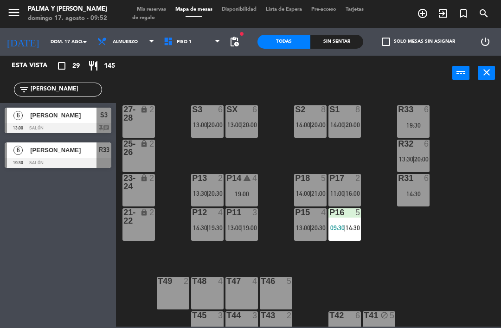
click at [73, 89] on input "[PERSON_NAME]" at bounding box center [66, 89] width 72 height 10
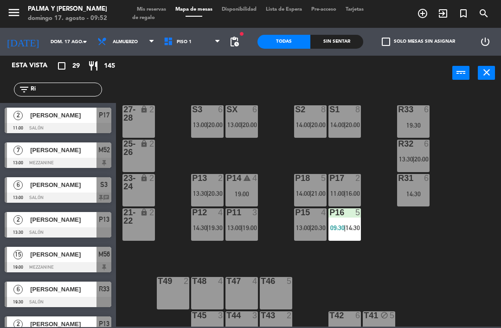
type input "R"
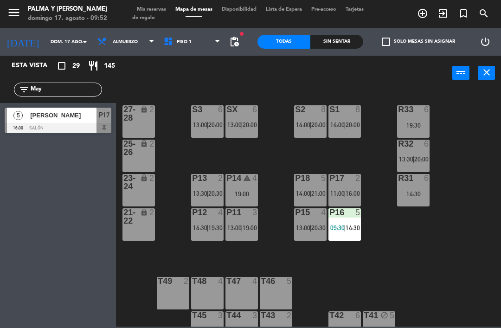
type input "May"
click at [95, 126] on div at bounding box center [58, 128] width 107 height 10
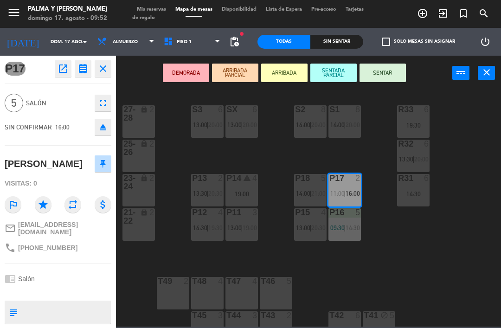
click at [60, 67] on icon "open_in_new" at bounding box center [62, 68] width 11 height 11
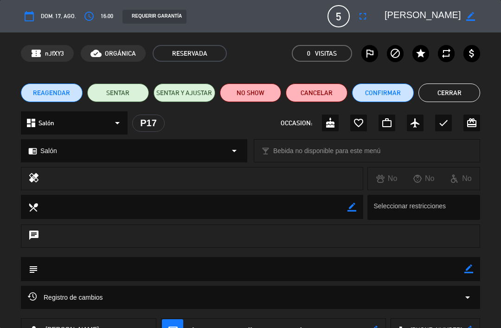
click at [375, 97] on button "Confirmar" at bounding box center [383, 92] width 62 height 19
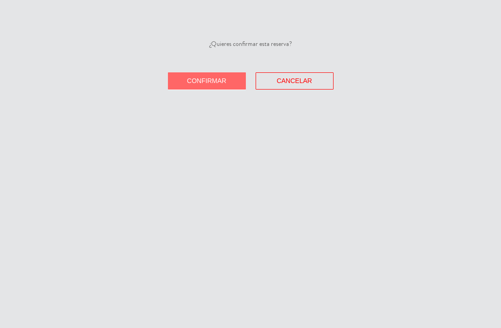
click at [224, 83] on span "Confirmar" at bounding box center [206, 80] width 39 height 7
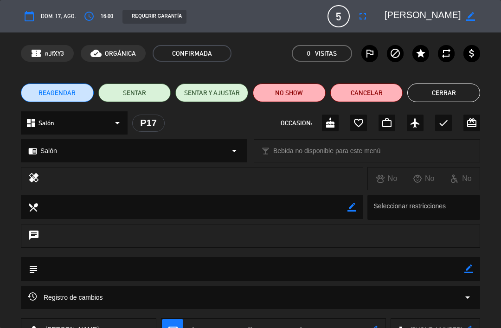
click at [425, 101] on button "Cerrar" at bounding box center [443, 92] width 73 height 19
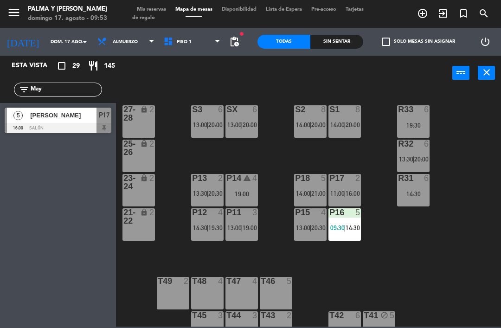
click at [78, 122] on div "[PERSON_NAME]" at bounding box center [62, 115] width 67 height 15
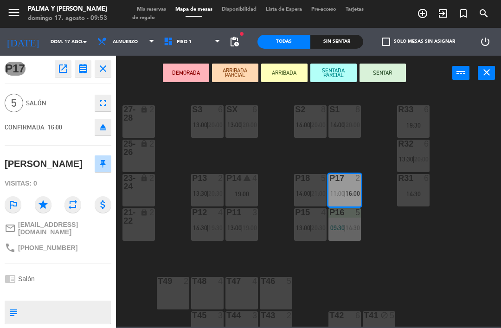
click at [68, 69] on icon "open_in_new" at bounding box center [62, 68] width 11 height 11
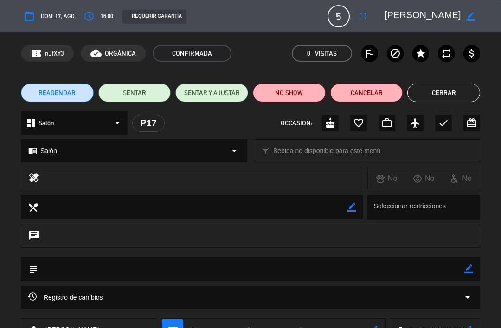
click at [444, 93] on button "Cerrar" at bounding box center [443, 92] width 73 height 19
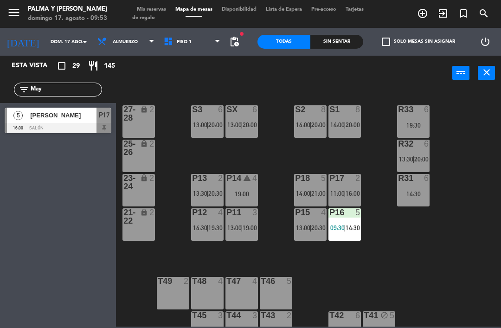
click at [71, 95] on input "May" at bounding box center [66, 89] width 72 height 10
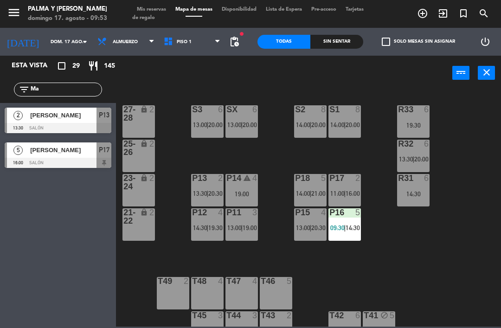
type input "M"
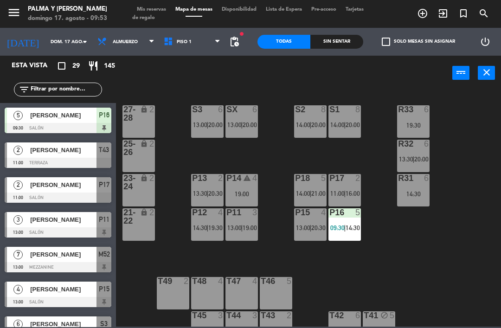
click at [176, 101] on div "R33 6 19:30 S1 8 14:00 | 20:00 S2 8 14:00 | 20:00 S3 6 13:00 | 20:00 SX 6 13:00…" at bounding box center [311, 207] width 380 height 237
click at [70, 101] on div "filter_list" at bounding box center [58, 89] width 116 height 27
click at [84, 86] on input "text" at bounding box center [66, 89] width 72 height 10
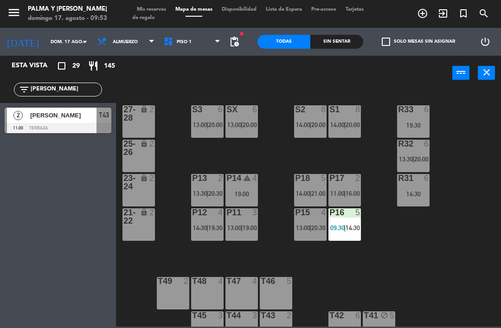
type input "[PERSON_NAME]"
click at [75, 121] on div "[PERSON_NAME]" at bounding box center [62, 115] width 67 height 15
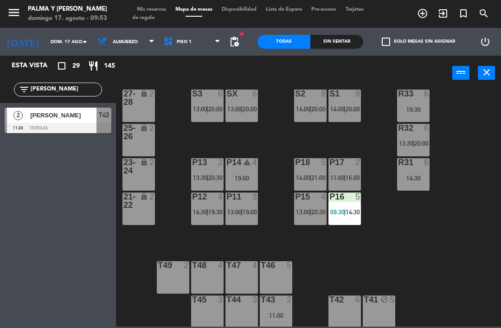
scroll to position [17, 0]
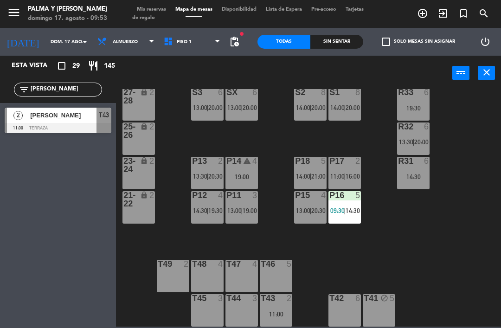
click at [277, 308] on div "T43 2 11:00" at bounding box center [276, 310] width 32 height 32
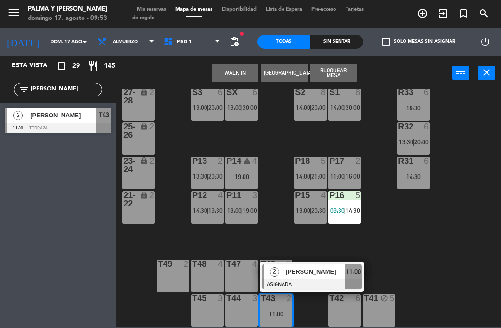
click at [291, 279] on div at bounding box center [312, 284] width 100 height 10
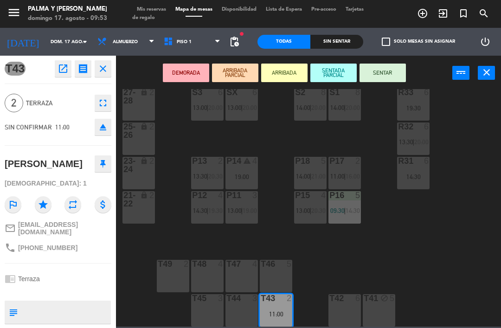
click at [247, 170] on div "P14 warning 4 19:00" at bounding box center [241, 173] width 32 height 32
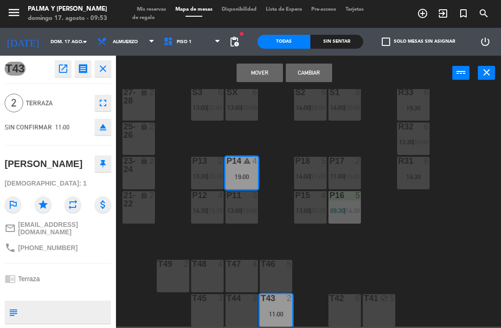
click at [267, 70] on button "Mover" at bounding box center [259, 73] width 46 height 19
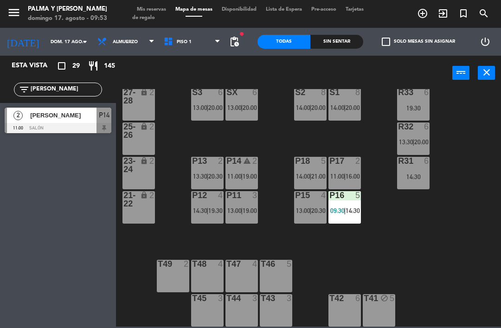
click at [274, 176] on div "R33 6 19:30 S1 8 14:00 | 20:00 S2 8 14:00 | 20:00 S3 6 13:00 | 20:00 SX 6 13:00…" at bounding box center [311, 207] width 380 height 237
click at [236, 172] on span "11:00" at bounding box center [234, 175] width 14 height 7
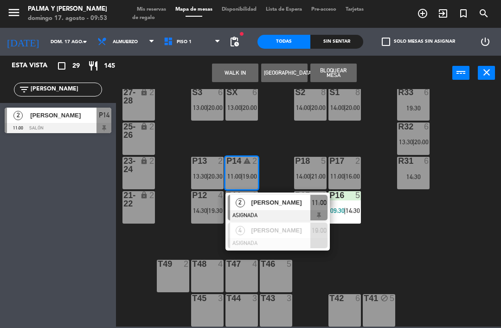
click at [247, 171] on div "P14 warning 2 11:00 | 19:00" at bounding box center [241, 173] width 32 height 32
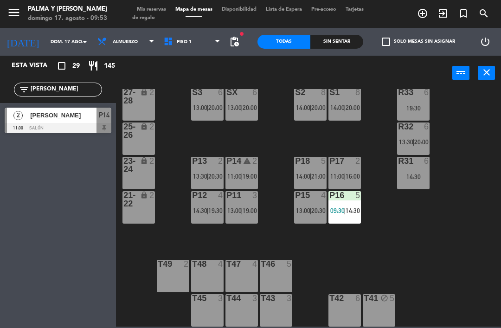
click at [243, 169] on div "P14 warning 2 11:00 | 19:00" at bounding box center [241, 173] width 32 height 32
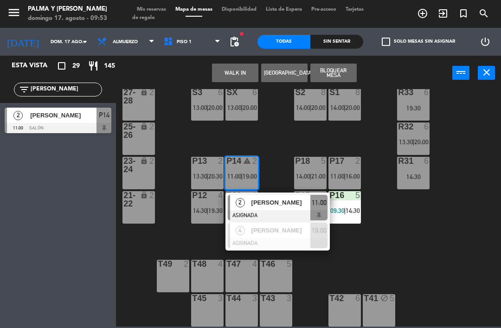
click at [279, 204] on span "[PERSON_NAME]" at bounding box center [280, 202] width 59 height 10
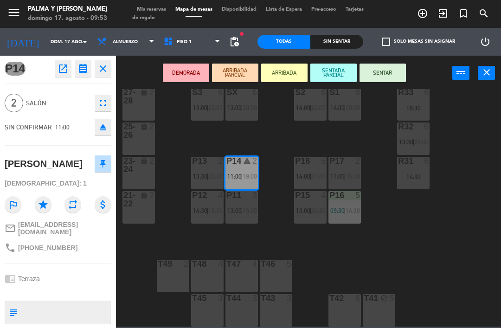
click at [57, 72] on button "open_in_new" at bounding box center [63, 68] width 17 height 17
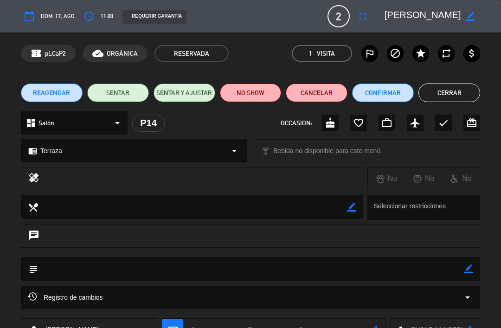
click at [95, 16] on button "access_time" at bounding box center [89, 16] width 17 height 17
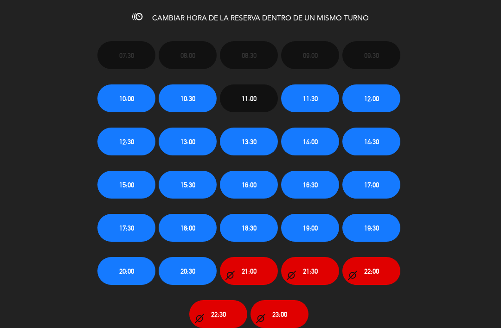
click at [255, 142] on span "13:30" at bounding box center [248, 141] width 15 height 11
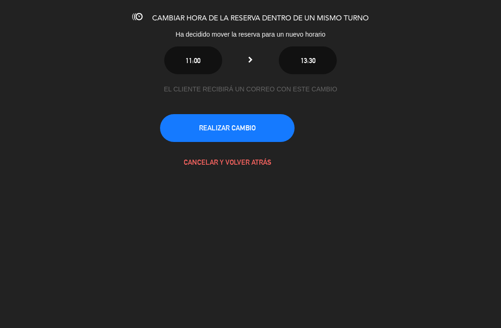
click at [260, 122] on button "REALIZAR CAMBIO" at bounding box center [227, 128] width 134 height 28
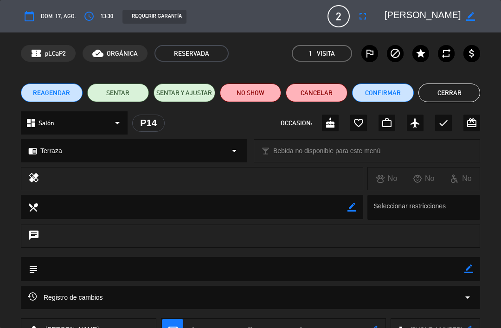
click at [381, 95] on button "Confirmar" at bounding box center [383, 92] width 62 height 19
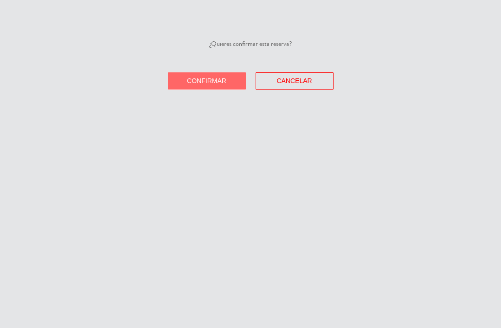
click at [233, 80] on button "Confirmar" at bounding box center [207, 80] width 78 height 17
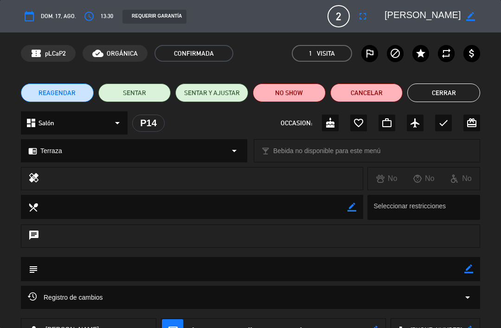
click at [441, 91] on button "Cerrar" at bounding box center [443, 92] width 73 height 19
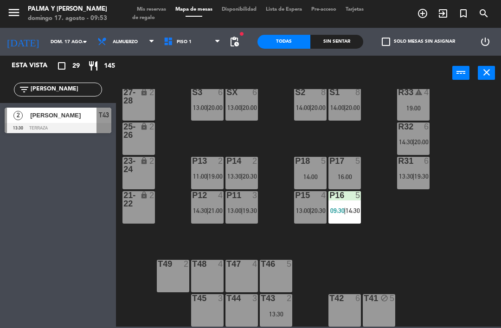
click at [276, 317] on div "13:30" at bounding box center [276, 314] width 32 height 6
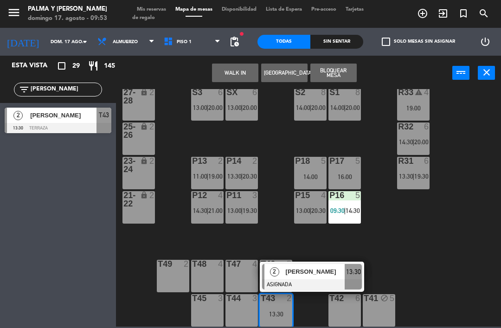
click at [310, 278] on div "[PERSON_NAME]" at bounding box center [315, 271] width 60 height 15
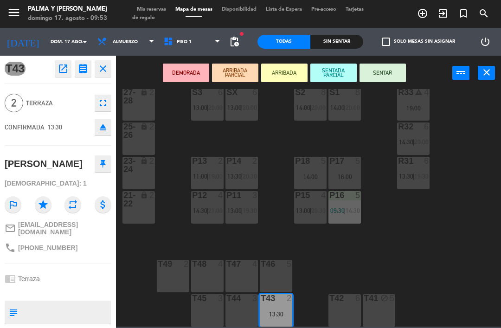
click at [351, 178] on div "16:00" at bounding box center [344, 176] width 32 height 6
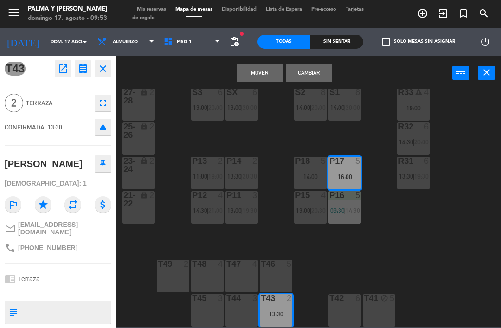
click at [270, 69] on button "Mover" at bounding box center [259, 73] width 46 height 19
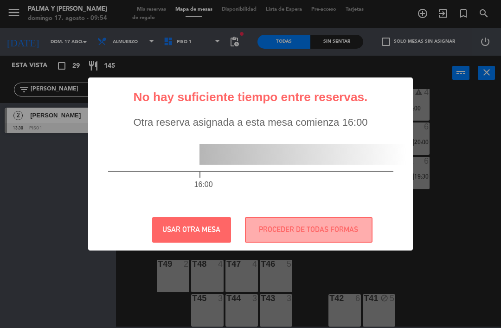
click at [320, 226] on button "PROCEDER DE TODAS FORMAS" at bounding box center [308, 229] width 127 height 25
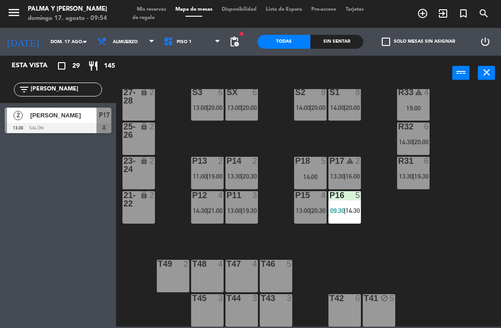
click at [348, 181] on div "P17 warning 2 13:30 | 16:00" at bounding box center [344, 173] width 32 height 32
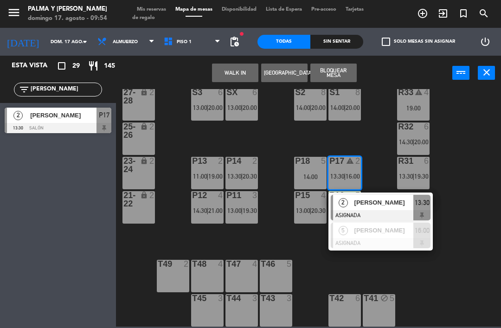
click at [374, 233] on span "[PERSON_NAME]" at bounding box center [383, 230] width 59 height 10
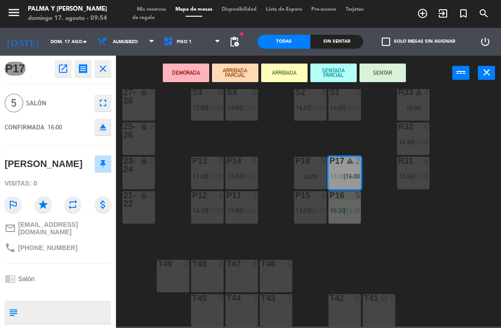
click at [413, 109] on div "19:00" at bounding box center [413, 108] width 32 height 6
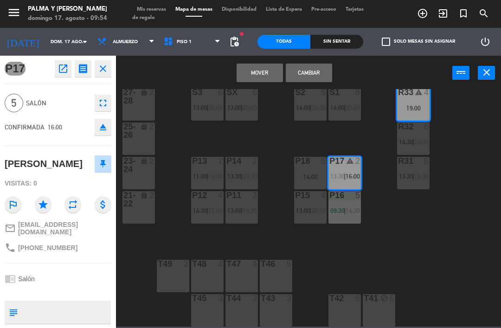
click at [306, 74] on button "Cambiar" at bounding box center [309, 73] width 46 height 19
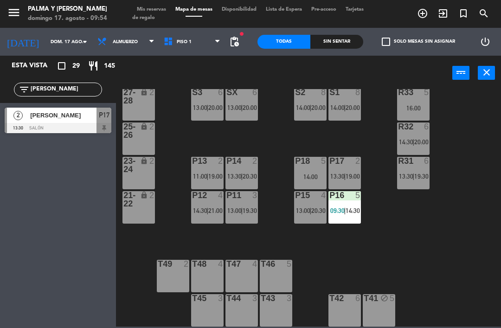
click at [378, 181] on div "R33 5 16:00 S1 8 14:00 | 20:00 S2 8 14:00 | 20:00 S3 6 13:00 | 20:00 SX 6 13:00…" at bounding box center [311, 207] width 380 height 237
click at [70, 76] on div "filter_list [PERSON_NAME]" at bounding box center [58, 89] width 116 height 27
click at [78, 90] on input "[PERSON_NAME]" at bounding box center [66, 89] width 72 height 10
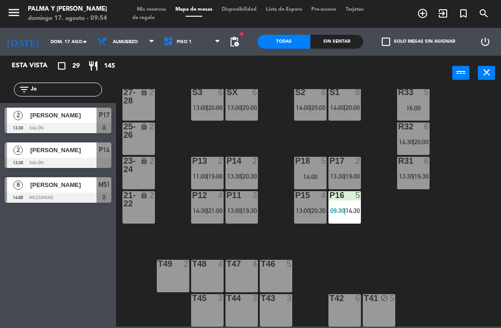
type input "J"
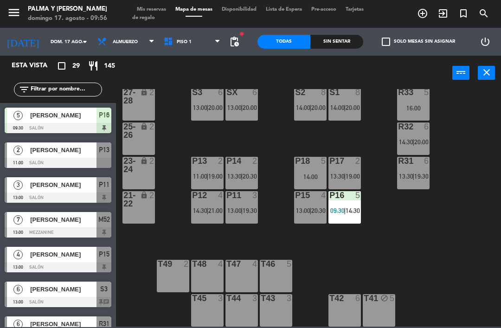
click at [483, 114] on div "R33 5 16:00 S1 8 14:00 | 20:00 S2 8 14:00 | 20:00 S3 6 13:00 | 20:00 SX 6 13:00…" at bounding box center [311, 207] width 380 height 237
click at [486, 158] on div "R33 5 16:00 S1 8 14:00 | 20:00 S2 8 14:00 | 20:00 S3 6 13:00 | 20:00 SX 6 13:00…" at bounding box center [311, 207] width 380 height 237
click at [321, 283] on div "R33 5 16:00 S1 8 14:00 | 20:00 S2 8 14:00 | 20:00 S3 6 13:00 | 20:00 SX 6 13:00…" at bounding box center [311, 207] width 380 height 237
